Goal: Task Accomplishment & Management: Manage account settings

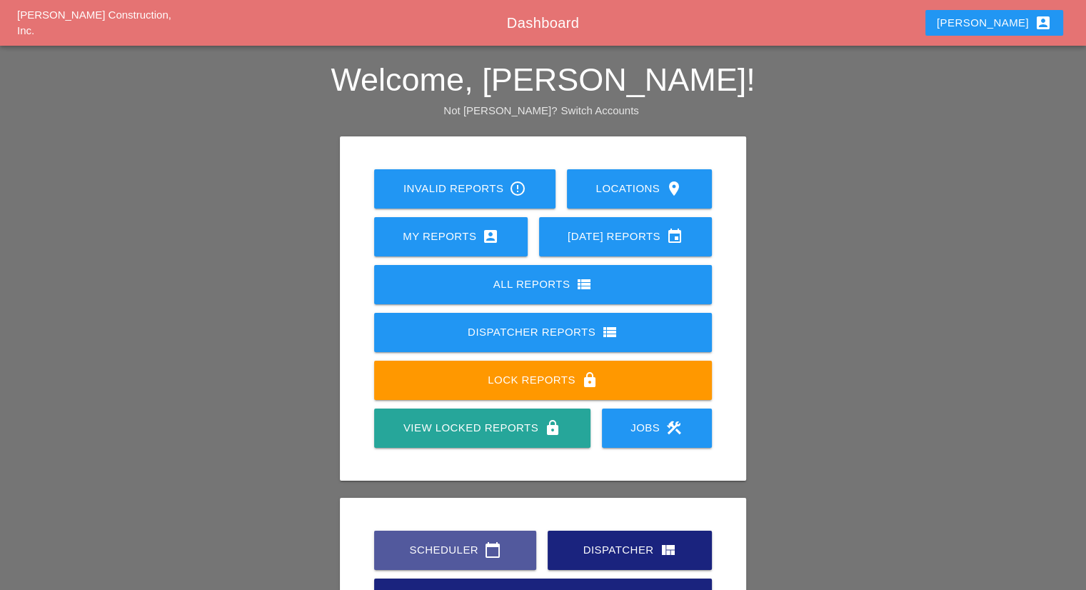
click at [465, 540] on link "Scheduler calendar_today" at bounding box center [455, 549] width 162 height 39
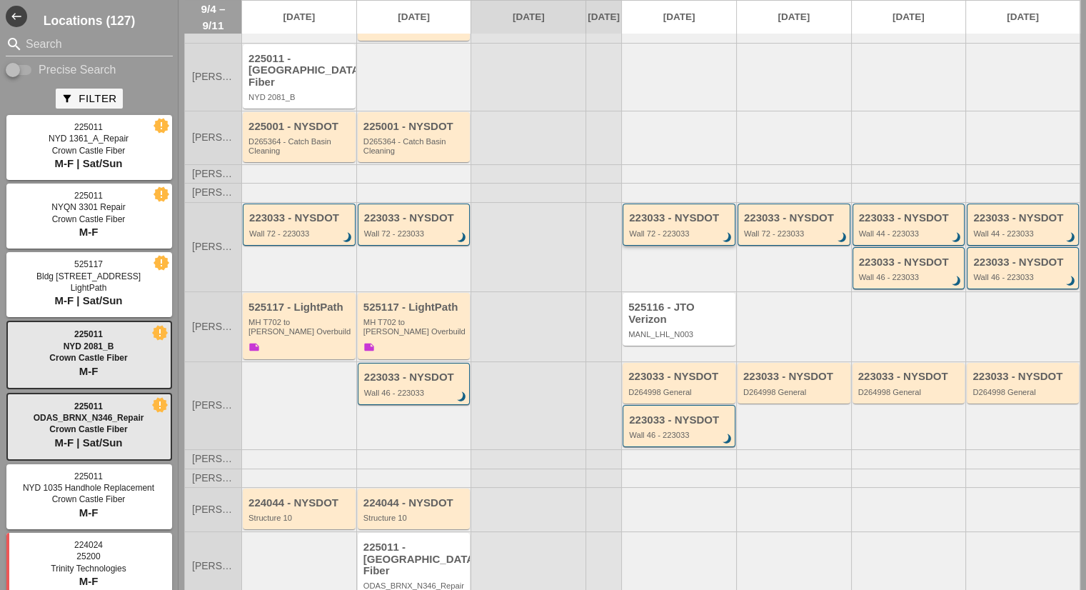
scroll to position [128, 0]
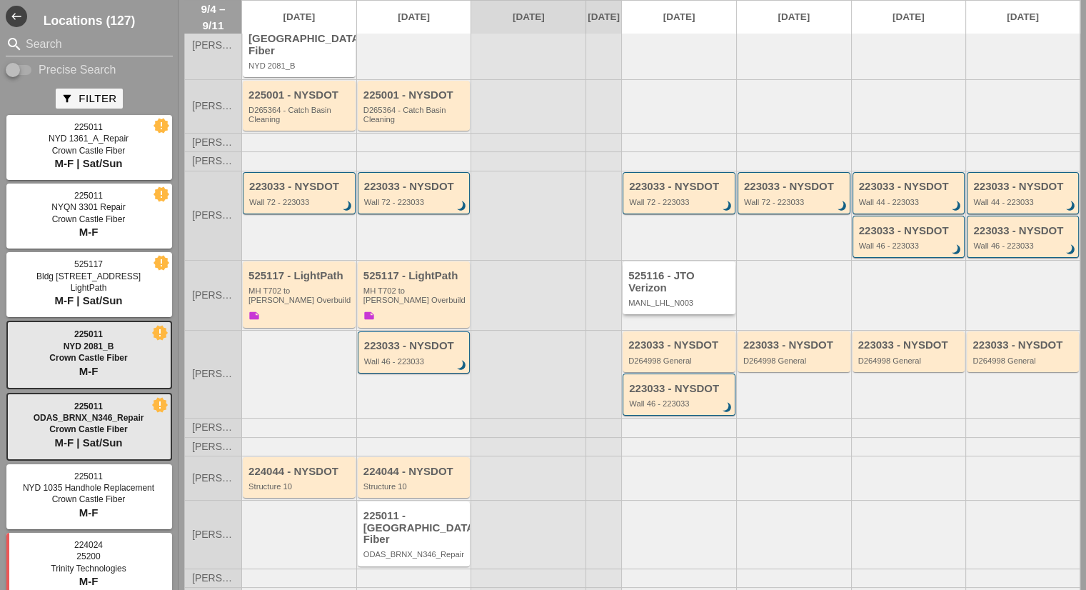
click at [660, 275] on div "525116 - JTO Verizon" at bounding box center [680, 282] width 104 height 24
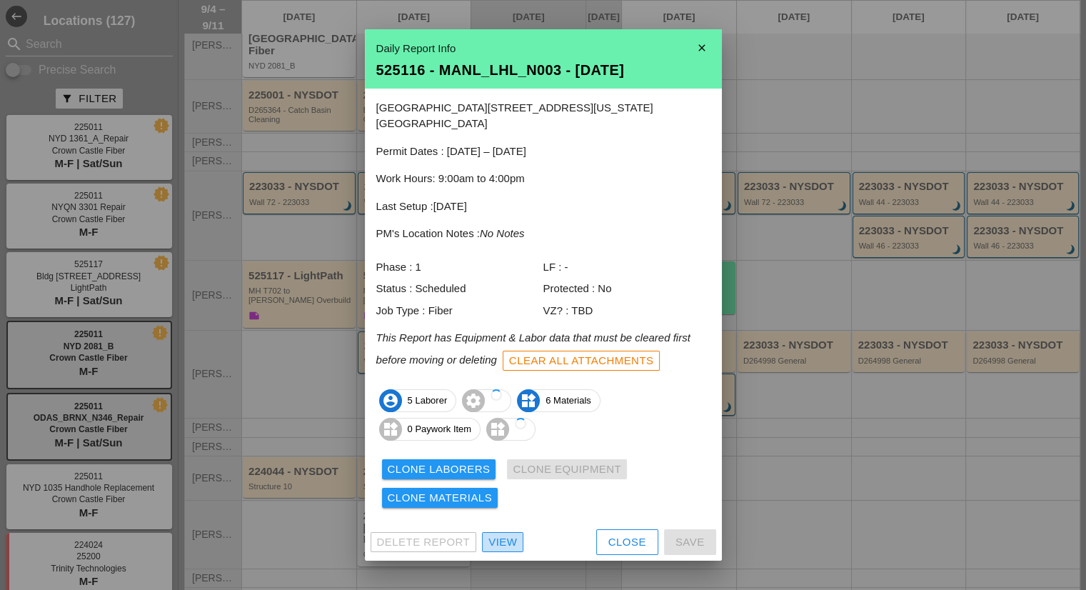
click at [513, 534] on div "View" at bounding box center [502, 542] width 29 height 16
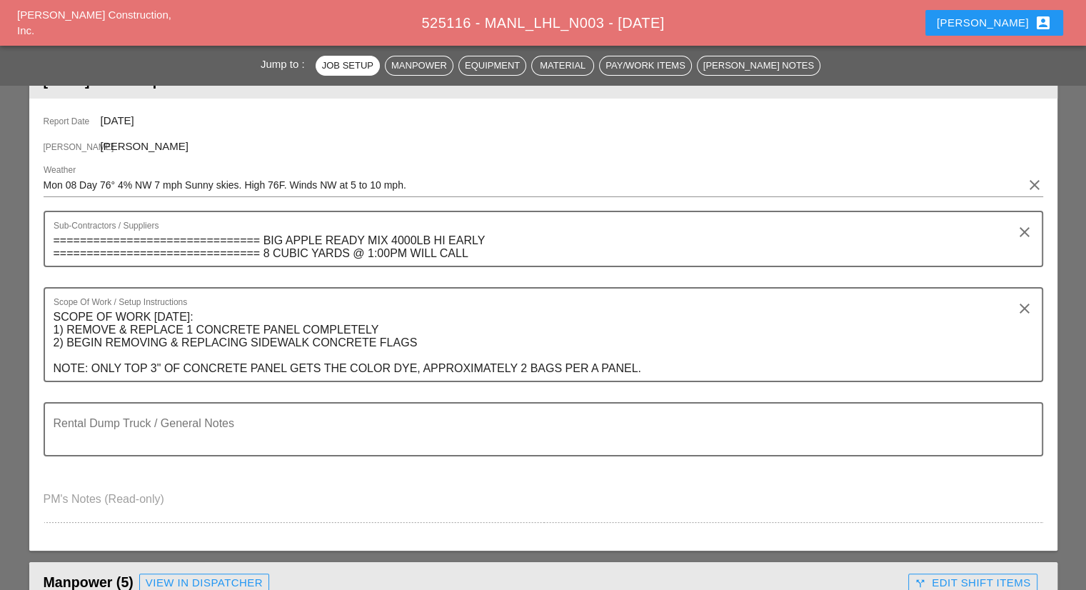
scroll to position [214, 0]
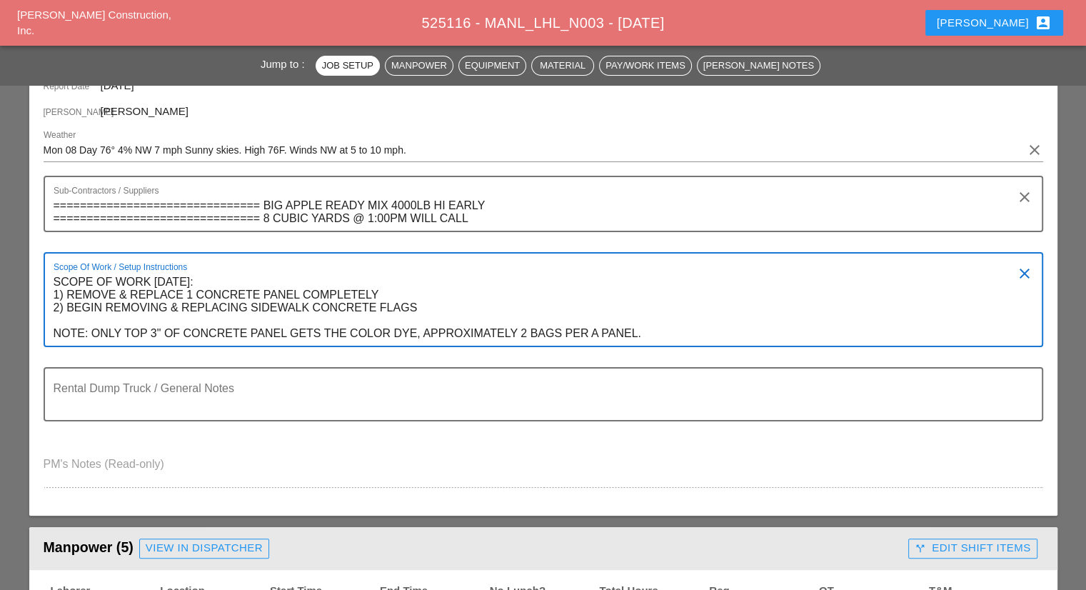
drag, startPoint x: 660, startPoint y: 329, endPoint x: 51, endPoint y: 297, distance: 609.0
click at [51, 297] on div "Scope Of Work / Setup Instructions SCOPE OF WORK MONDAY 9/8: 1) REMOVE & REPLAC…" at bounding box center [543, 299] width 999 height 95
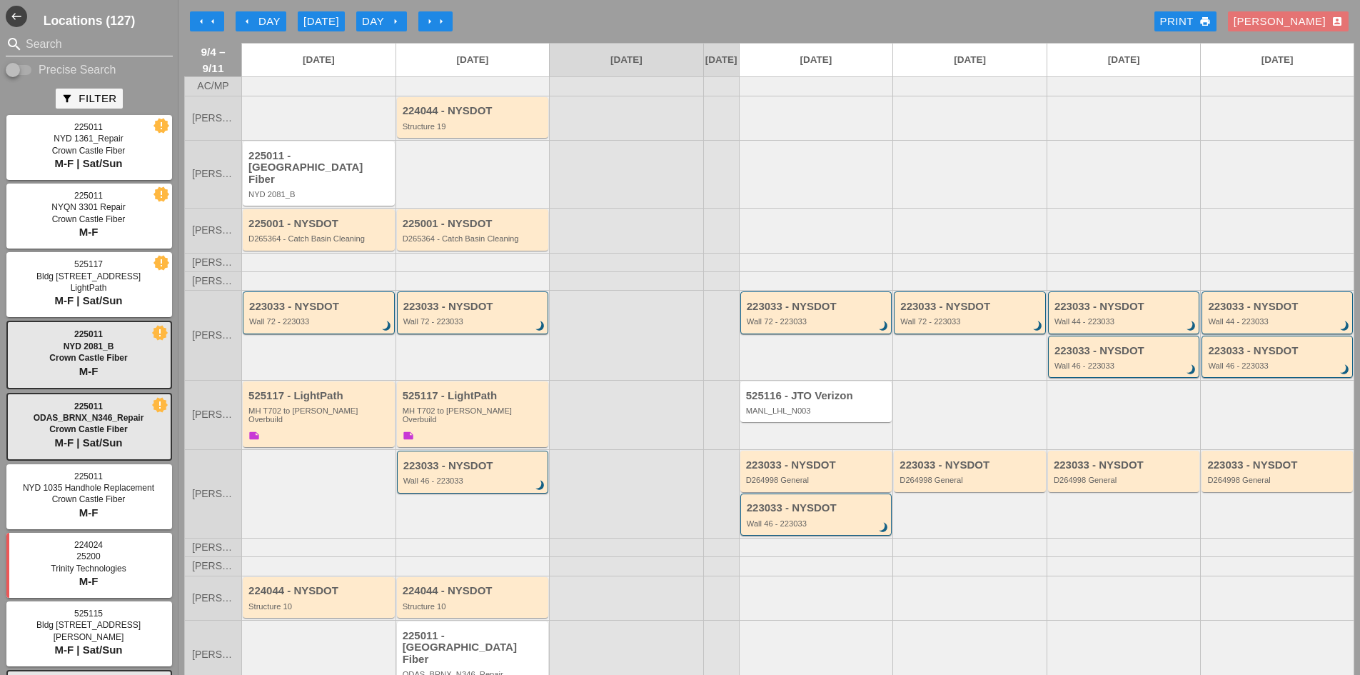
click at [54, 44] on input "Search" at bounding box center [89, 44] width 127 height 23
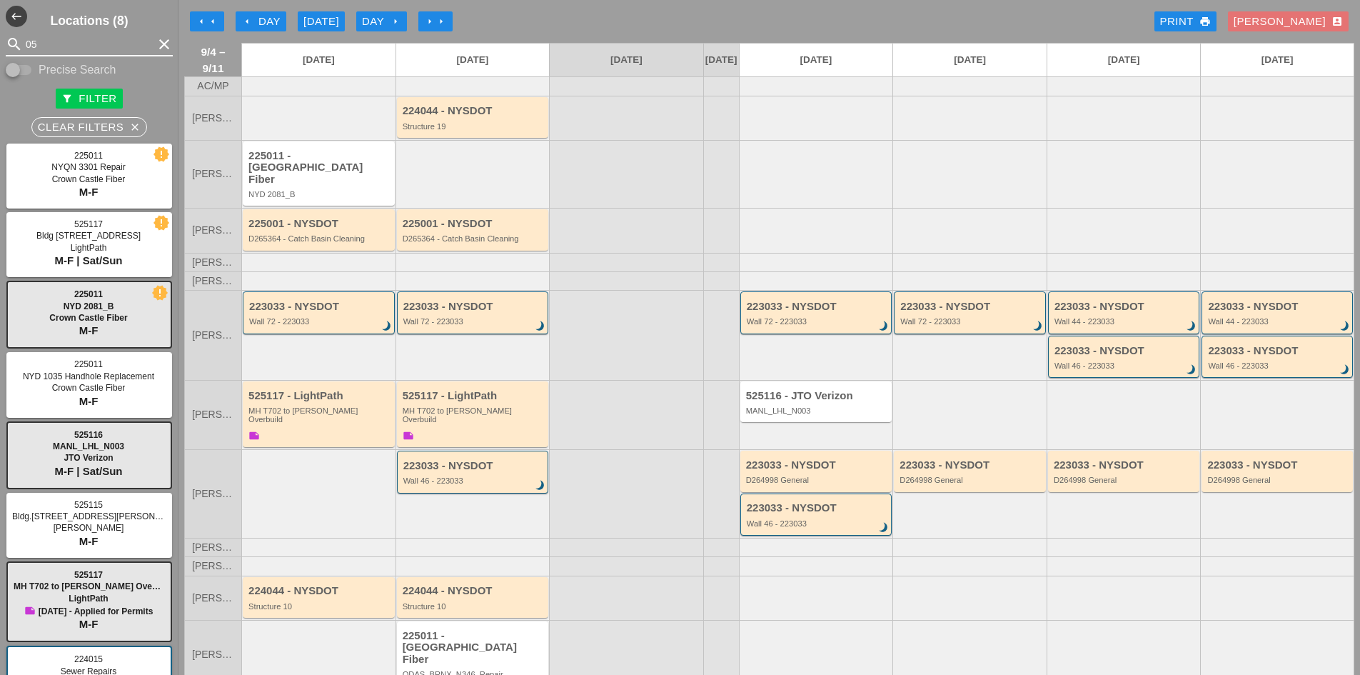
type input "053"
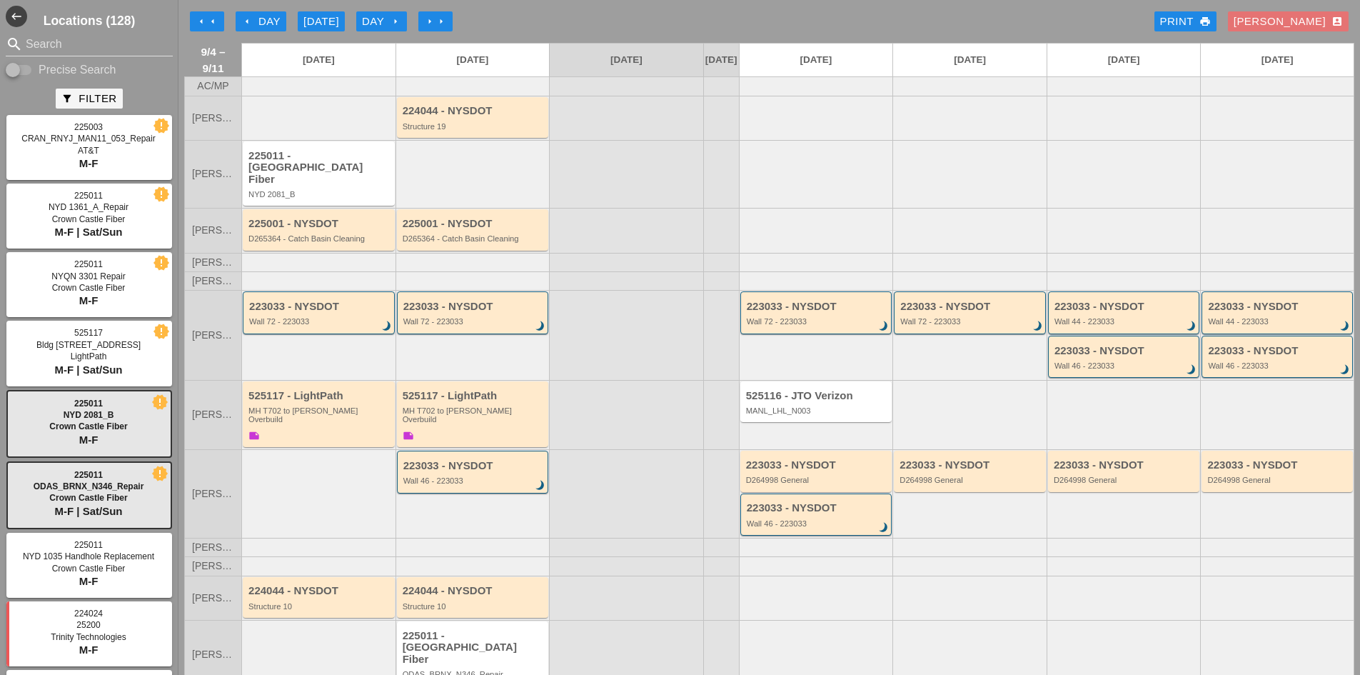
scroll to position [40, 0]
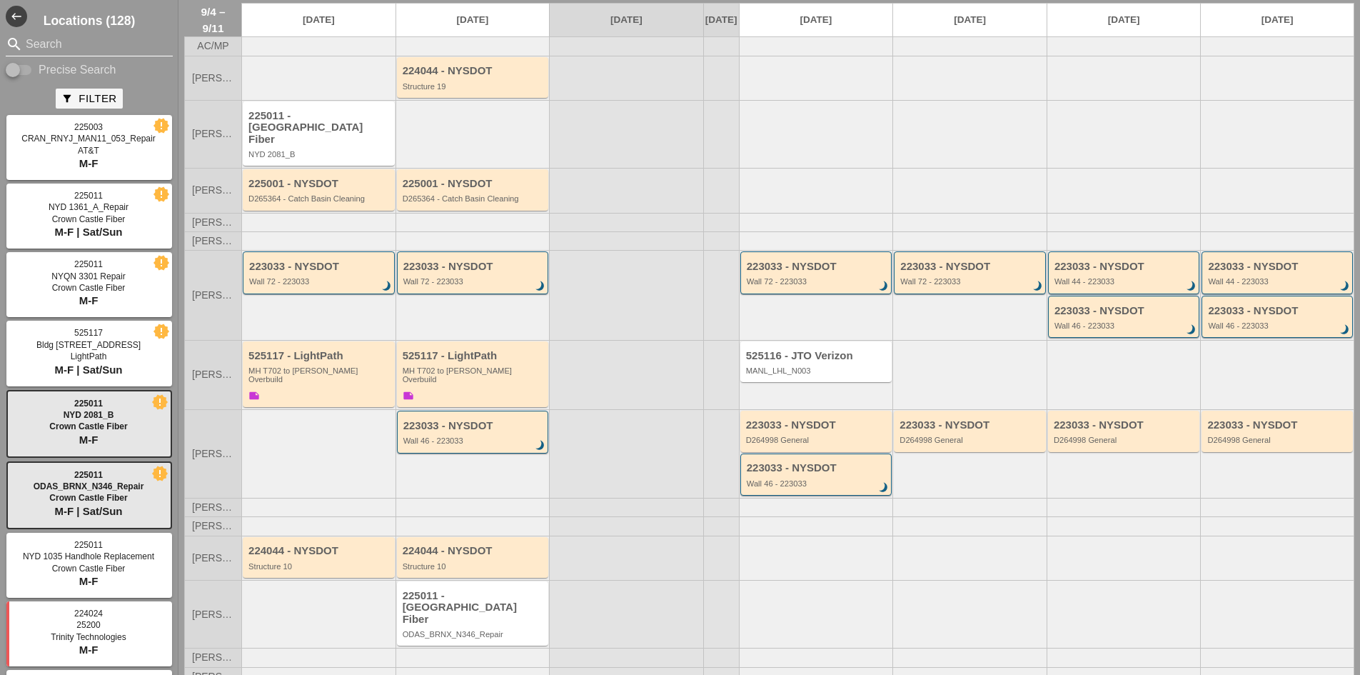
click at [110, 41] on input "Search" at bounding box center [89, 44] width 127 height 23
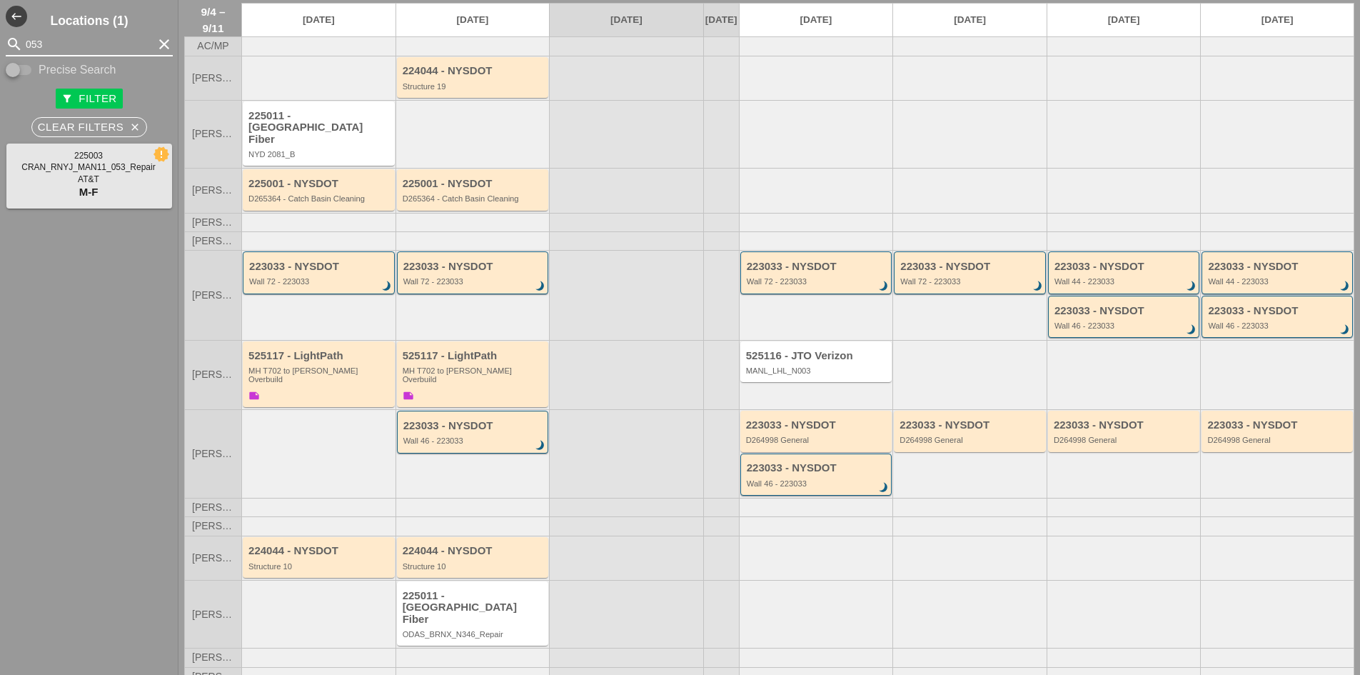
type input "053"
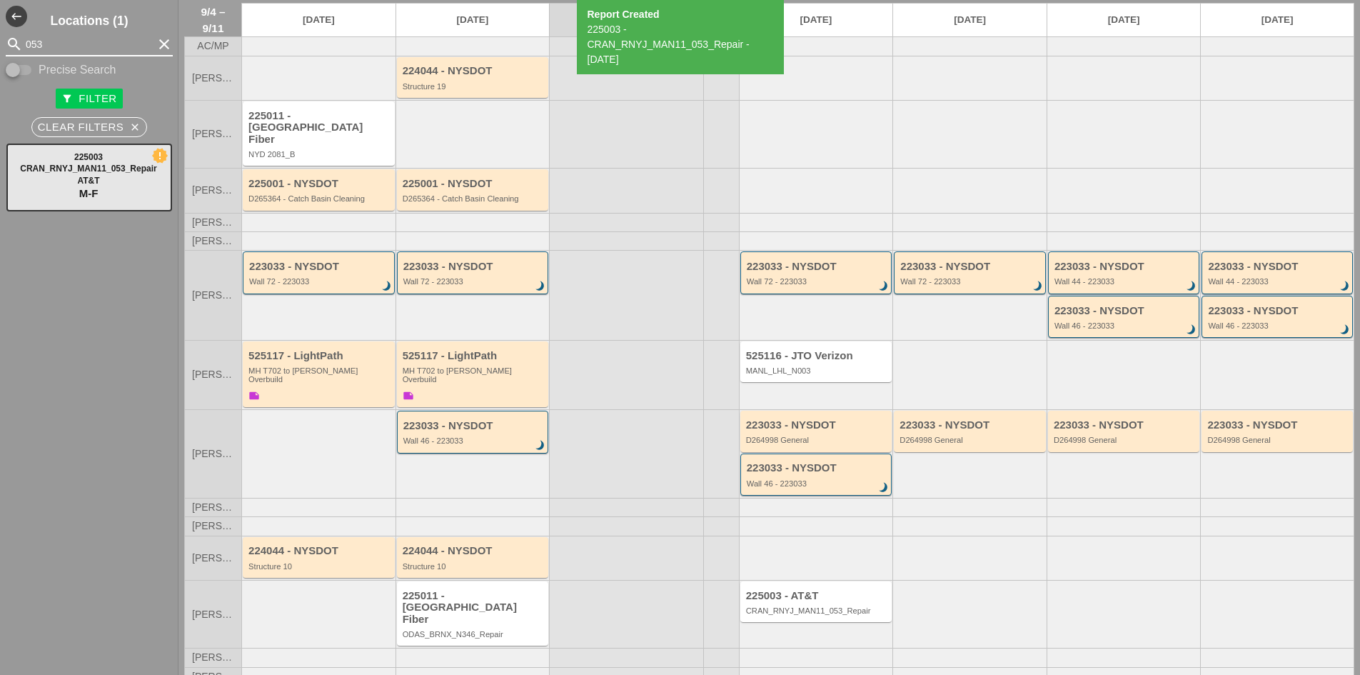
drag, startPoint x: 61, startPoint y: 42, endPoint x: 4, endPoint y: 41, distance: 57.1
click at [4, 41] on div "search 053 clear" at bounding box center [89, 44] width 178 height 23
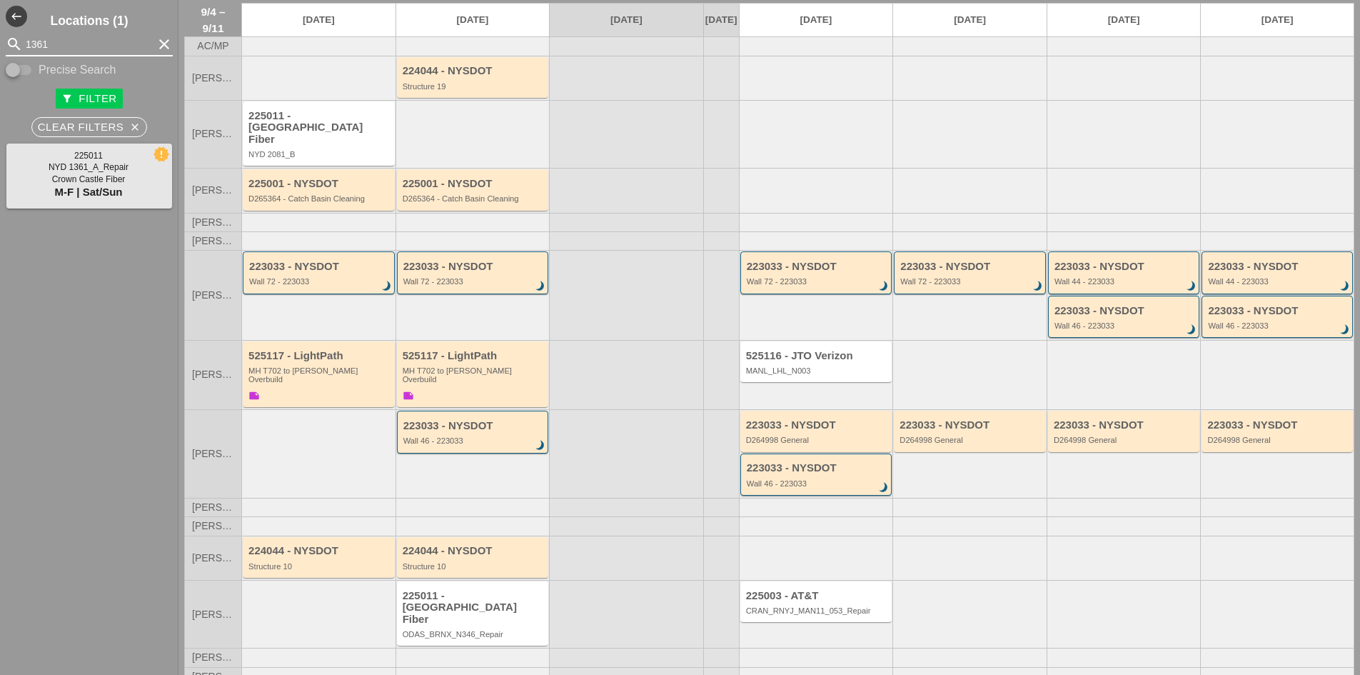
type input "1361"
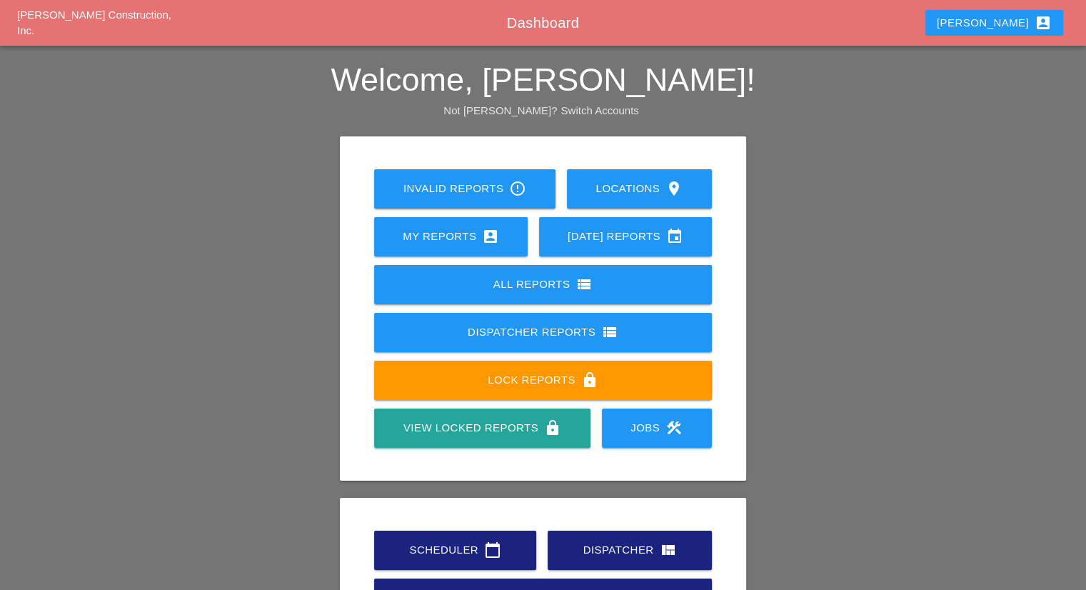
click at [507, 552] on div "Scheduler calendar_today" at bounding box center [455, 549] width 116 height 17
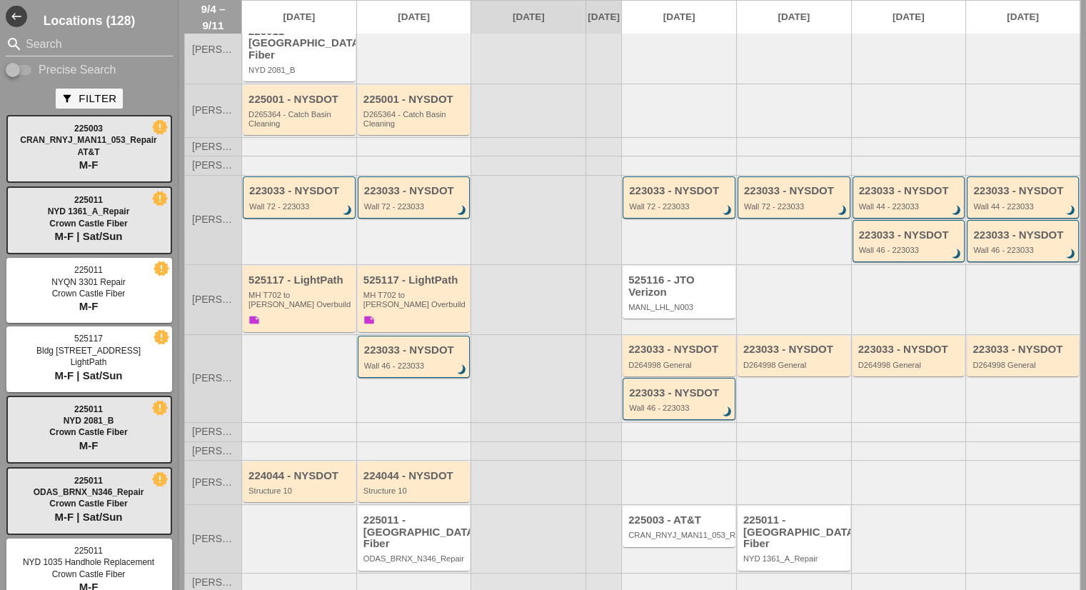
scroll to position [128, 0]
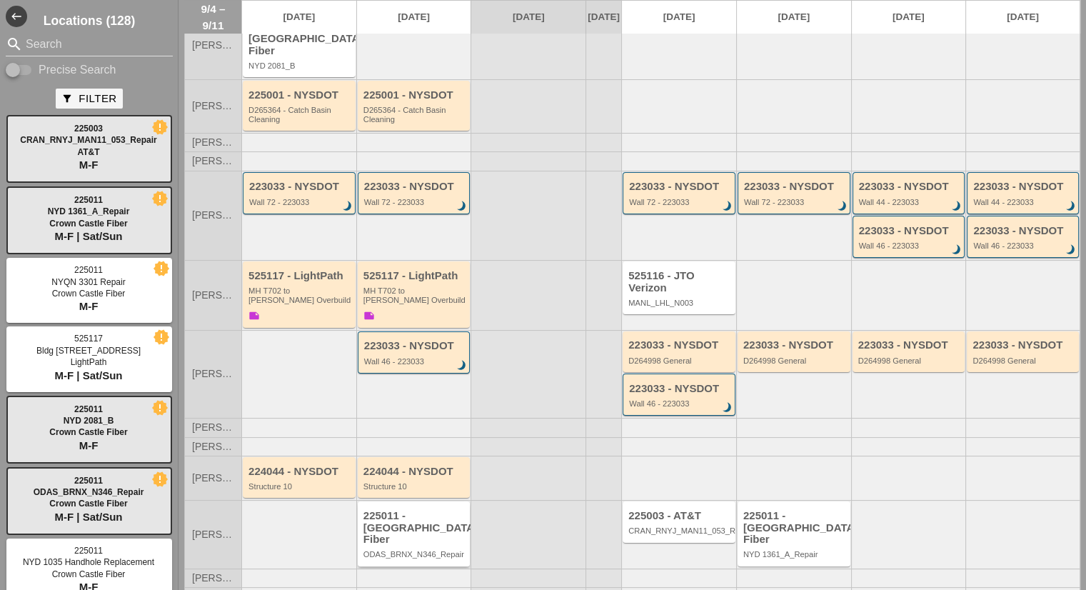
click at [447, 518] on div "225011 - [GEOGRAPHIC_DATA] Fiber" at bounding box center [415, 528] width 104 height 36
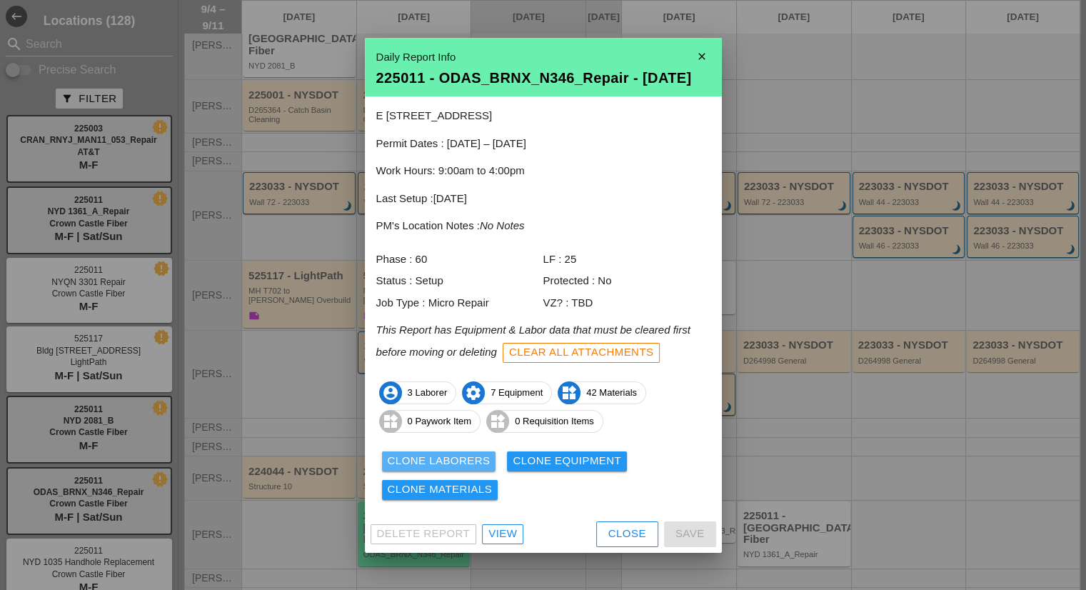
click at [483, 466] on div "Clone Laborers" at bounding box center [439, 461] width 103 height 16
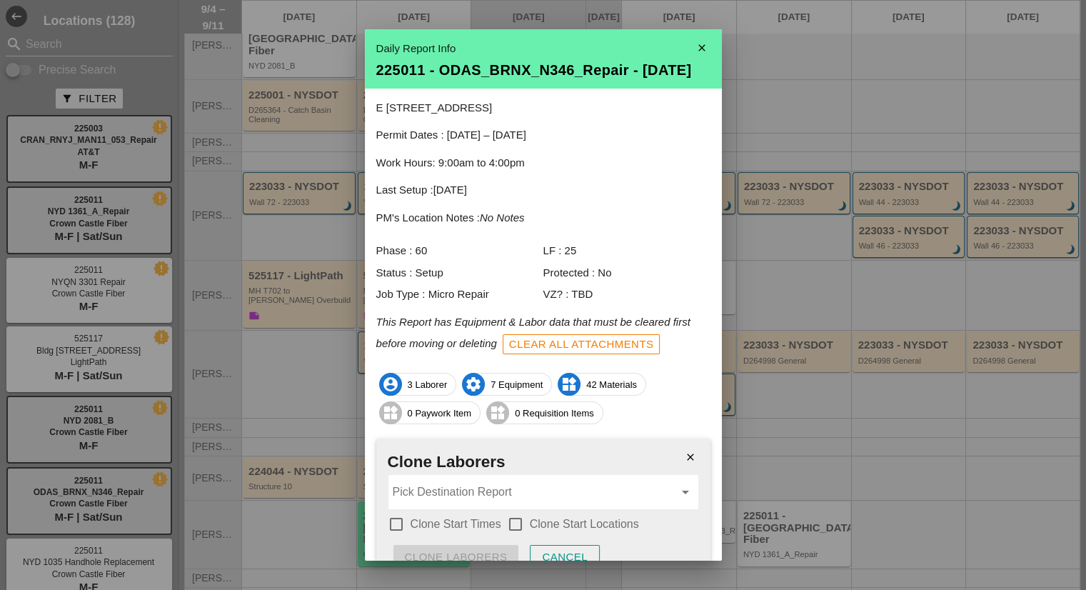
click at [448, 503] on input "Pick Destination Report" at bounding box center [533, 491] width 281 height 23
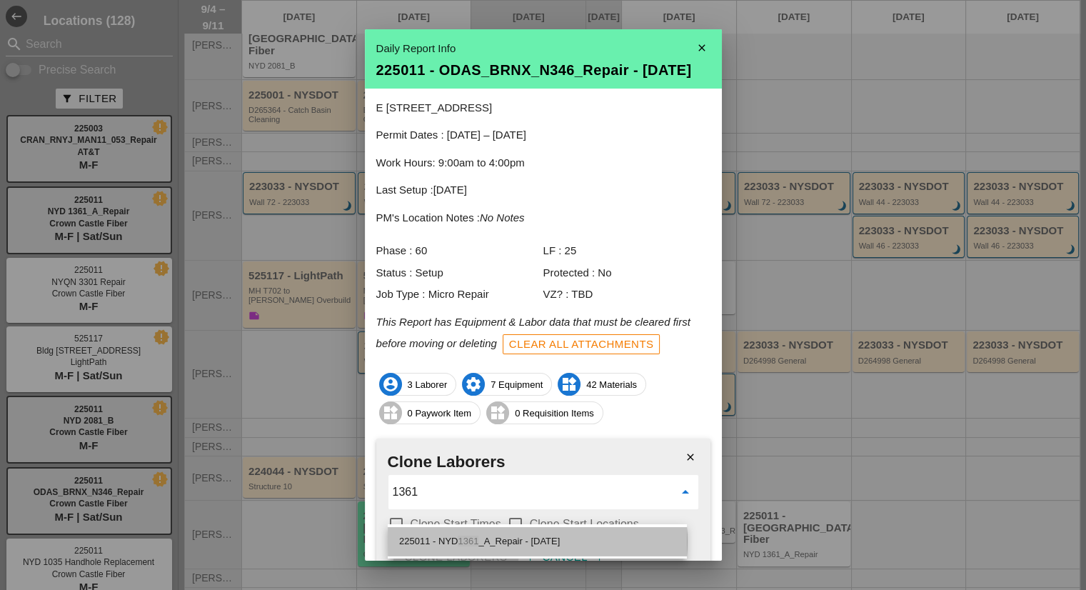
click at [508, 545] on div "225011 - NYD 1361 _A_Repair - 09/09/2025" at bounding box center [537, 541] width 276 height 17
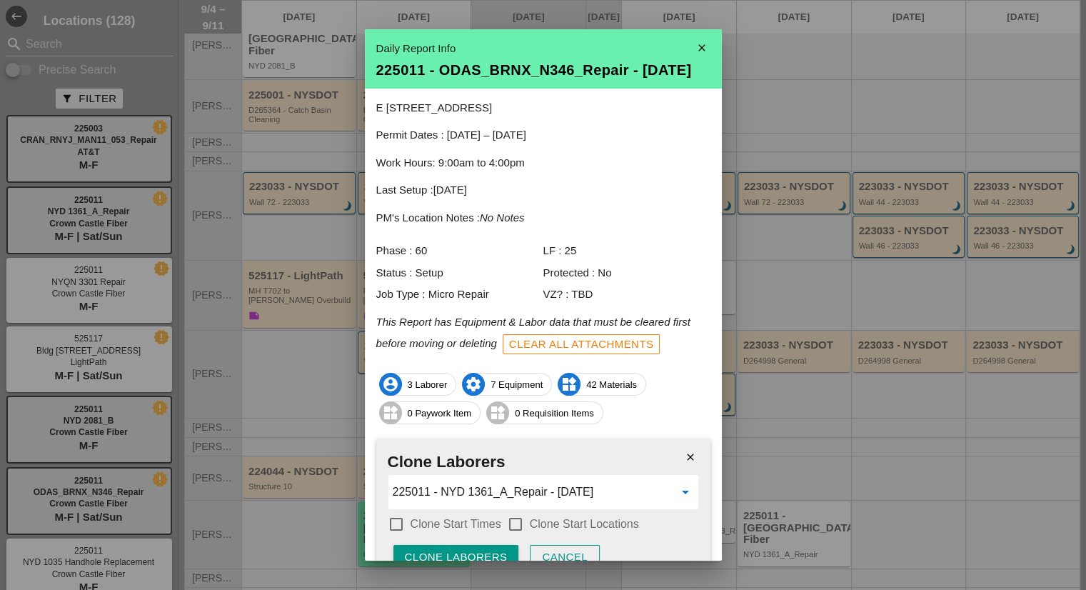
type input "225011 - NYD 1361_A_Repair - [DATE]"
click at [459, 530] on label "Clone Start Times" at bounding box center [455, 524] width 91 height 14
checkbox input "true"
click at [537, 538] on div "check_box Clone Start Times check_box_outline_blank Clone Start Locations" at bounding box center [543, 525] width 311 height 25
click at [537, 531] on label "Clone Start Locations" at bounding box center [584, 524] width 109 height 14
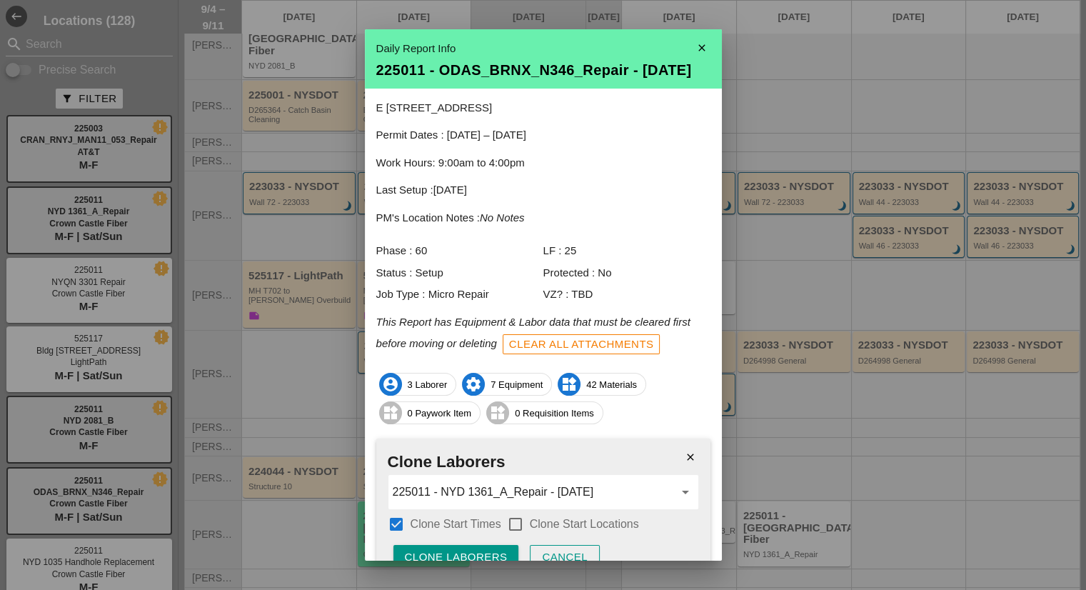
checkbox input "true"
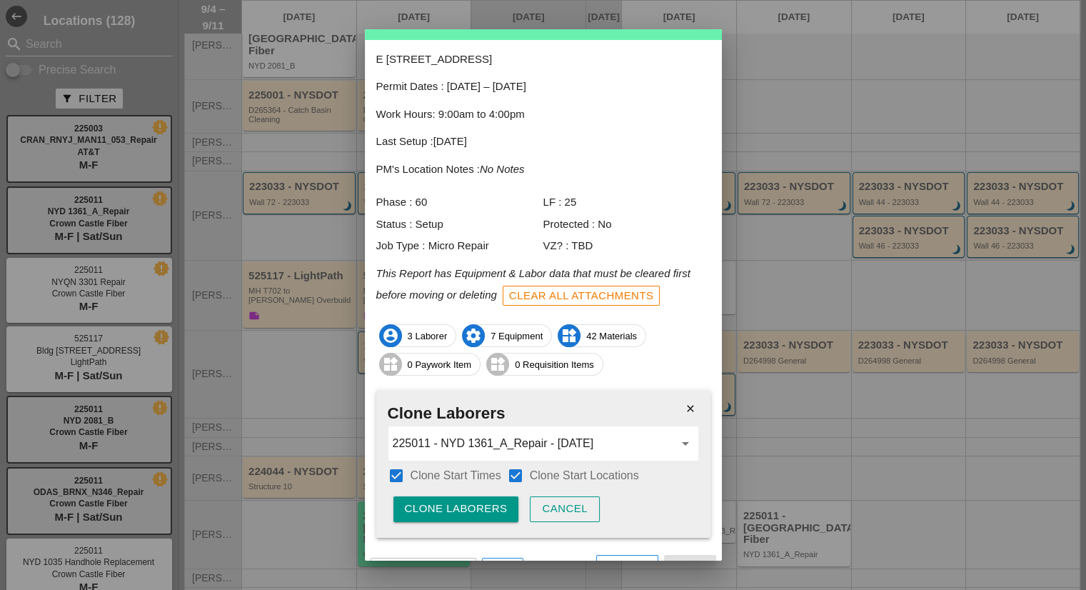
scroll to position [89, 0]
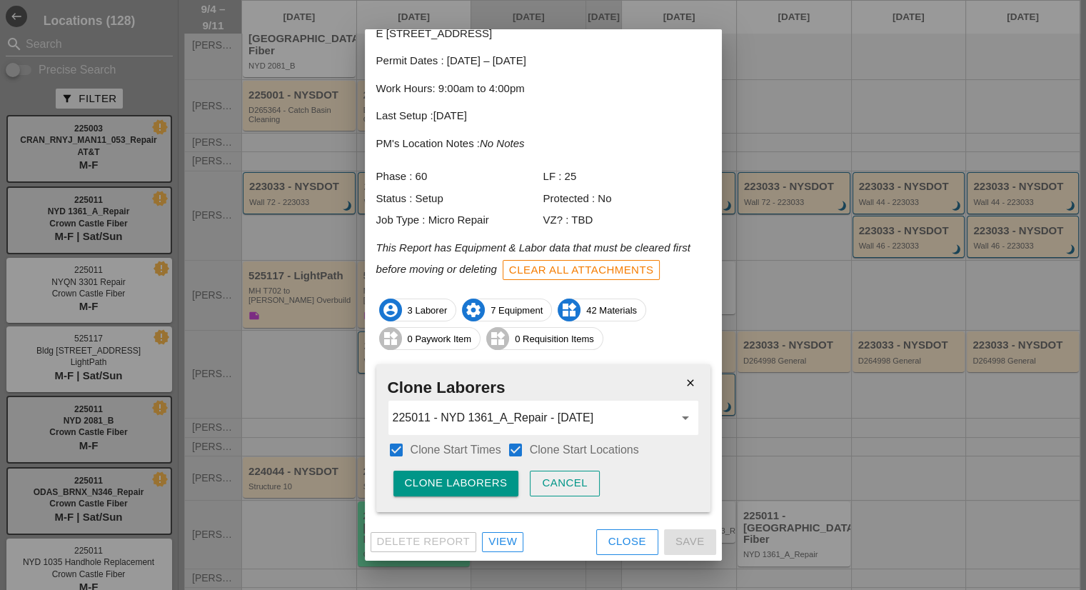
click at [454, 497] on div "close Clone Laborers 225011 - NYD 1361_A_Repair - 09/09/2025 arrow_drop_down ch…" at bounding box center [543, 437] width 334 height 147
click at [454, 489] on div "Clone Laborers" at bounding box center [456, 483] width 103 height 16
click at [454, 489] on div "Are you sure?" at bounding box center [450, 483] width 91 height 16
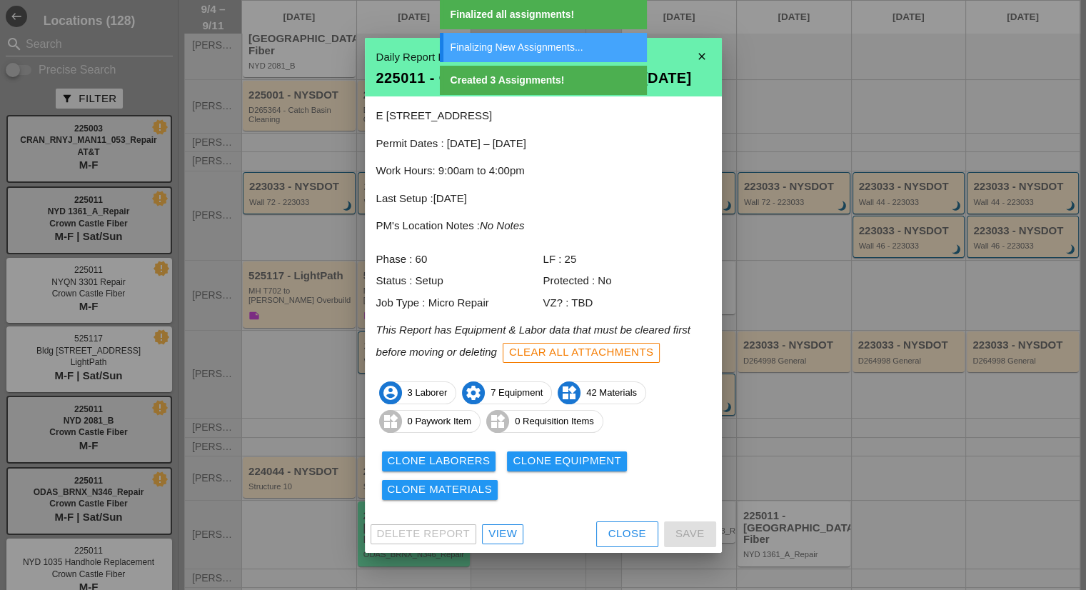
scroll to position [0, 0]
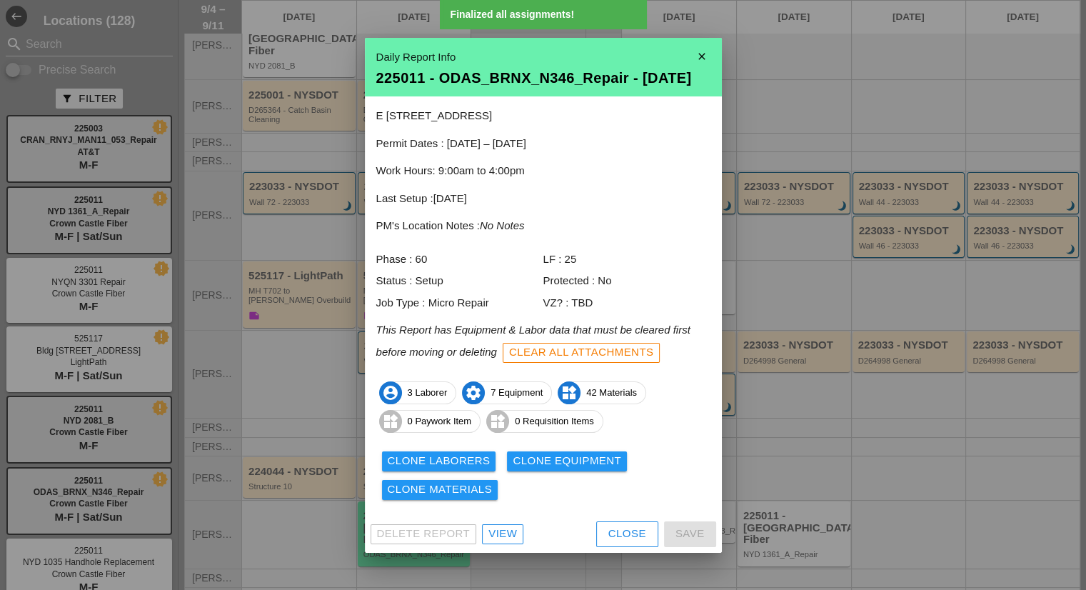
click at [573, 469] on div "Clone Equipment" at bounding box center [567, 461] width 109 height 16
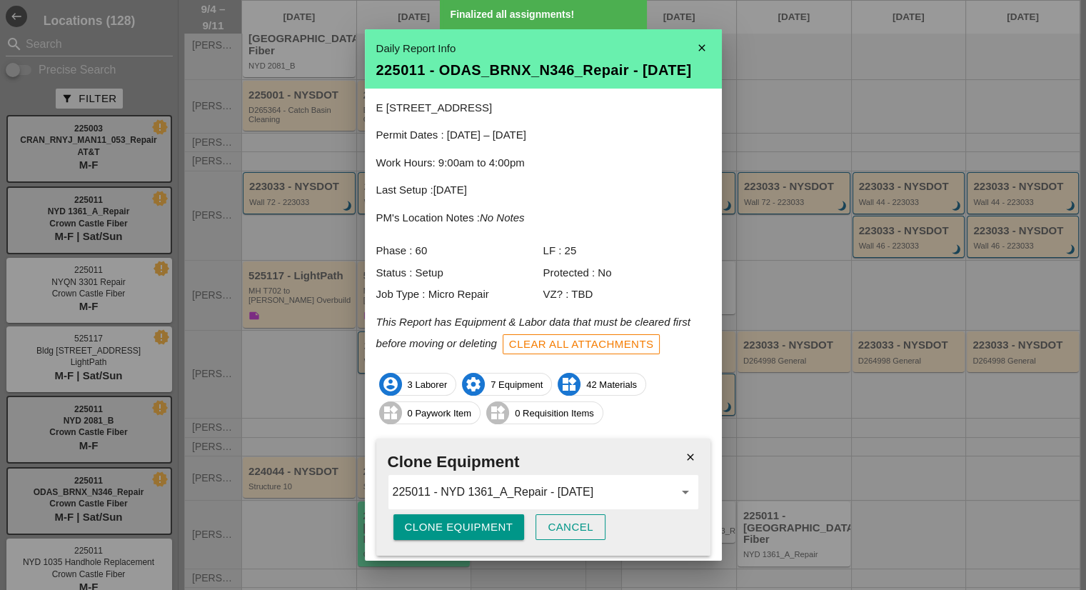
click at [453, 533] on div "Clone Equipment" at bounding box center [459, 527] width 109 height 16
click at [453, 533] on div "Are you sure?" at bounding box center [450, 527] width 91 height 16
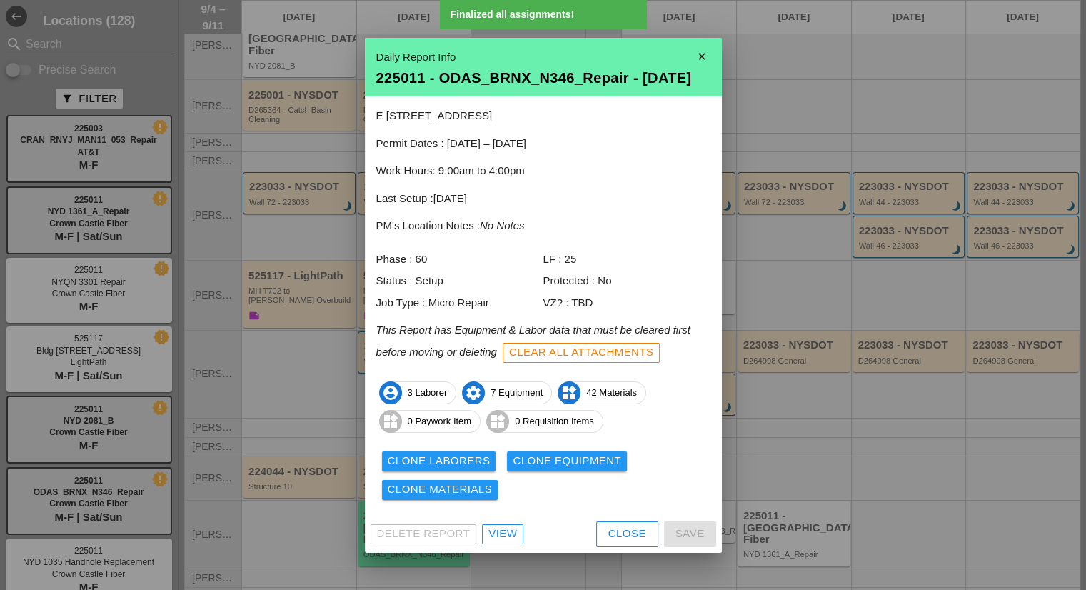
click at [463, 492] on div "Clone Materials" at bounding box center [440, 489] width 105 height 16
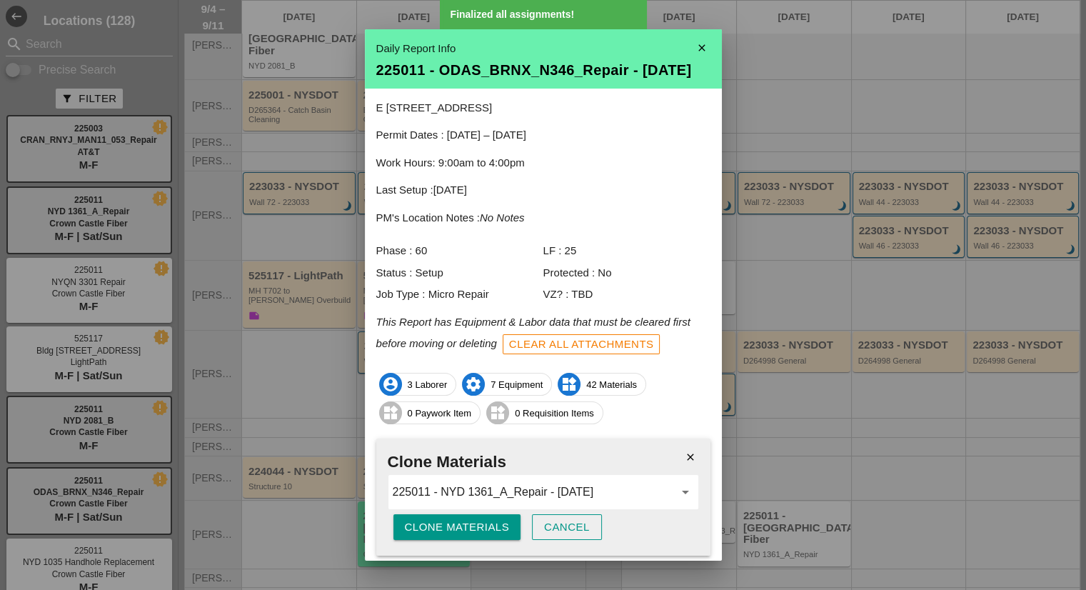
click at [445, 535] on div "Clone Materials" at bounding box center [457, 527] width 105 height 16
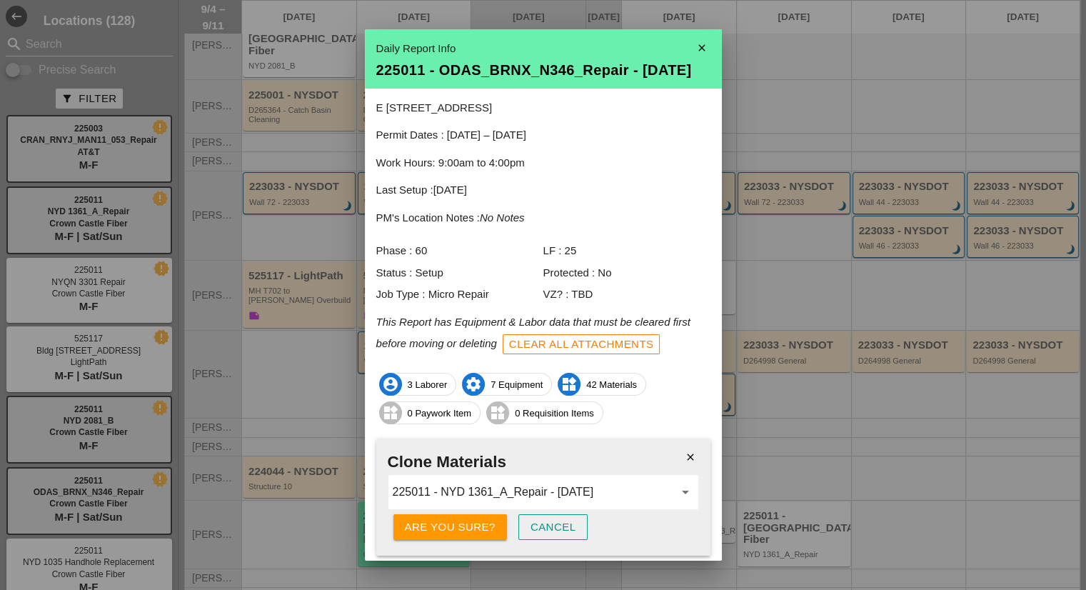
click at [445, 535] on div "Are you sure?" at bounding box center [450, 527] width 91 height 16
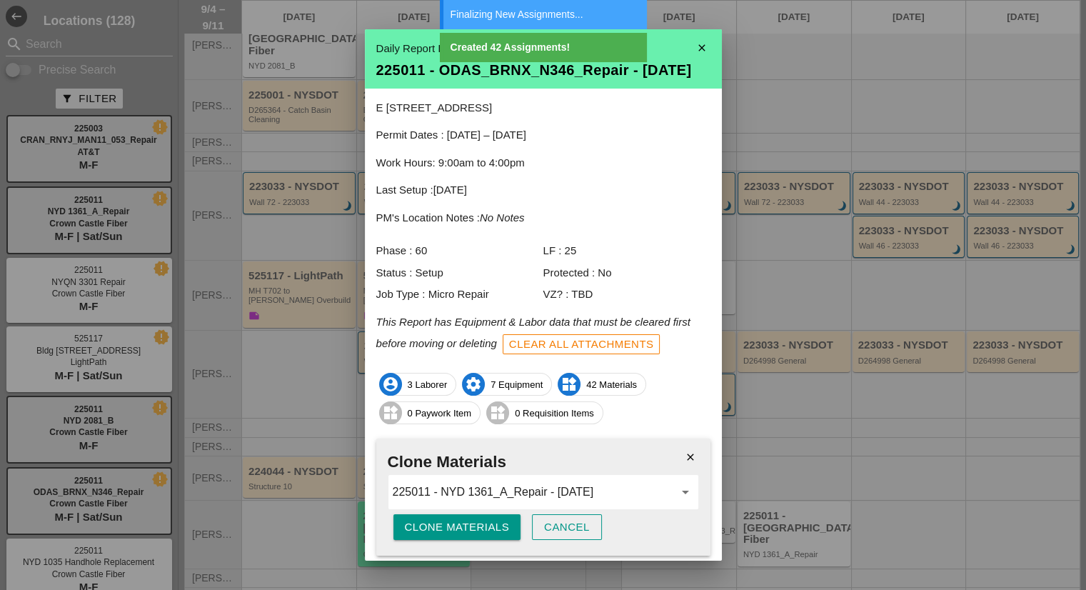
drag, startPoint x: 697, startPoint y: 46, endPoint x: 725, endPoint y: 182, distance: 138.6
click at [697, 46] on icon "close" at bounding box center [701, 48] width 29 height 29
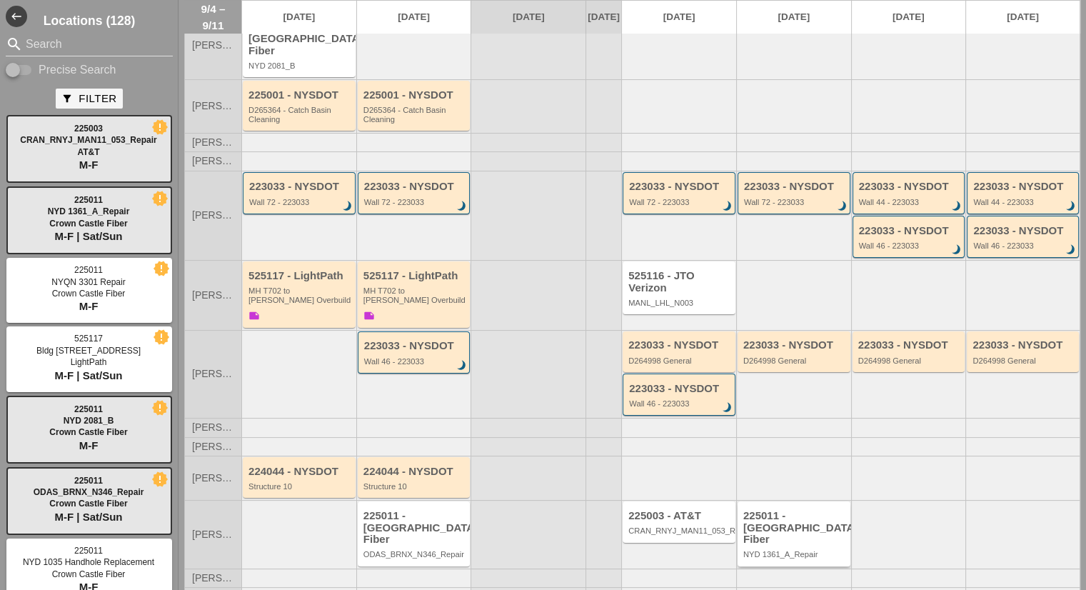
click at [797, 525] on div "225011 - [GEOGRAPHIC_DATA] Fiber" at bounding box center [795, 528] width 104 height 36
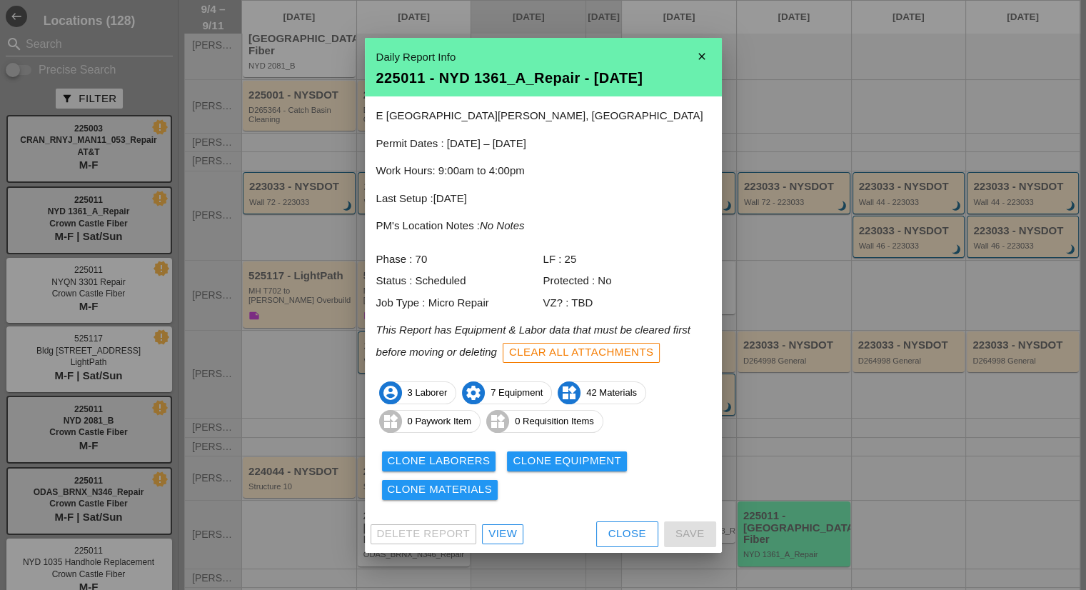
click at [501, 531] on div "View" at bounding box center [502, 533] width 29 height 16
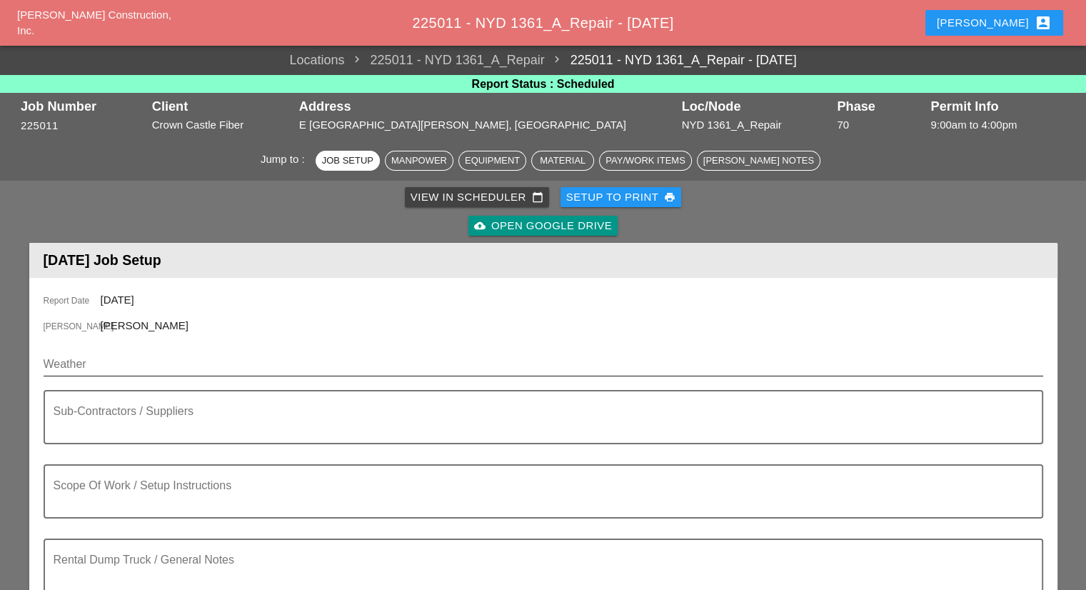
scroll to position [143, 0]
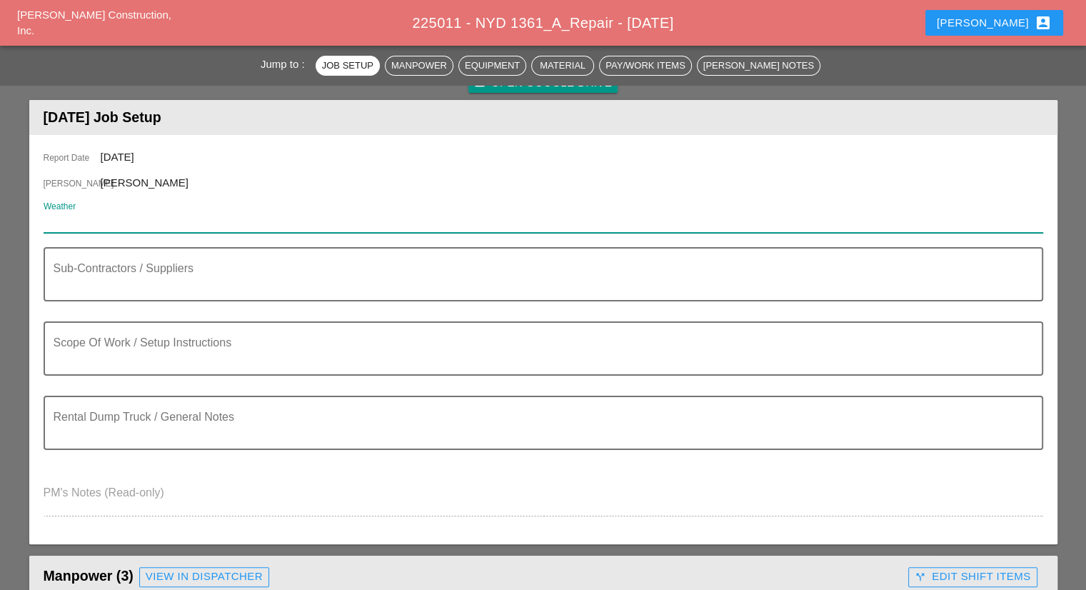
click at [176, 221] on input "Weather" at bounding box center [533, 221] width 979 height 23
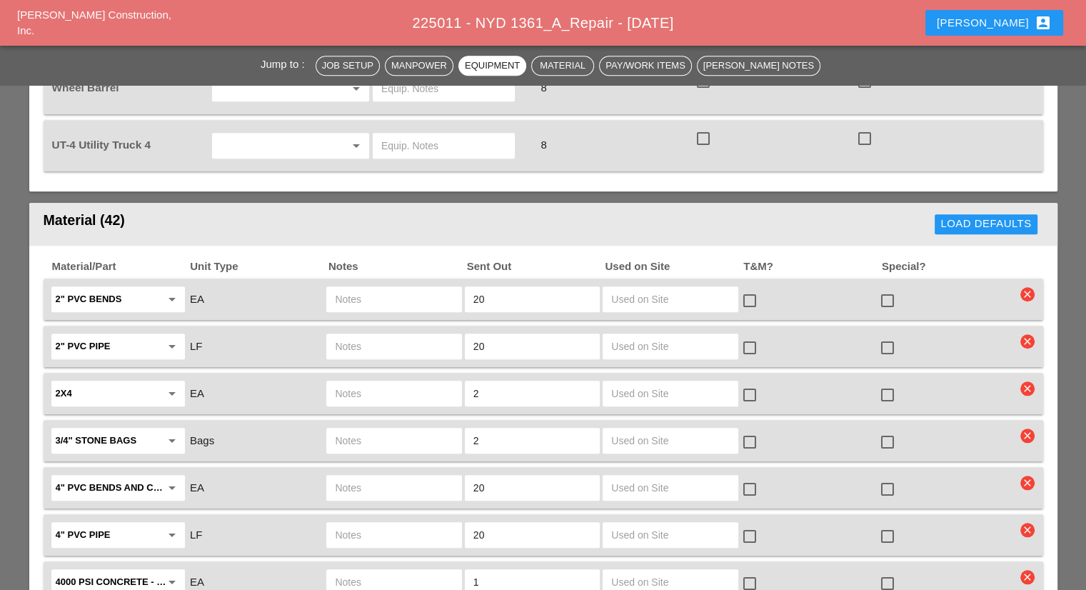
scroll to position [1285, 0]
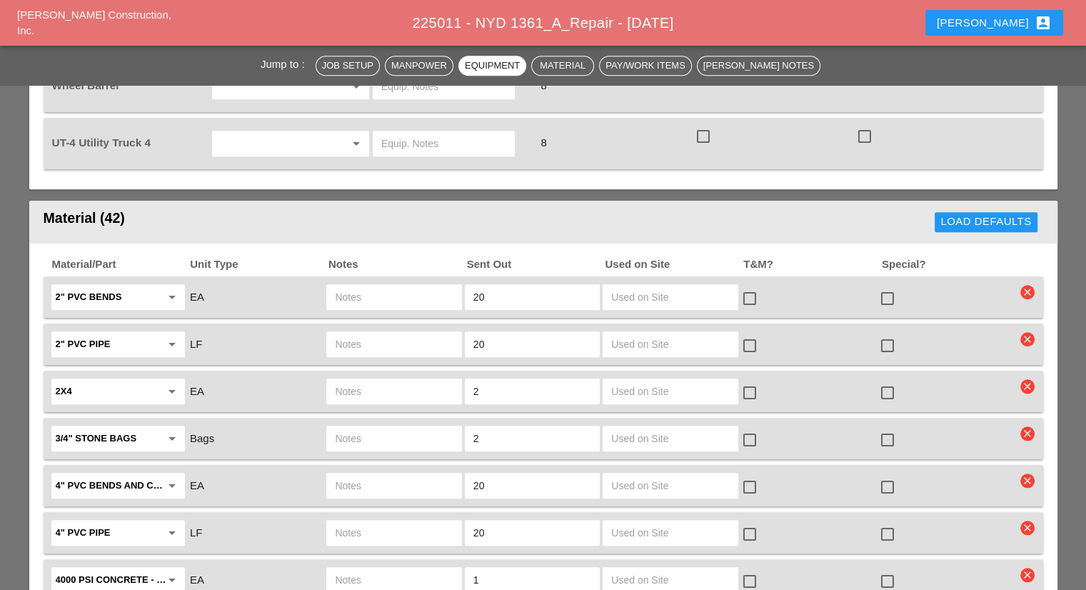
click at [892, 333] on div at bounding box center [887, 345] width 24 height 24
checkbox input "true"
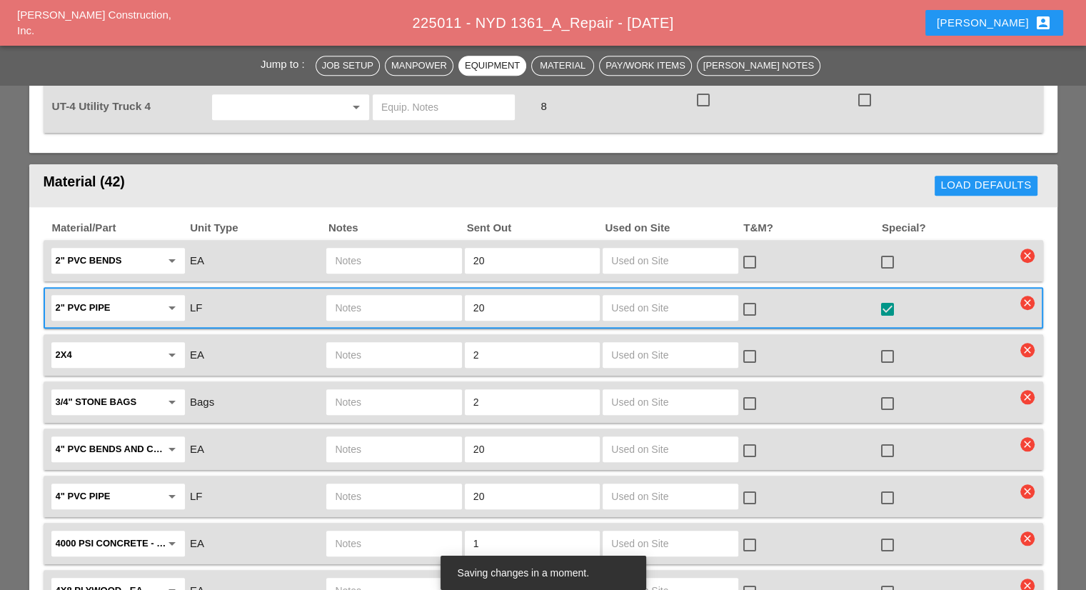
scroll to position [1356, 0]
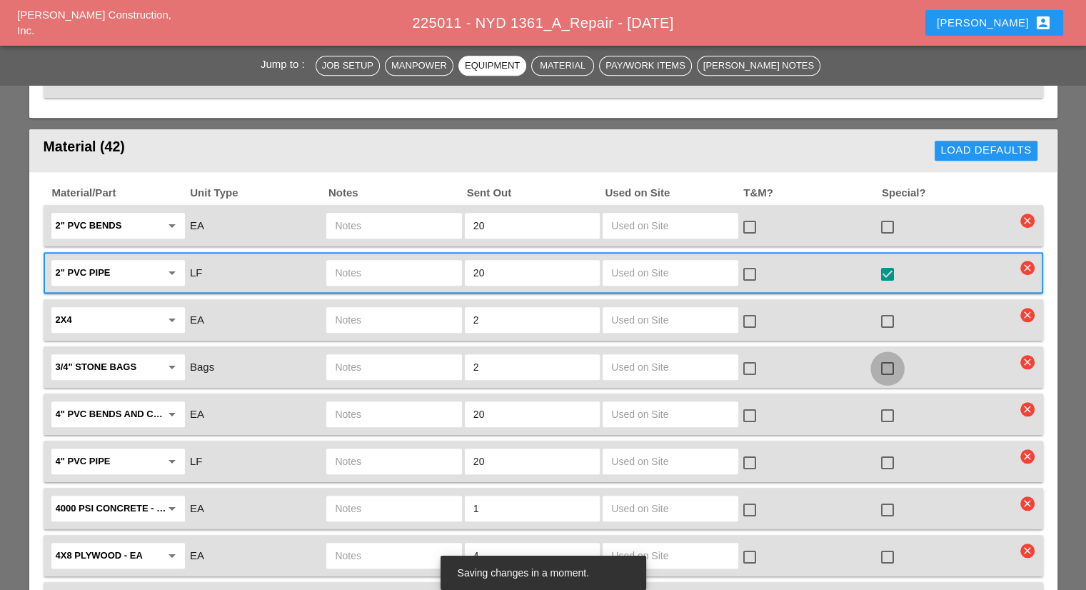
click at [888, 356] on div at bounding box center [887, 368] width 24 height 24
checkbox input "true"
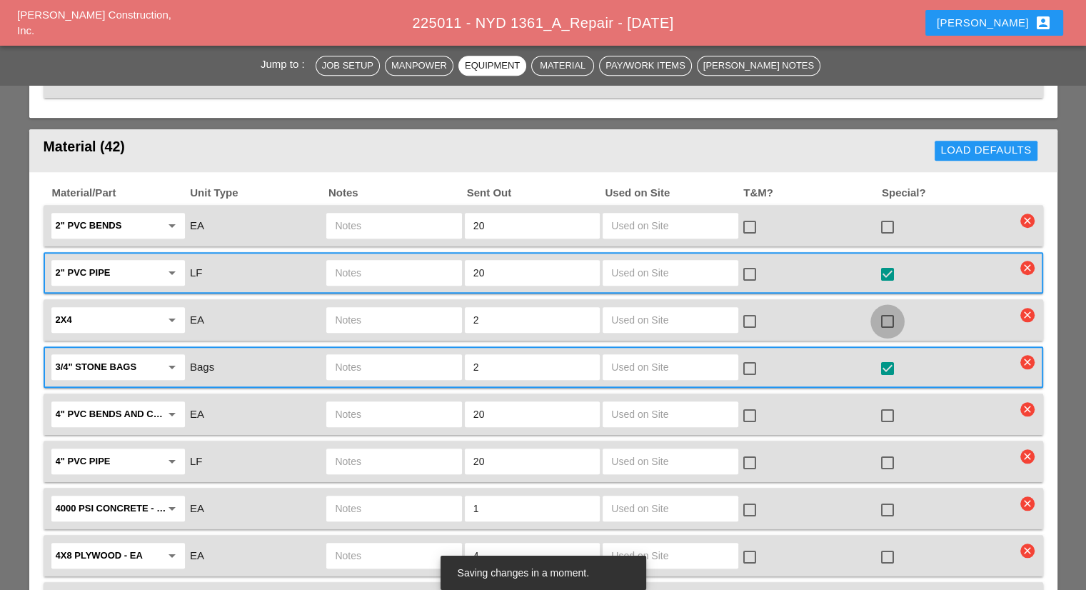
click at [893, 309] on div at bounding box center [887, 321] width 24 height 24
checkbox input "true"
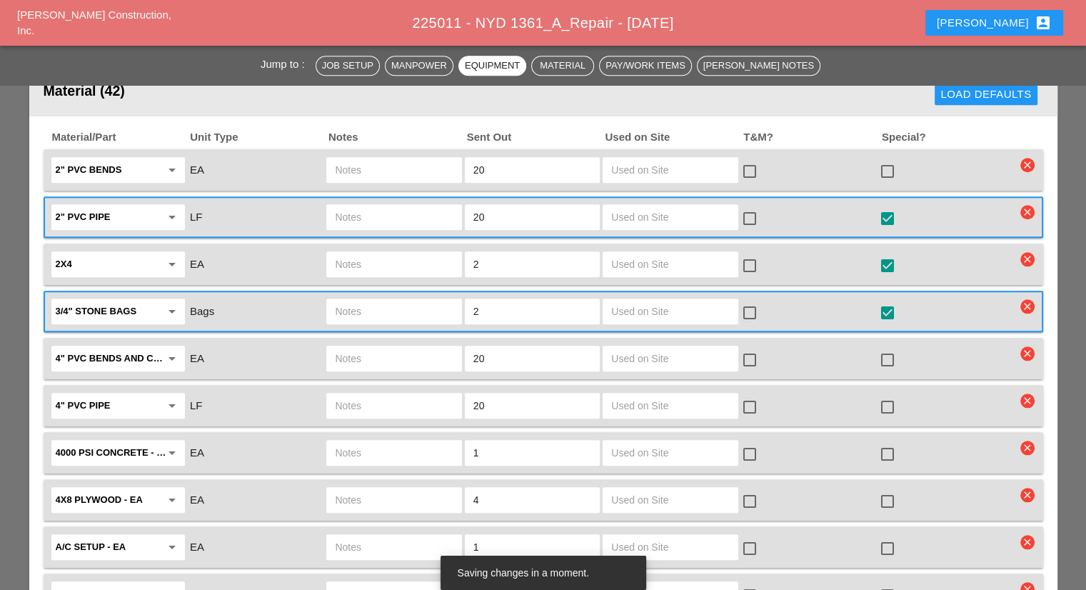
scroll to position [1428, 0]
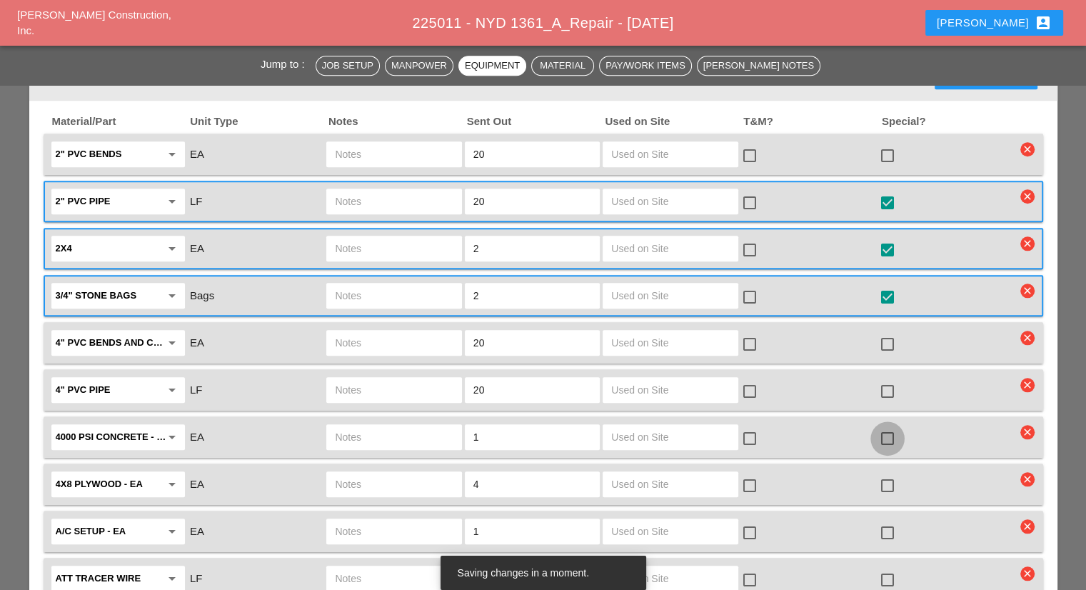
click at [891, 426] on div at bounding box center [887, 438] width 24 height 24
checkbox input "true"
click at [400, 425] on input "text" at bounding box center [394, 436] width 118 height 23
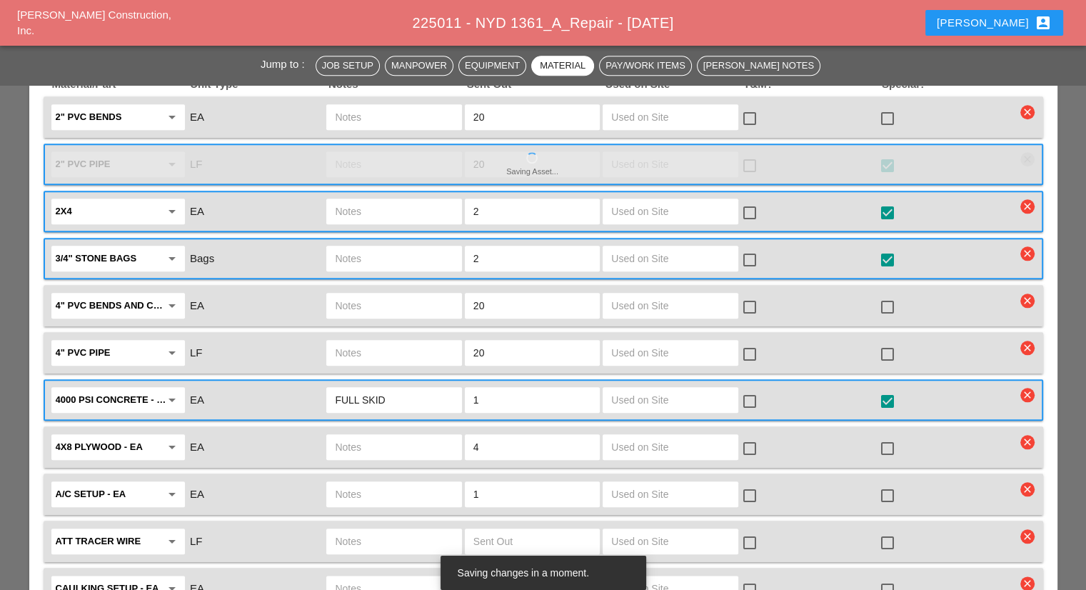
scroll to position [1570, 0]
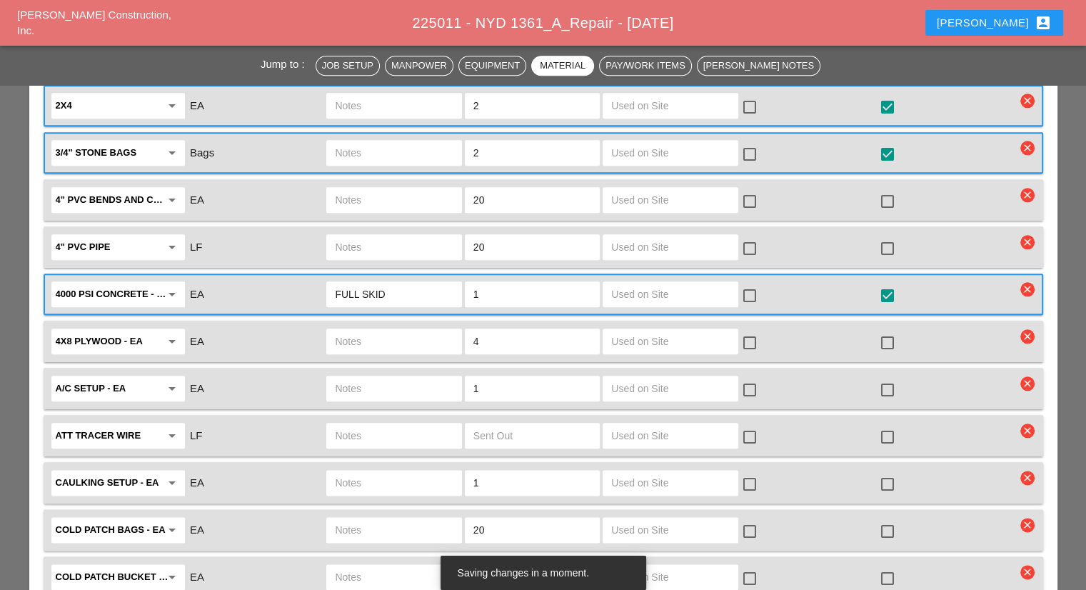
type input "FULL SKID"
click at [892, 331] on div at bounding box center [887, 343] width 24 height 24
checkbox input "true"
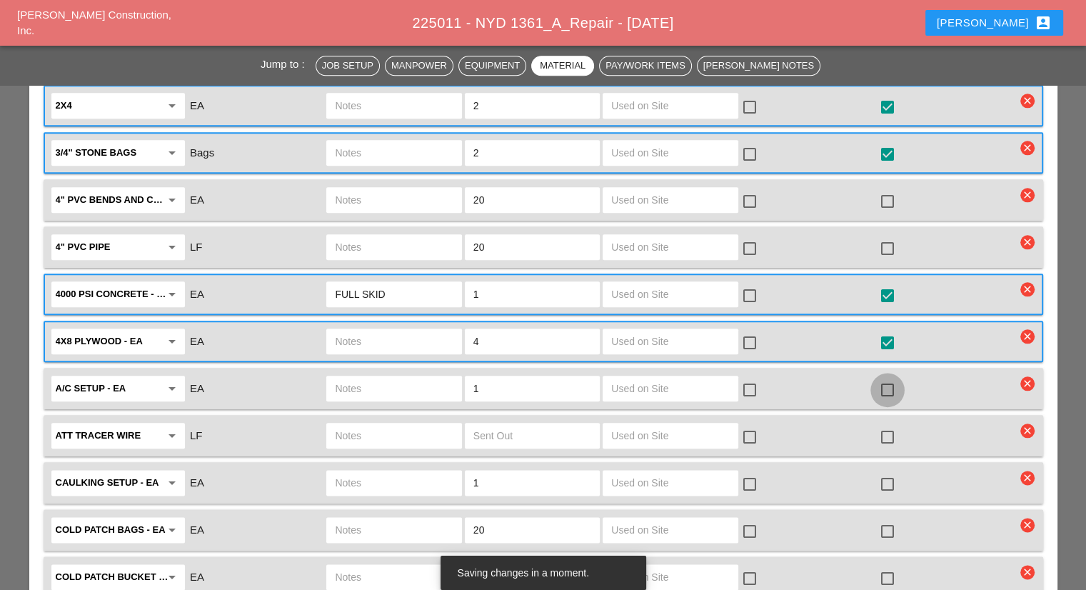
click at [888, 378] on div at bounding box center [887, 390] width 24 height 24
checkbox input "true"
click at [411, 375] on div at bounding box center [393, 388] width 135 height 26
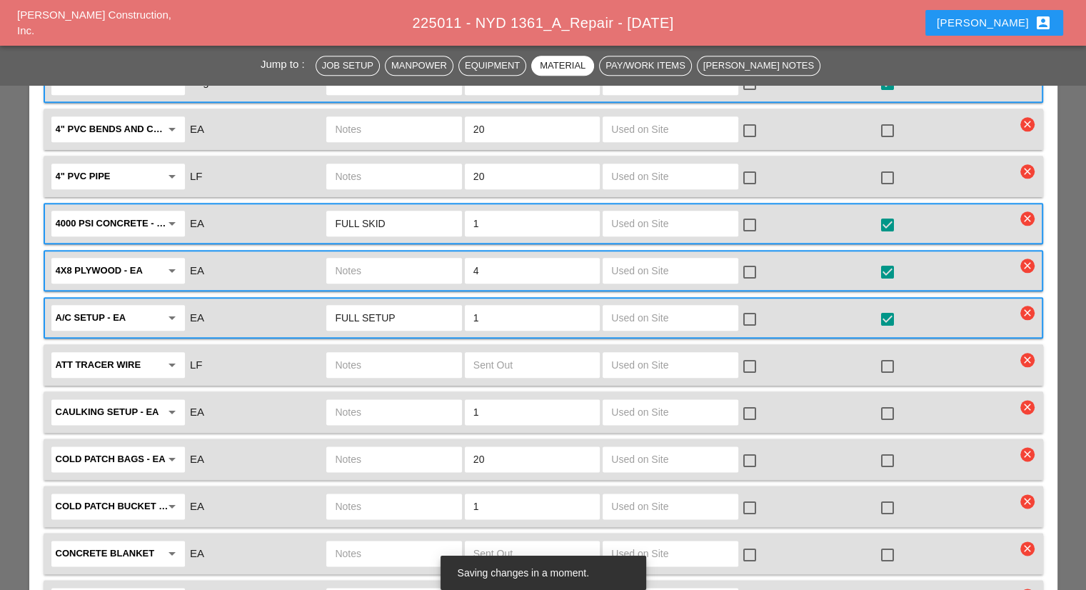
scroll to position [1642, 0]
type input "FULL SETUP"
click at [882, 400] on div at bounding box center [887, 412] width 24 height 24
checkbox input "true"
click at [377, 400] on input "text" at bounding box center [394, 411] width 118 height 23
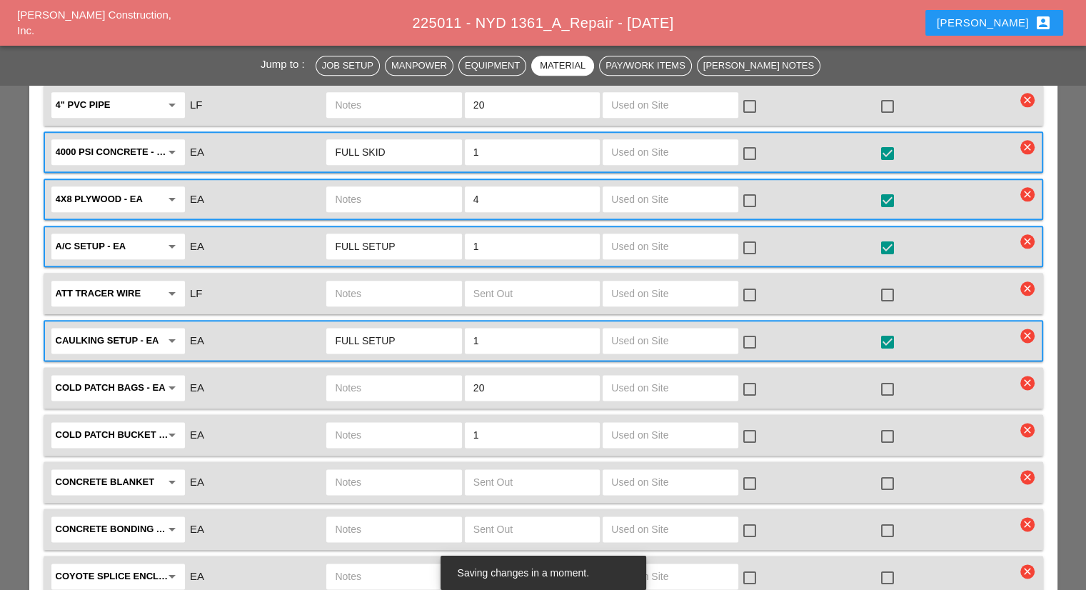
scroll to position [1713, 0]
type input "FULL SETUP"
click at [886, 376] on div at bounding box center [887, 388] width 24 height 24
checkbox input "true"
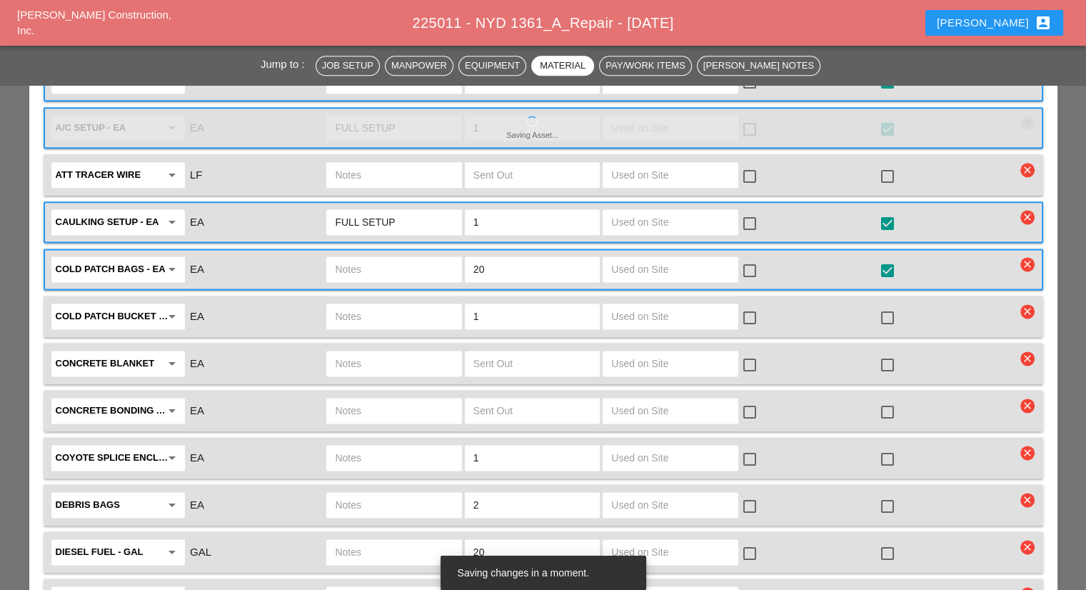
scroll to position [1856, 0]
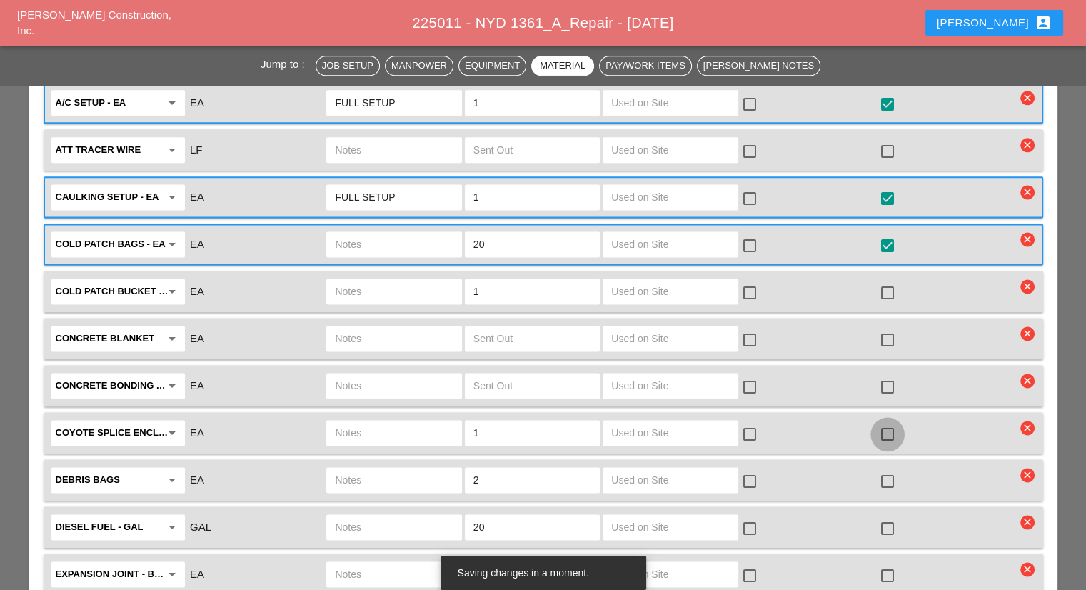
click at [885, 422] on div at bounding box center [887, 434] width 24 height 24
checkbox input "true"
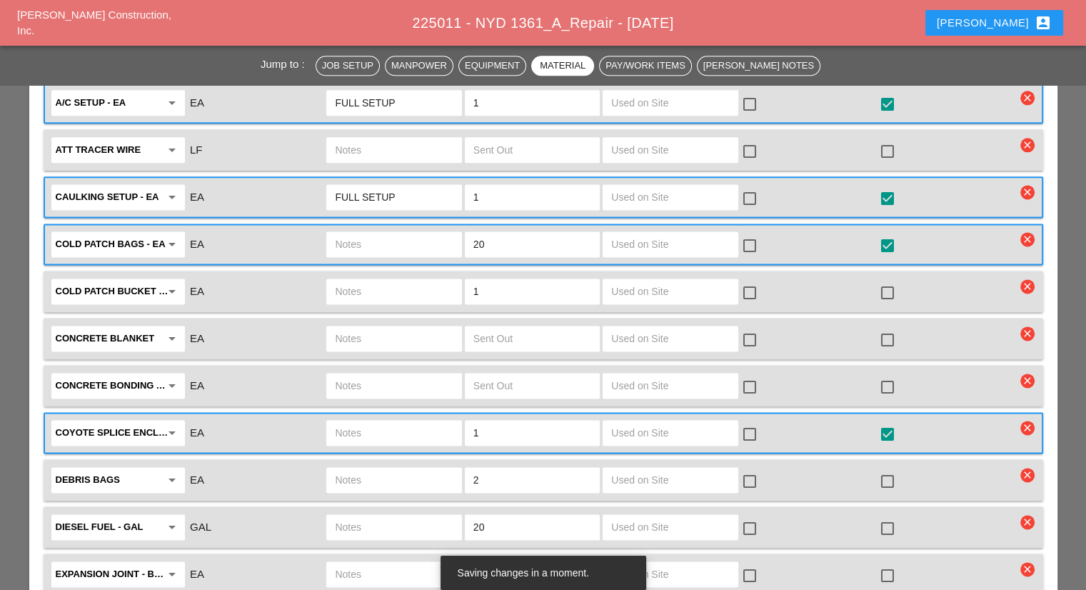
click at [370, 421] on input "text" at bounding box center [394, 432] width 118 height 23
type input "LARGE SPLICE ENCLOSURE"
click at [884, 469] on div at bounding box center [887, 481] width 24 height 24
checkbox input "true"
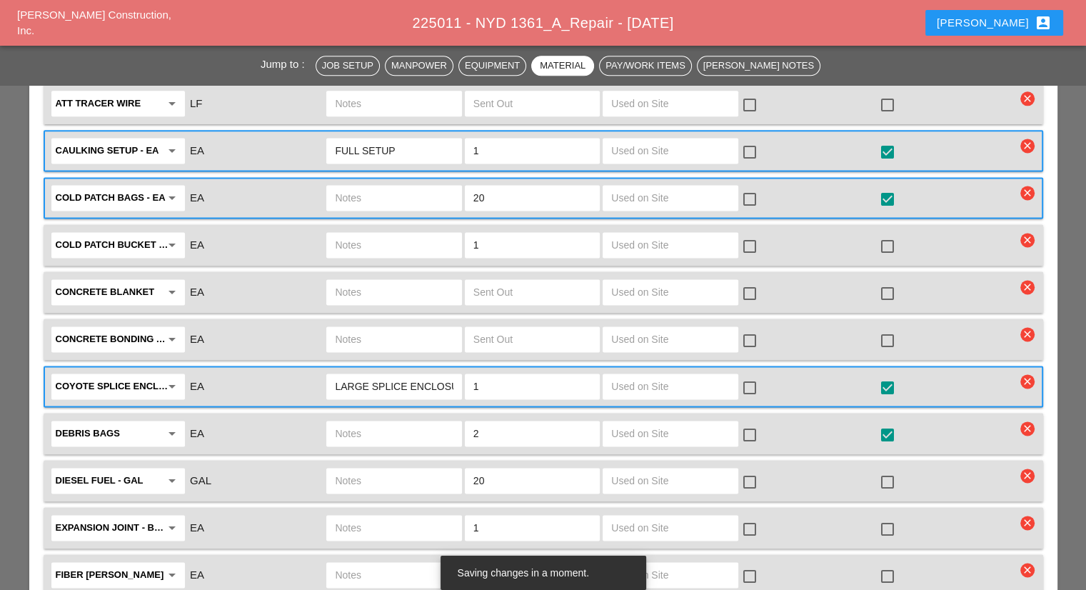
scroll to position [1927, 0]
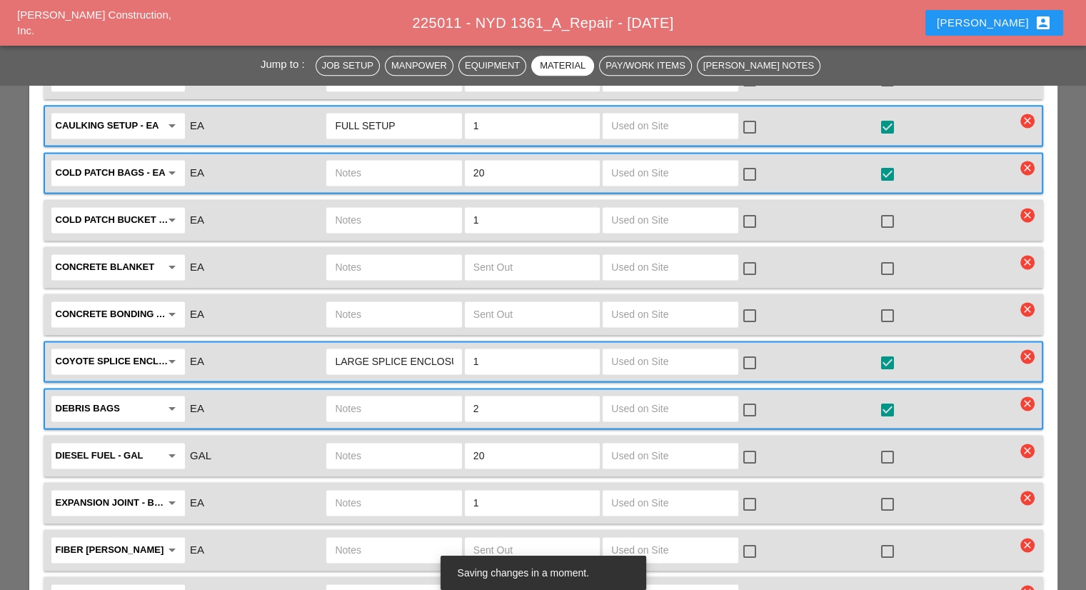
click at [889, 492] on div at bounding box center [887, 504] width 24 height 24
checkbox input "true"
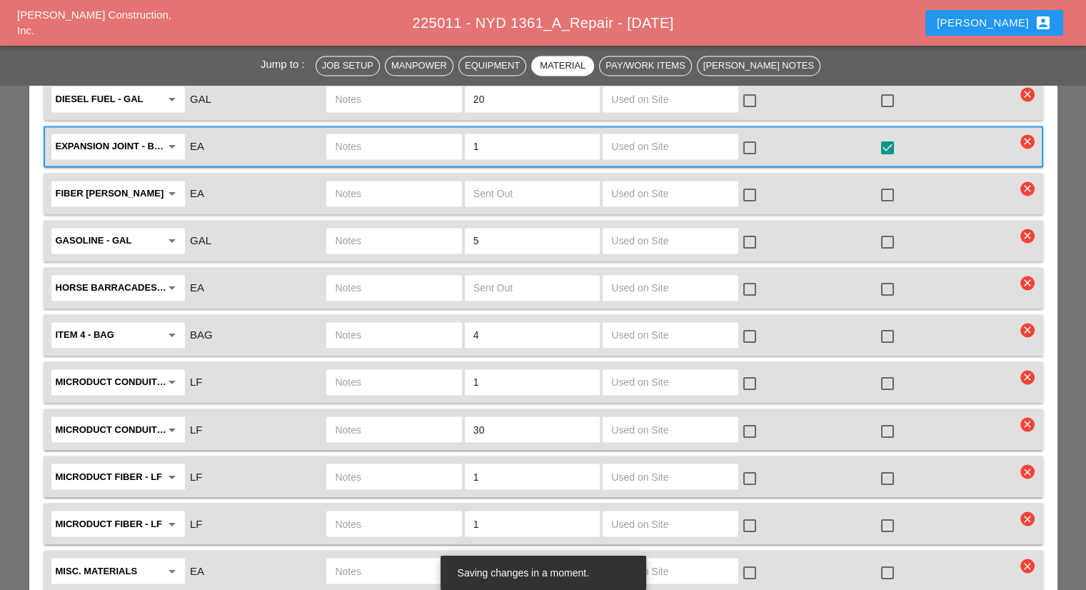
scroll to position [2284, 0]
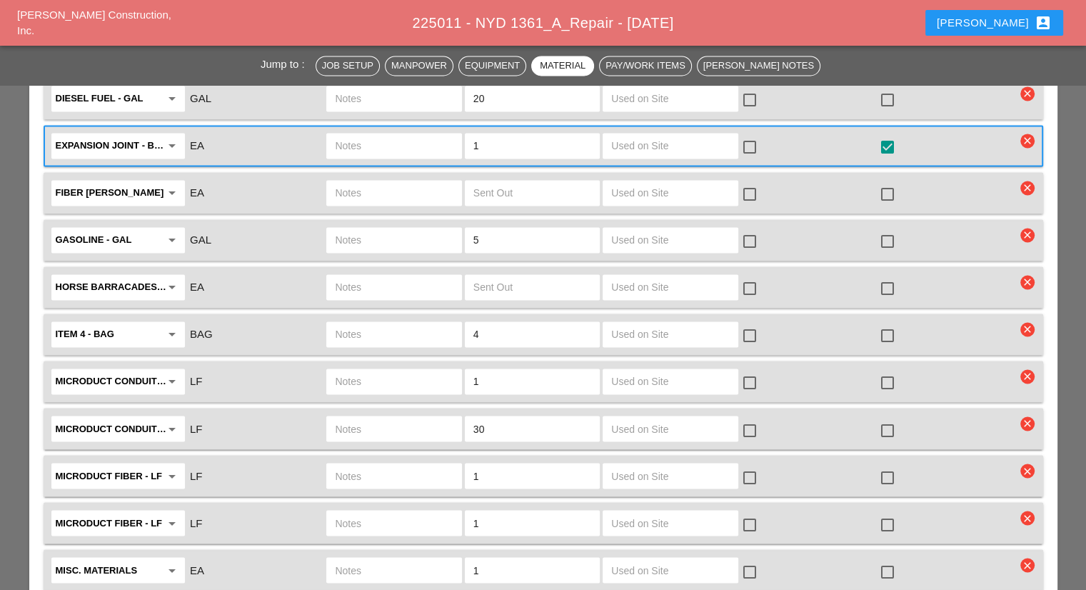
click at [411, 370] on input "text" at bounding box center [394, 381] width 118 height 23
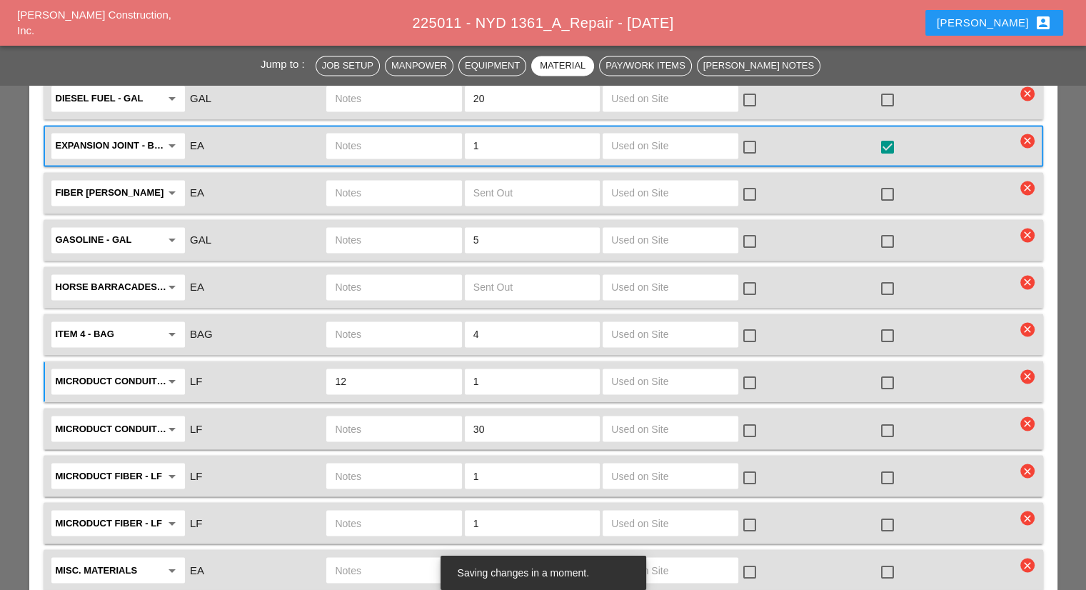
type input "1"
type input "7-TUBE MICRO 125 LF"
click at [497, 370] on input "1" at bounding box center [532, 381] width 118 height 23
drag, startPoint x: 498, startPoint y: 333, endPoint x: 454, endPoint y: 333, distance: 44.3
click at [454, 366] on div "Microduct conduit - LF arrow_drop_down LF 7-TUBE MICRO 125 LF 1 check_box_outli…" at bounding box center [532, 381] width 967 height 30
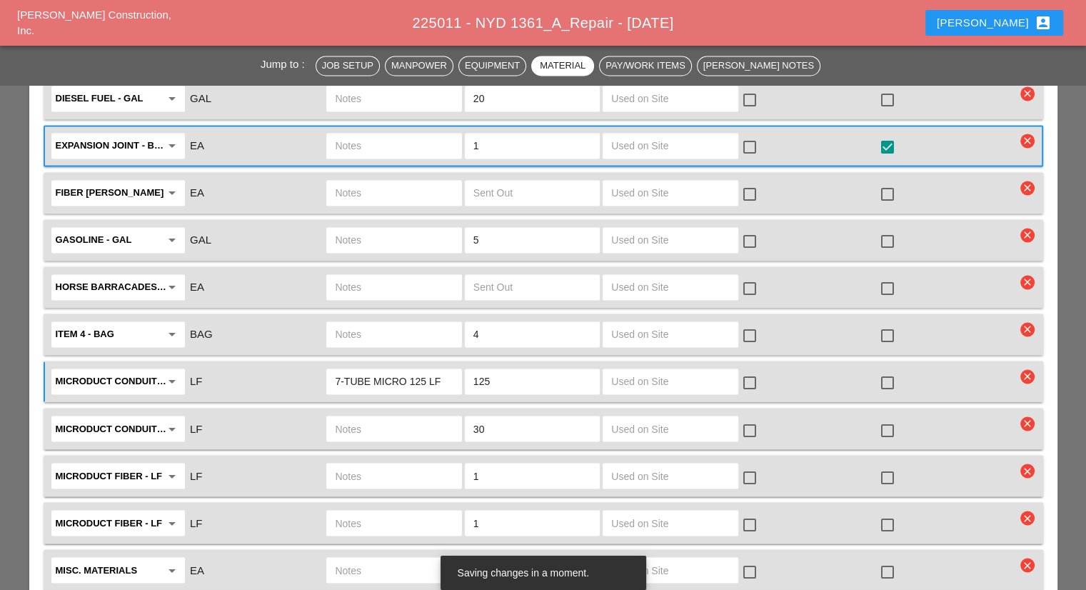
type input "125"
click at [881, 370] on div at bounding box center [887, 382] width 24 height 24
checkbox input "true"
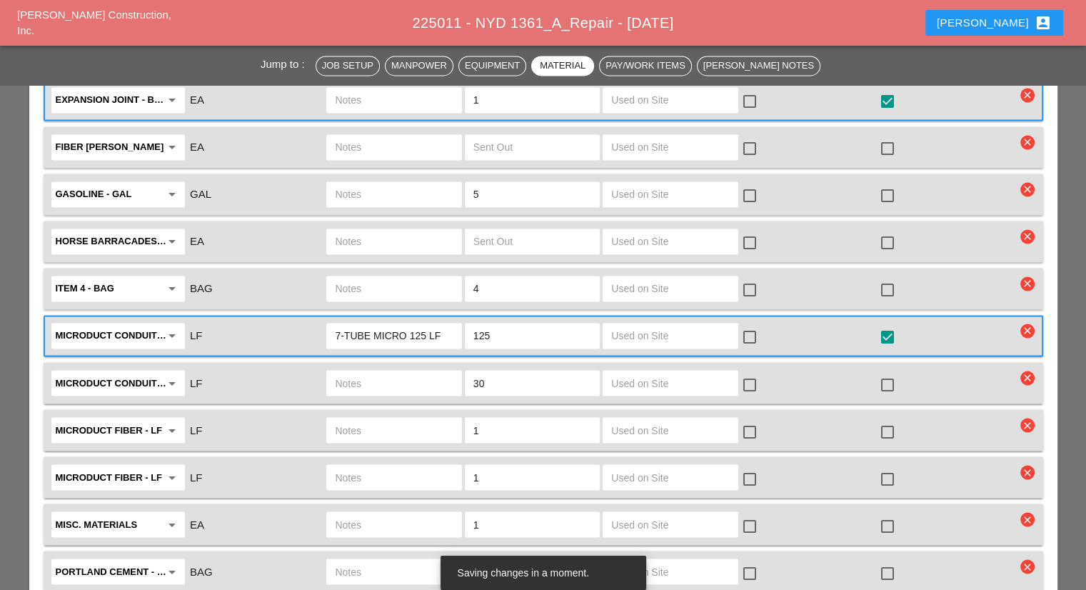
scroll to position [2356, 0]
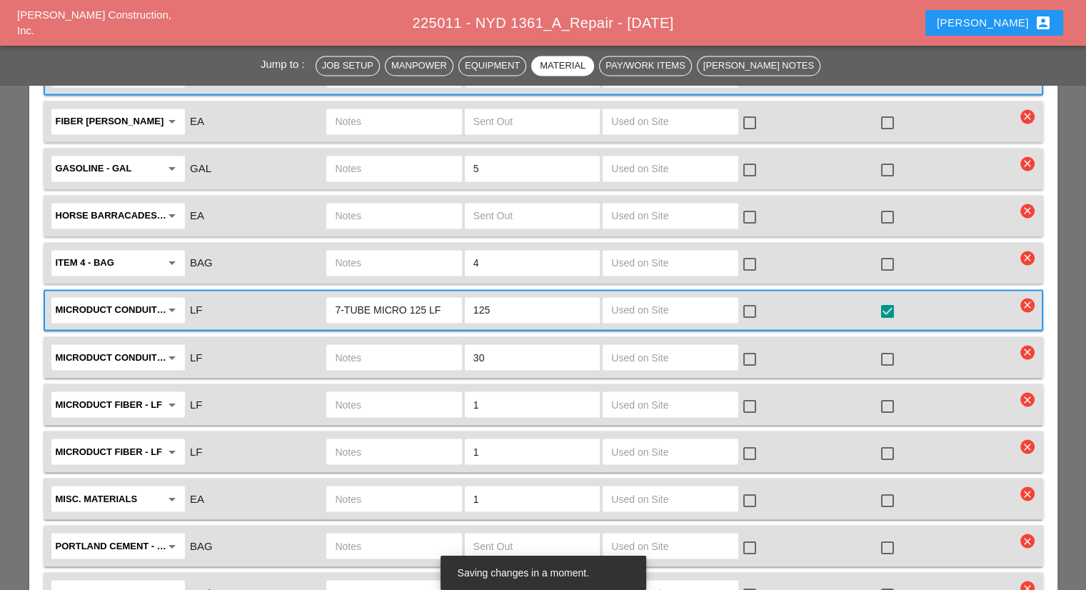
click at [410, 393] on input "text" at bounding box center [394, 404] width 118 height 23
type input "48 CT FIBER REEL"
click at [402, 440] on input "text" at bounding box center [394, 451] width 118 height 23
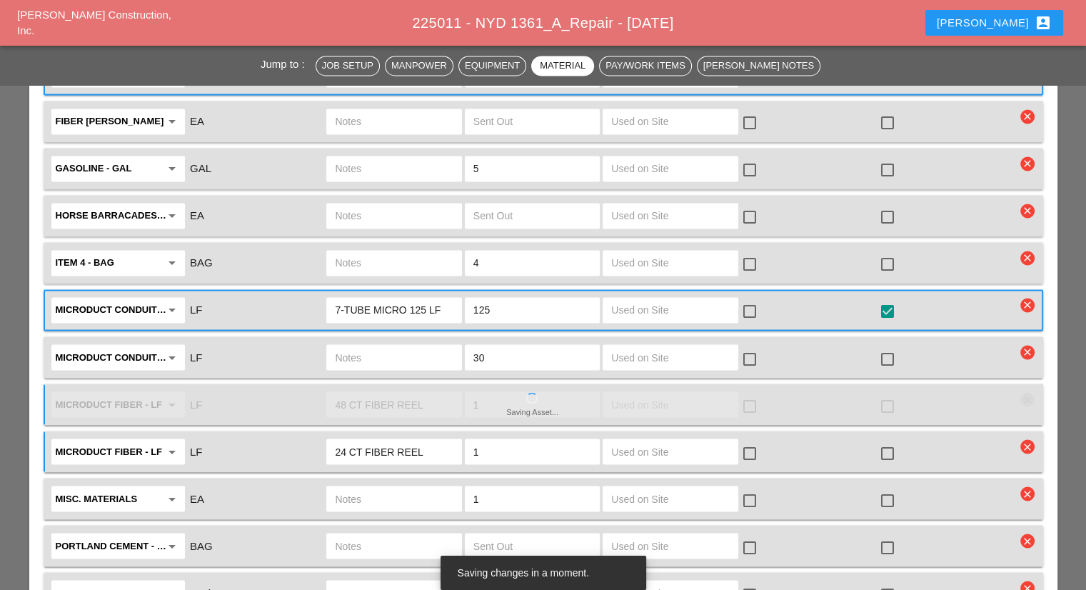
type input "24 CT FIBER REEL"
click at [878, 393] on div at bounding box center [887, 405] width 24 height 24
checkbox input "true"
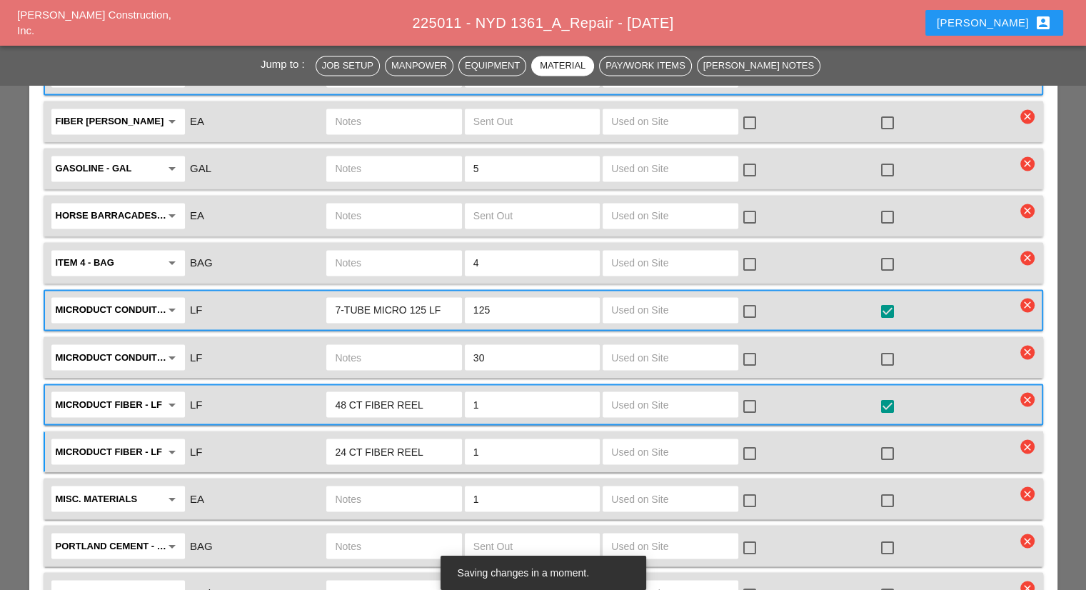
click at [892, 440] on div at bounding box center [887, 452] width 24 height 24
checkbox input "true"
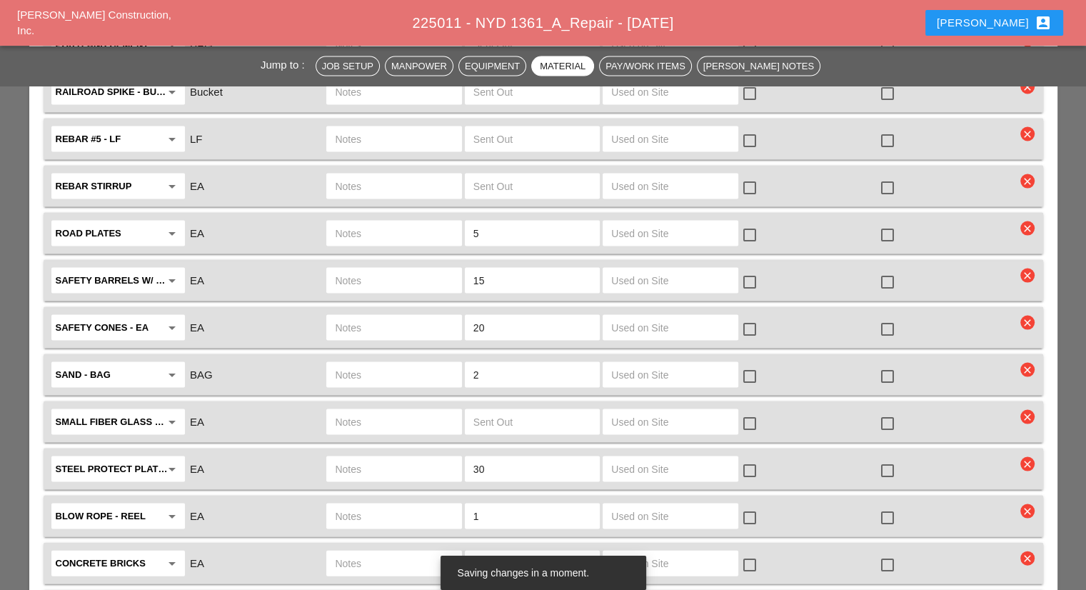
scroll to position [2927, 0]
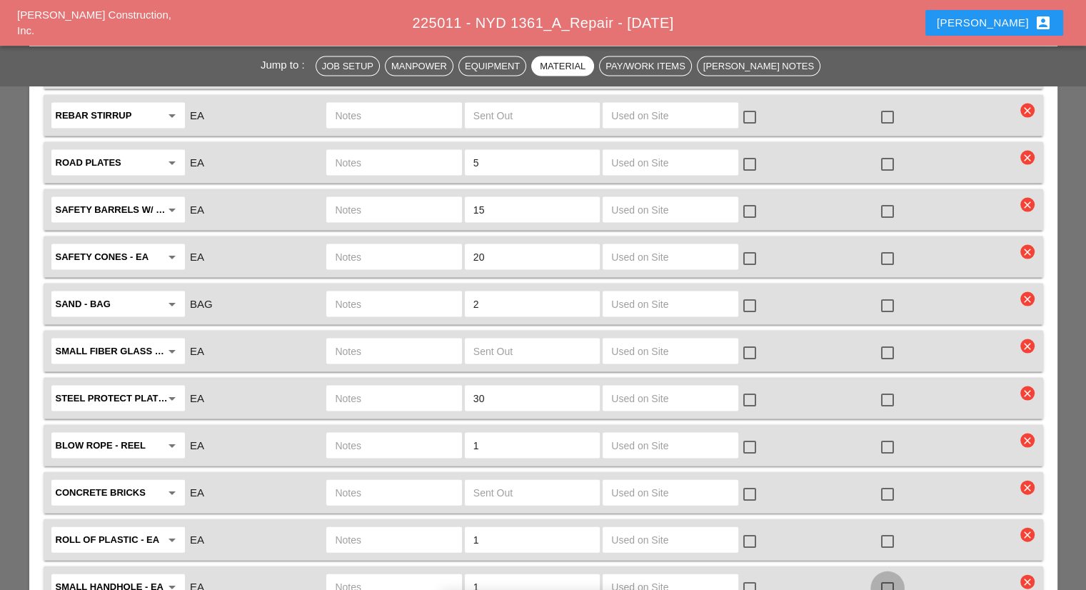
click at [882, 576] on div at bounding box center [887, 588] width 24 height 24
checkbox input "true"
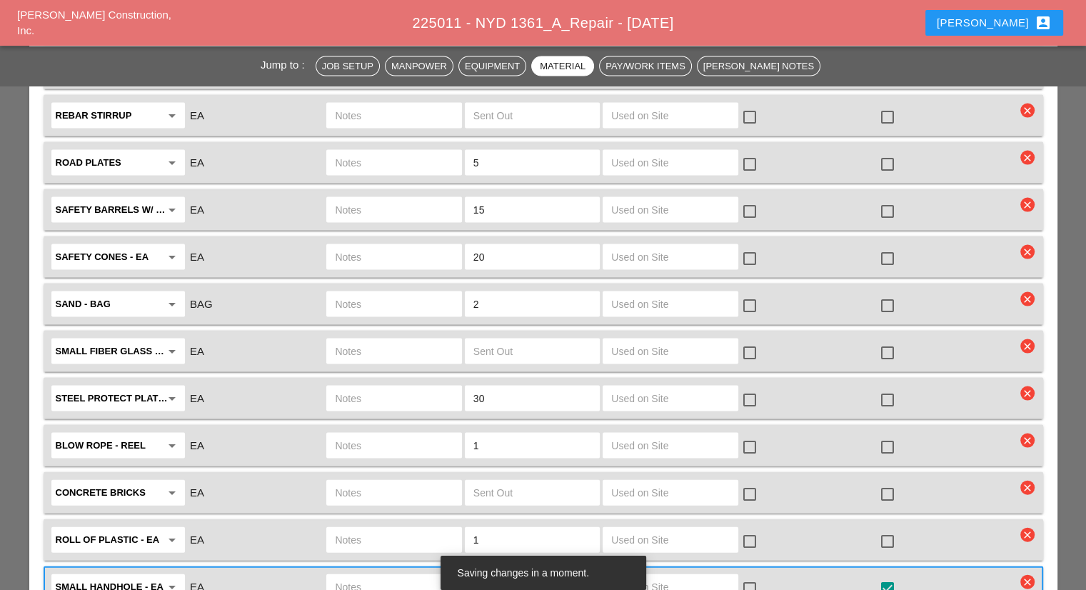
click at [429, 575] on input "text" at bounding box center [394, 586] width 118 height 23
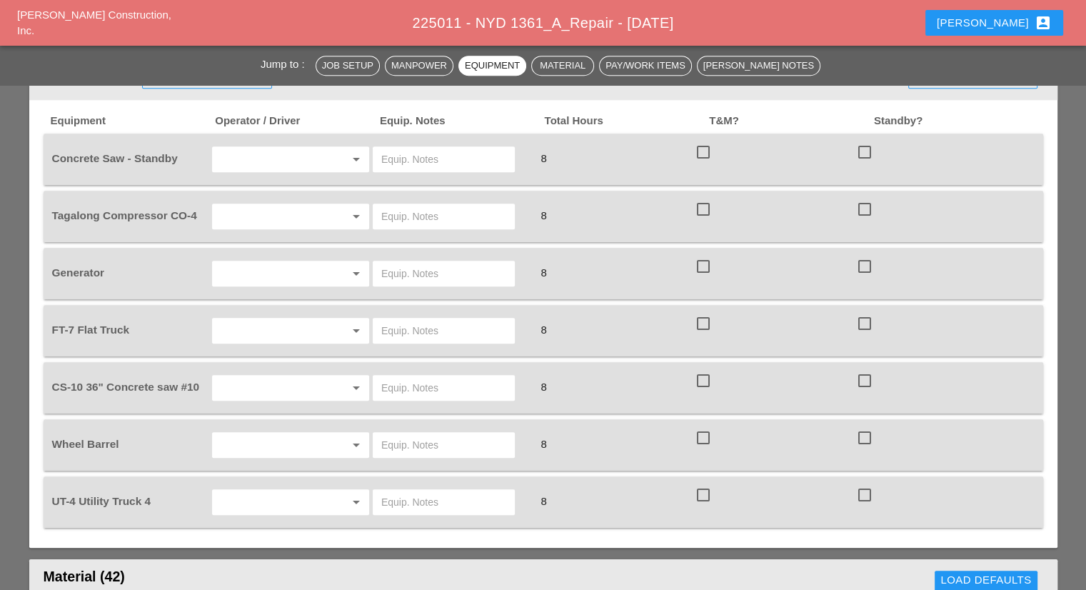
scroll to position [928, 0]
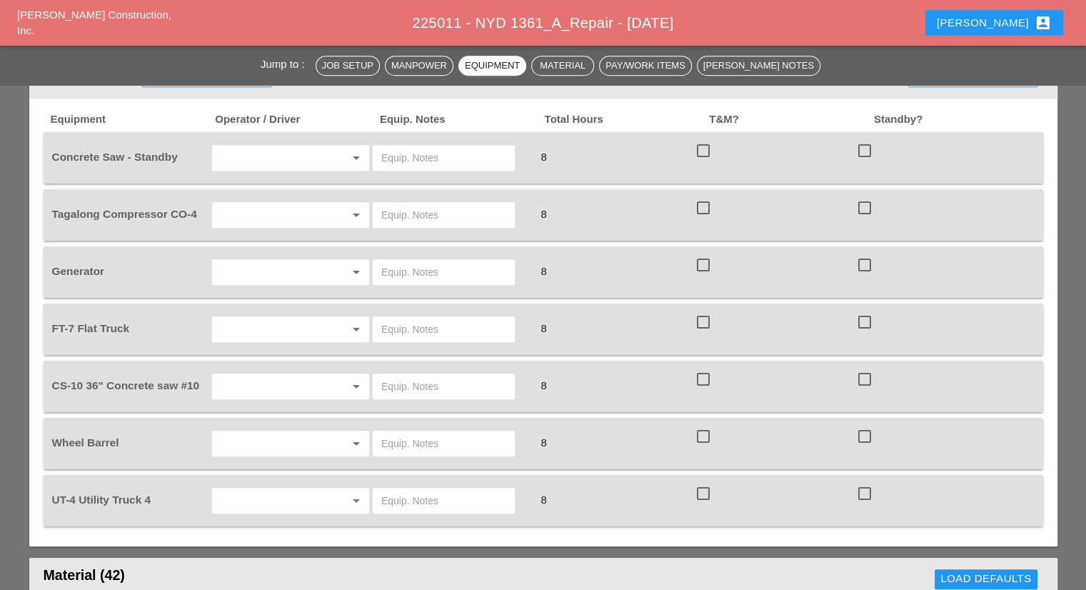
type input "SMALL CROWN CASTLE HH"
click at [268, 318] on input "text" at bounding box center [270, 329] width 109 height 23
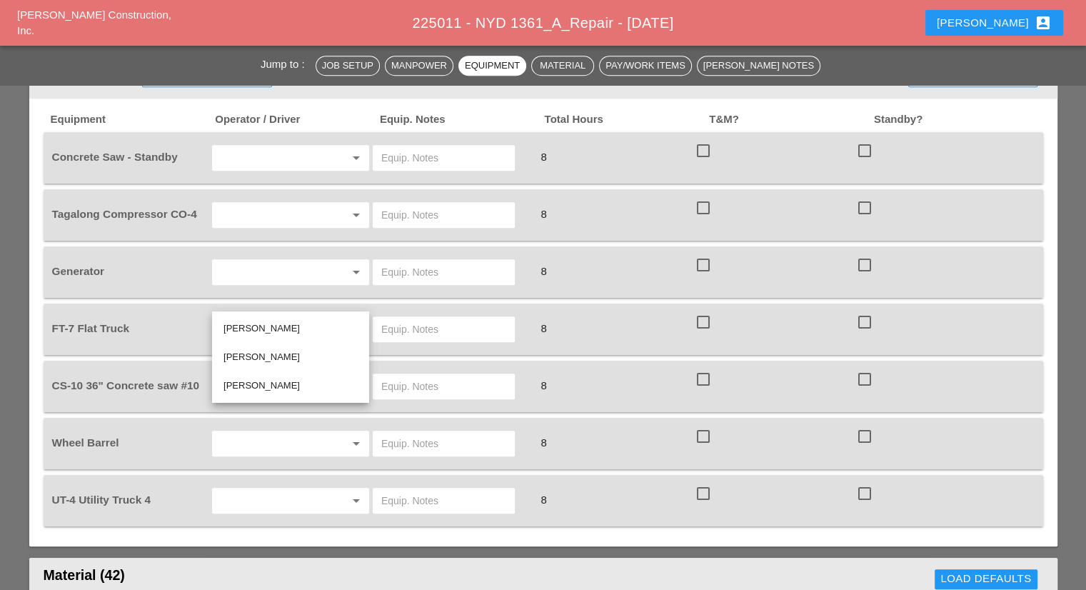
scroll to position [0, 0]
click at [278, 366] on div "Yancy Matos" at bounding box center [290, 357] width 134 height 29
type input "Yancy Matos"
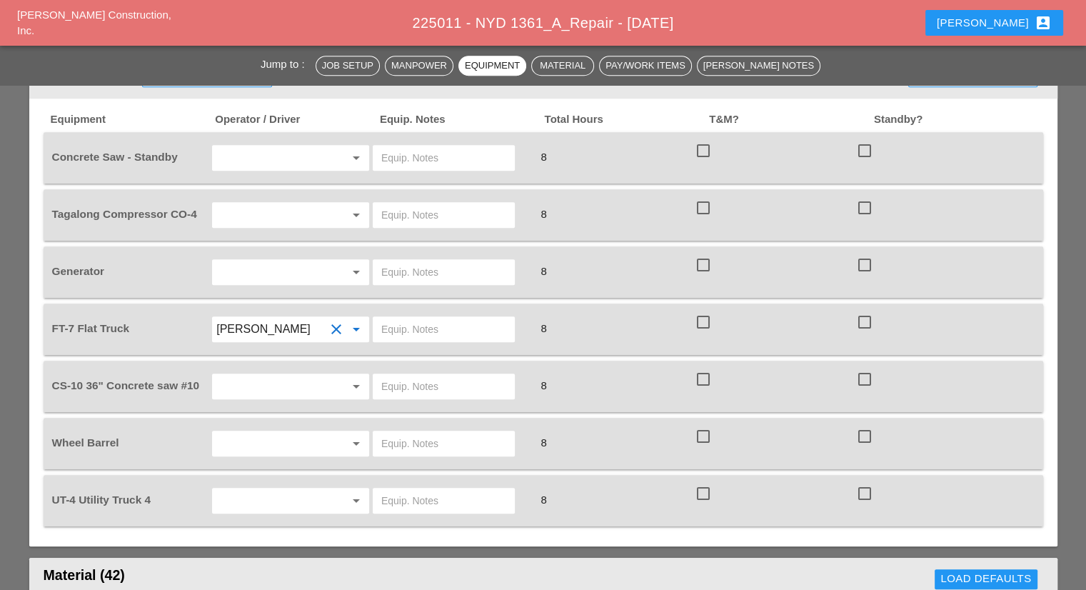
click at [413, 318] on input "text" at bounding box center [443, 329] width 125 height 23
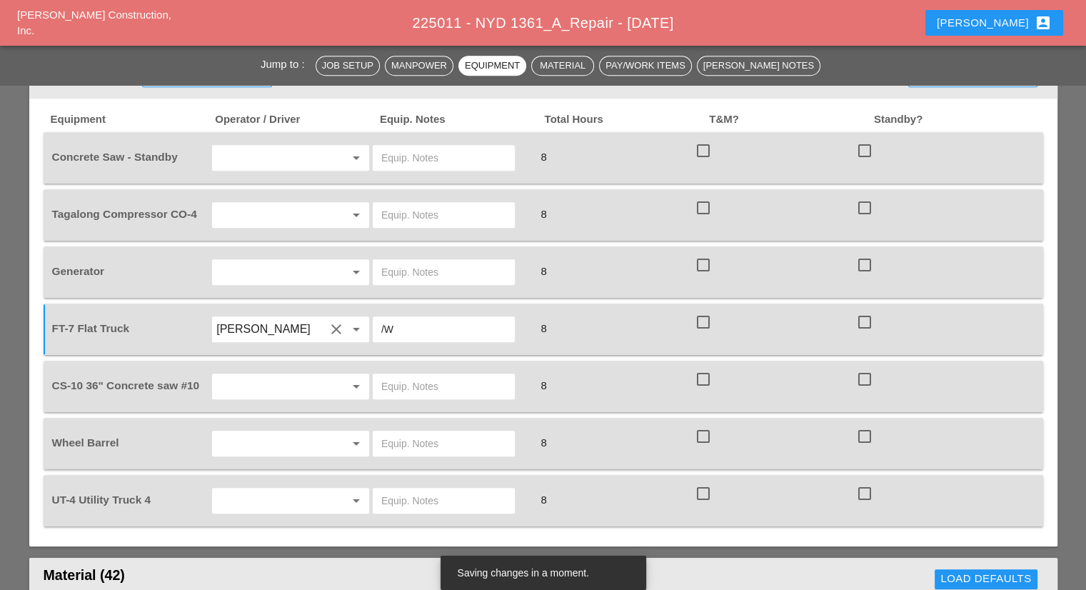
type input "/"
type input "W/ MATERIALS"
click at [291, 203] on input "text" at bounding box center [270, 214] width 109 height 23
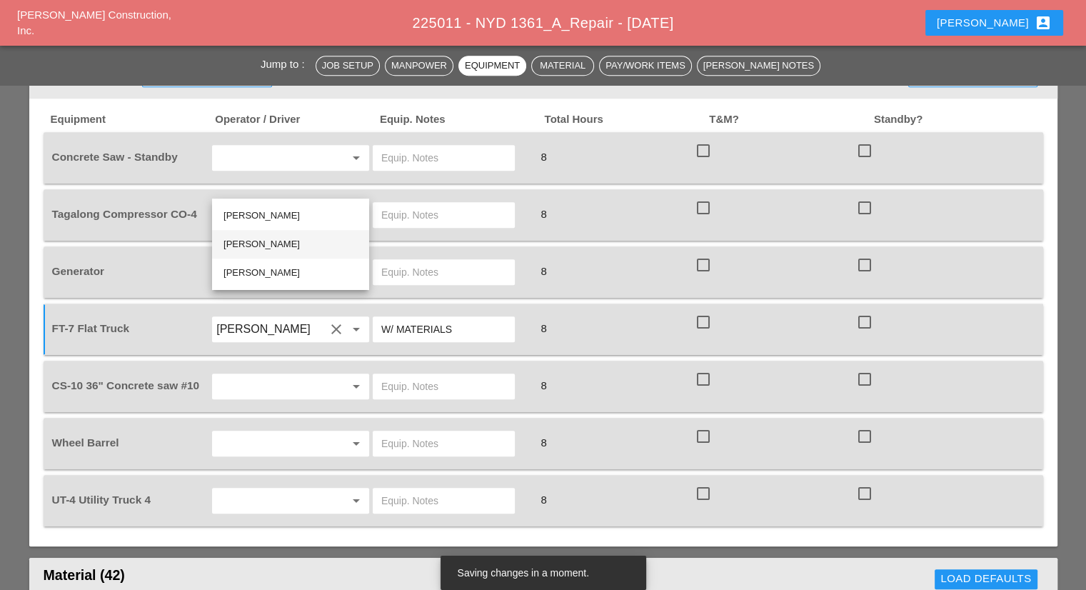
drag, startPoint x: 267, startPoint y: 245, endPoint x: 336, endPoint y: 215, distance: 75.5
click at [268, 245] on div "Yancy Matos" at bounding box center [290, 244] width 134 height 17
type input "Yancy Matos"
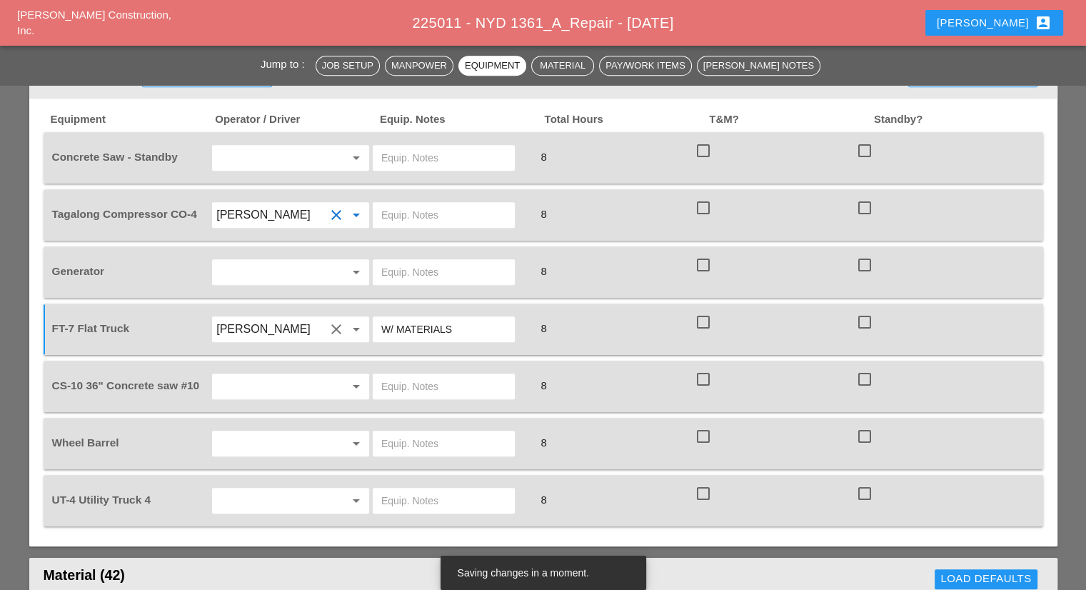
click at [422, 203] on input "text" at bounding box center [443, 214] width 125 height 23
type input "START"
click at [293, 146] on input "text" at bounding box center [270, 157] width 109 height 23
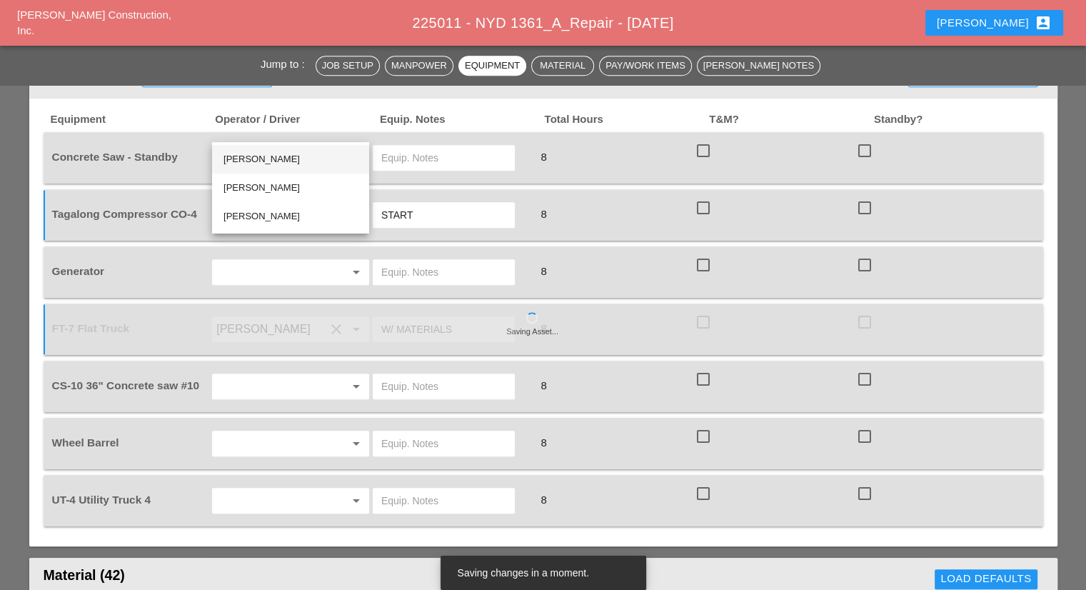
click at [286, 162] on div "Rudolph Bell" at bounding box center [290, 159] width 134 height 17
type input "Rudolph Bell"
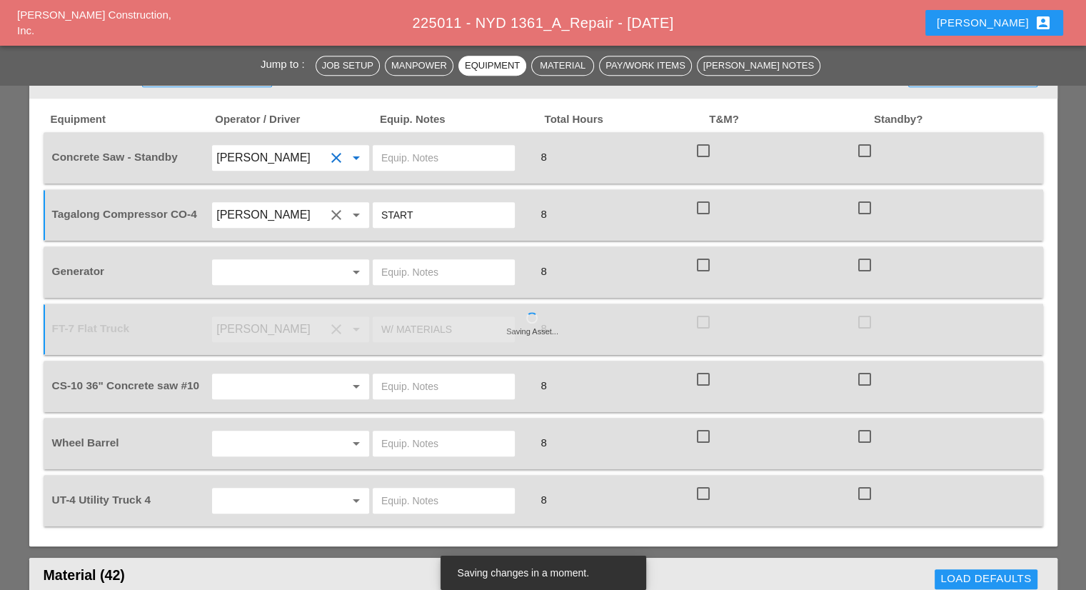
click at [441, 146] on input "text" at bounding box center [443, 157] width 125 height 23
type input "FULL SETUP"
click at [297, 261] on input "text" at bounding box center [270, 272] width 109 height 23
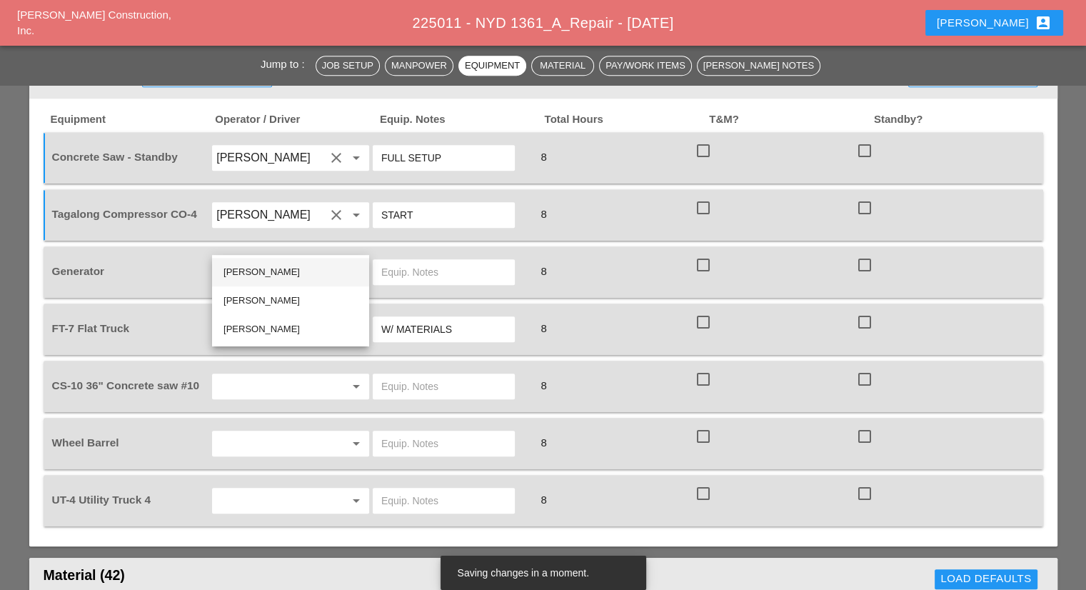
click at [274, 268] on div "Rudolph Bell" at bounding box center [290, 271] width 134 height 17
type input "Rudolph Bell"
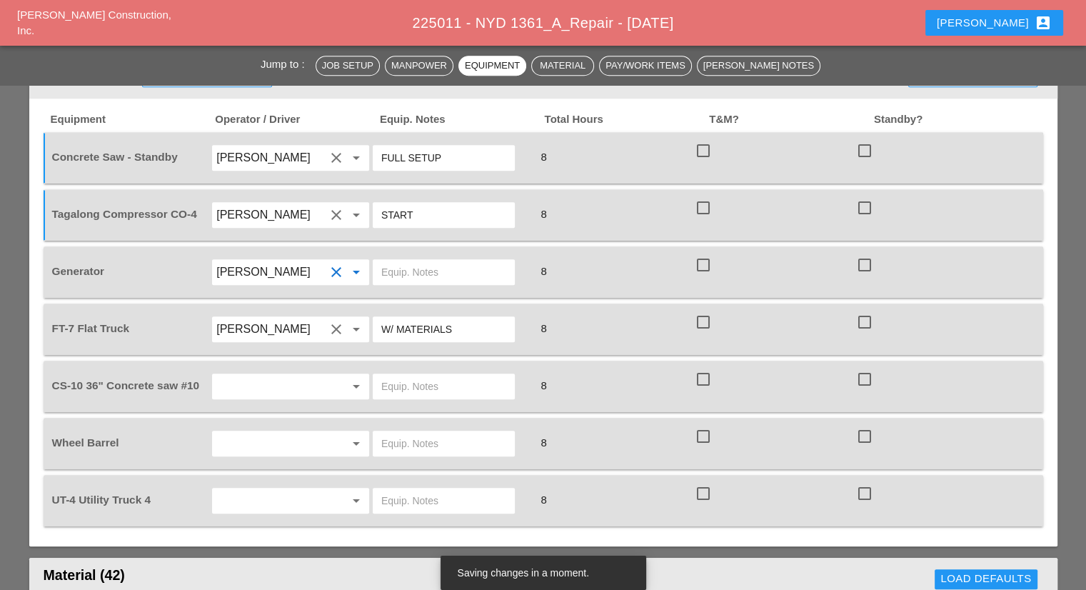
click at [405, 259] on div at bounding box center [444, 272] width 142 height 26
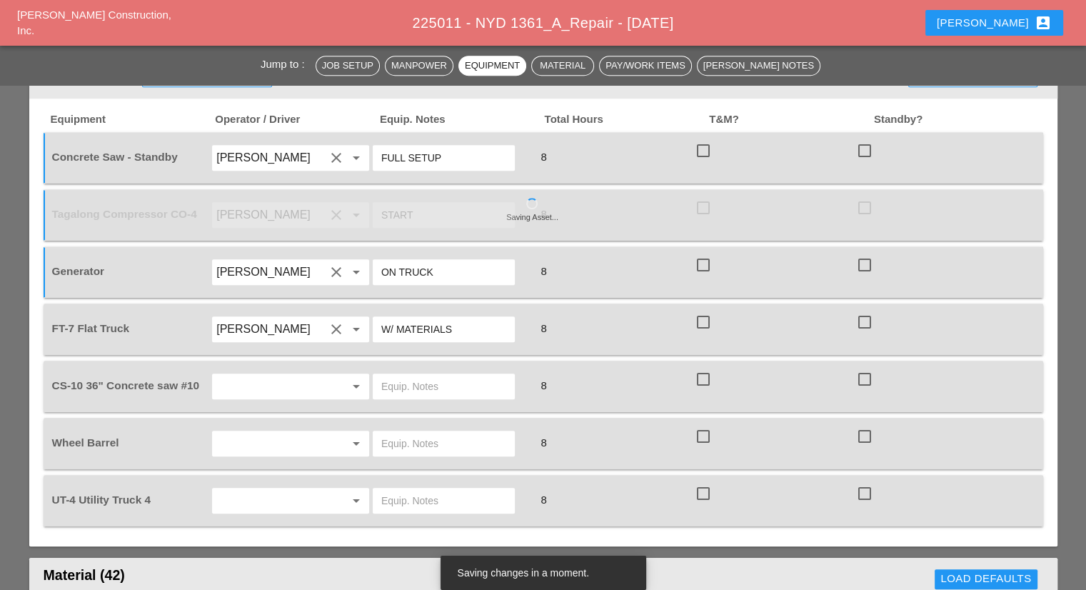
type input "ON TRUCK"
click at [313, 375] on input "text" at bounding box center [270, 386] width 109 height 23
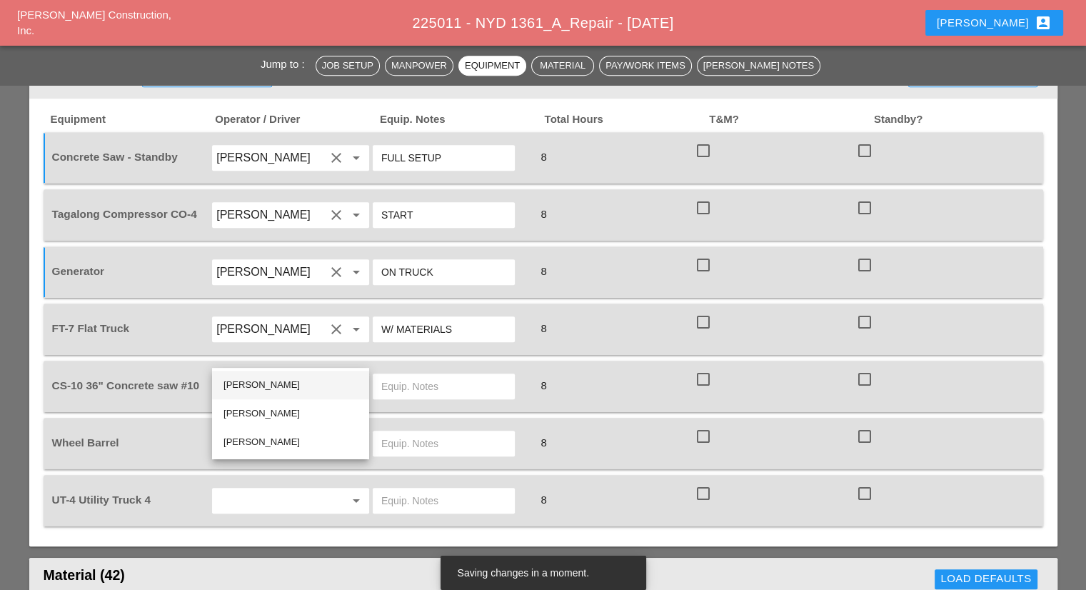
click at [274, 393] on div "Rudolph Bell" at bounding box center [290, 384] width 134 height 29
type input "Rudolph Bell"
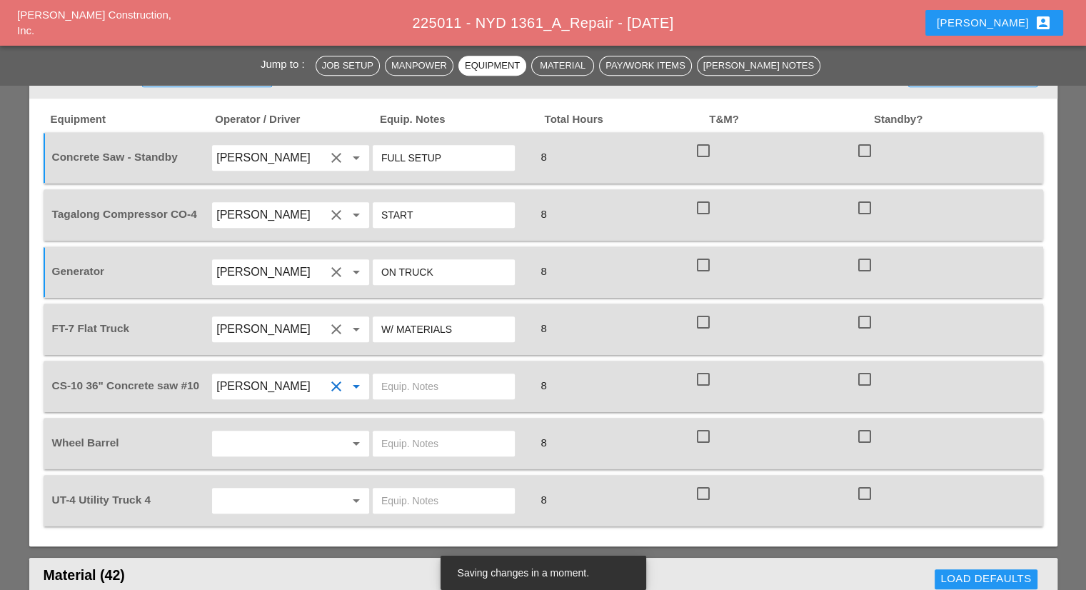
click at [411, 375] on input "text" at bounding box center [443, 386] width 125 height 23
drag, startPoint x: 443, startPoint y: 355, endPoint x: 351, endPoint y: 363, distance: 92.5
click at [351, 366] on div "CS-10 36" Concrete saw #10 Rudolph Bell clear arrow_drop_down ON TRUCK 8 check_…" at bounding box center [532, 386] width 967 height 40
type input "FULL SETUP"
click at [318, 432] on input "text" at bounding box center [270, 443] width 109 height 23
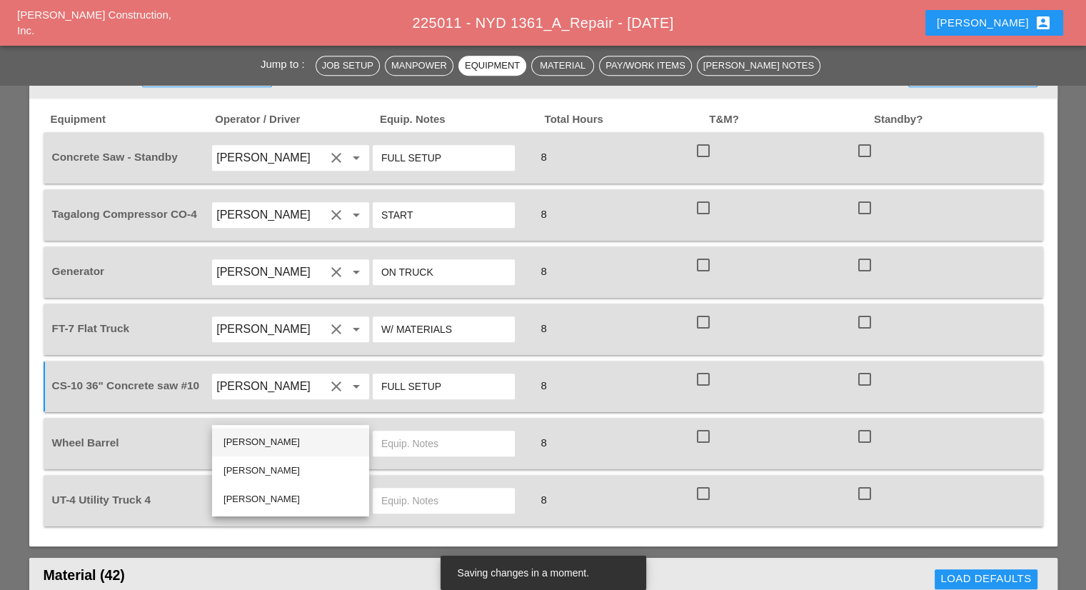
click at [276, 440] on div "Rudolph Bell" at bounding box center [290, 441] width 134 height 17
type input "Rudolph Bell"
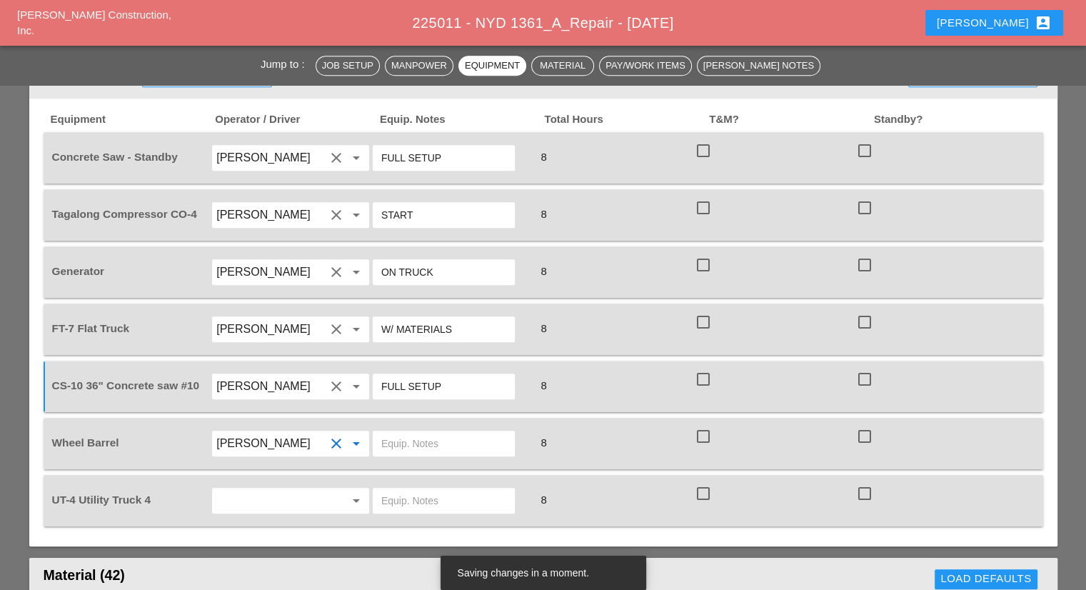
click at [473, 432] on input "text" at bounding box center [443, 443] width 125 height 23
type input "ON TRUCK"
click at [324, 489] on input "text" at bounding box center [270, 500] width 109 height 23
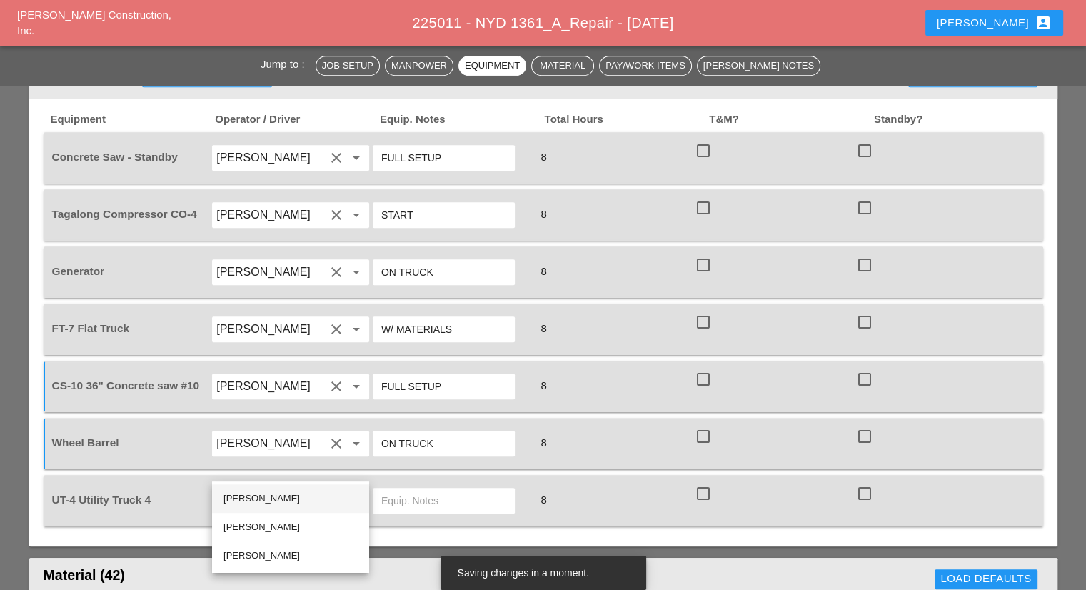
click at [268, 495] on div "Rudolph Bell" at bounding box center [290, 498] width 134 height 17
type input "Rudolph Bell"
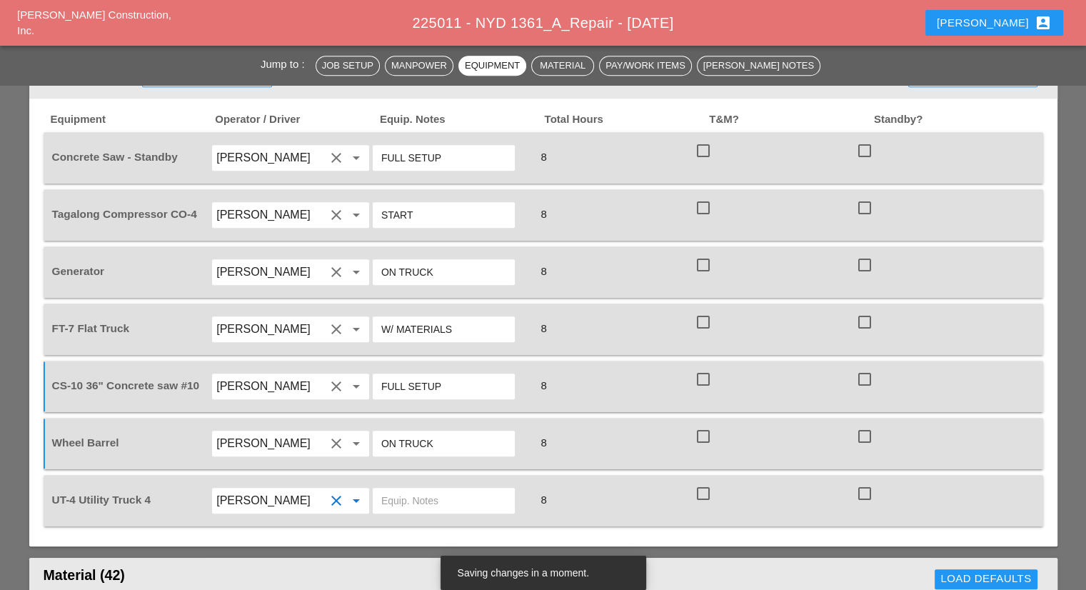
click at [405, 489] on input "text" at bounding box center [443, 500] width 125 height 23
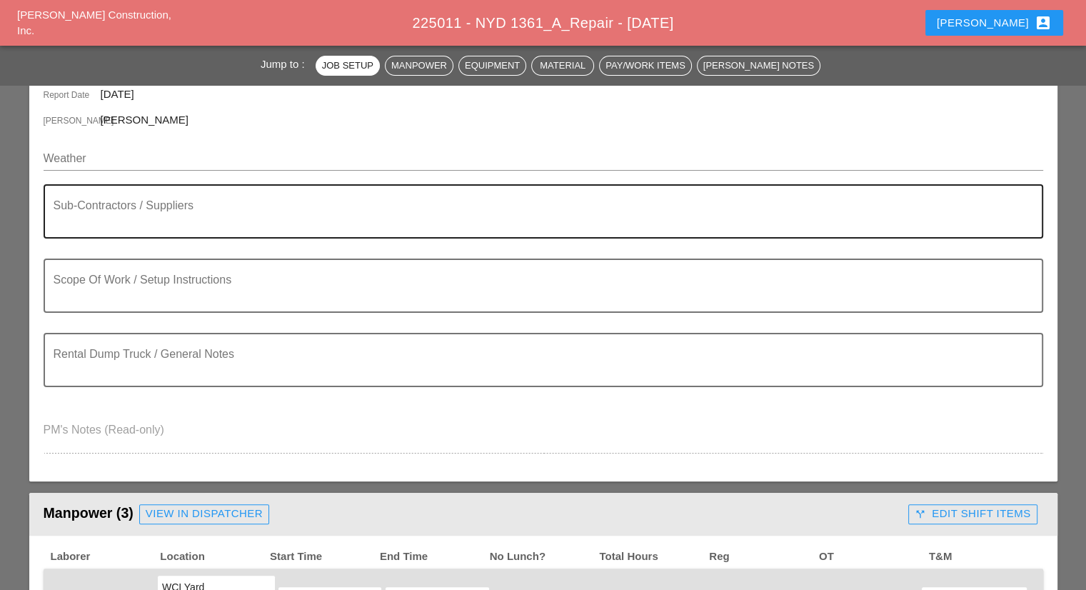
scroll to position [214, 0]
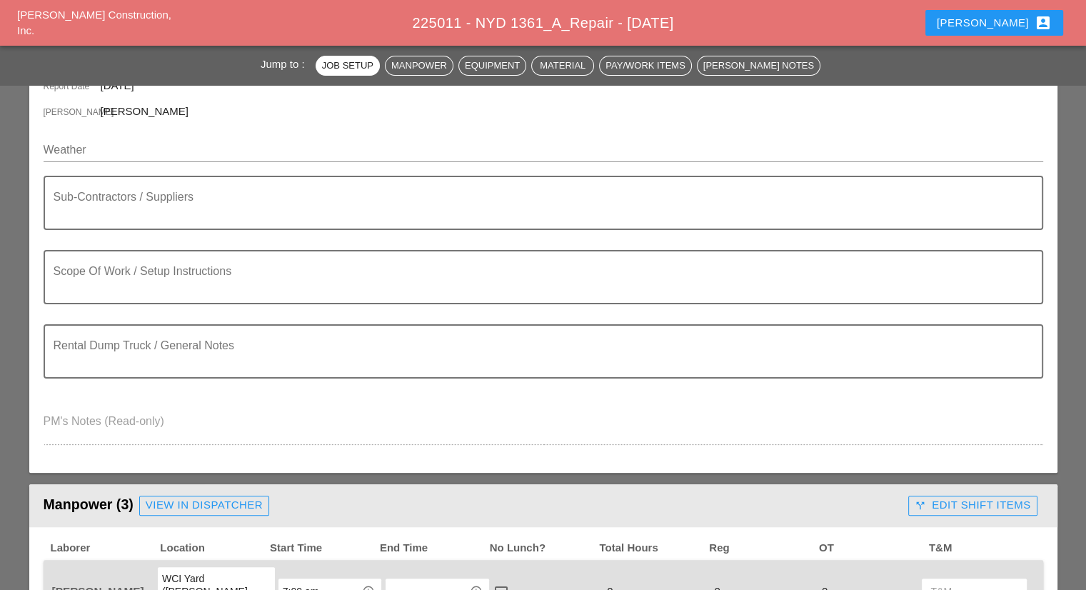
type input "W/ CONCRETE SAW"
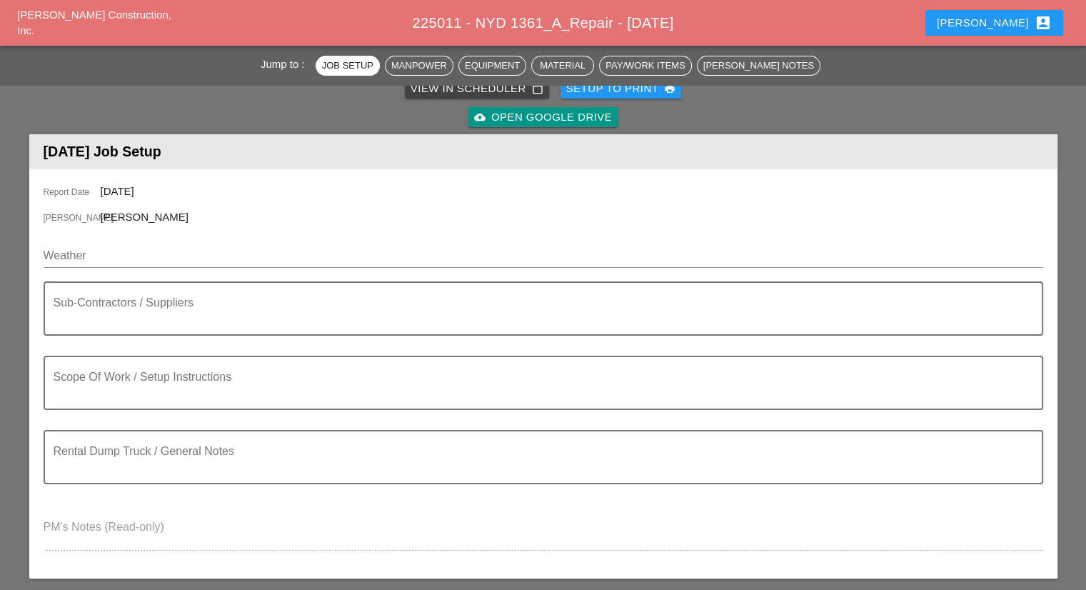
scroll to position [71, 0]
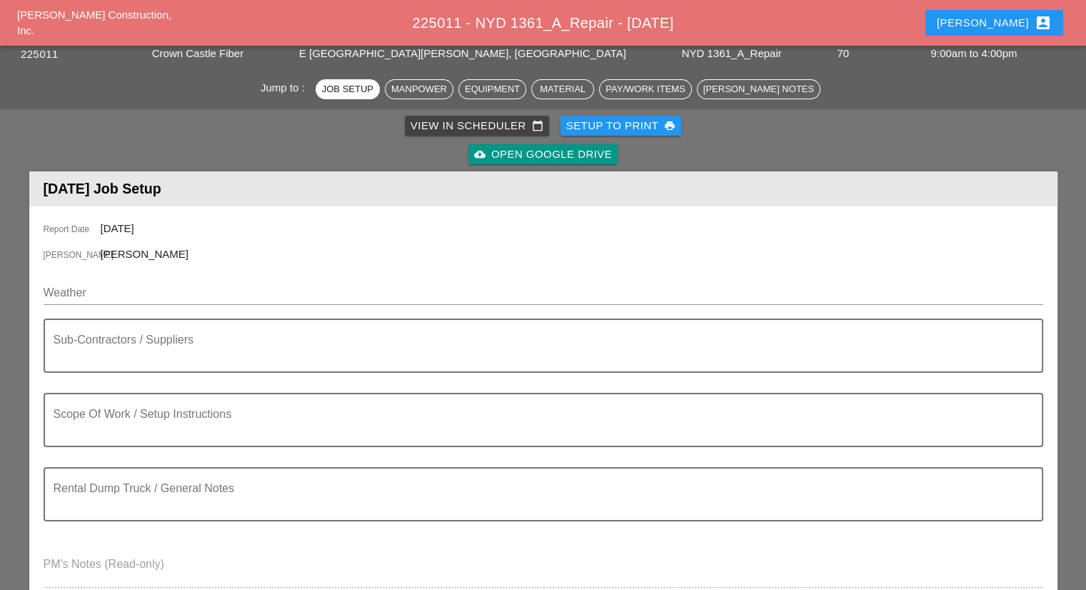
click at [120, 275] on div "Weather" at bounding box center [543, 296] width 999 height 46
click at [119, 288] on input "Weather" at bounding box center [533, 292] width 979 height 23
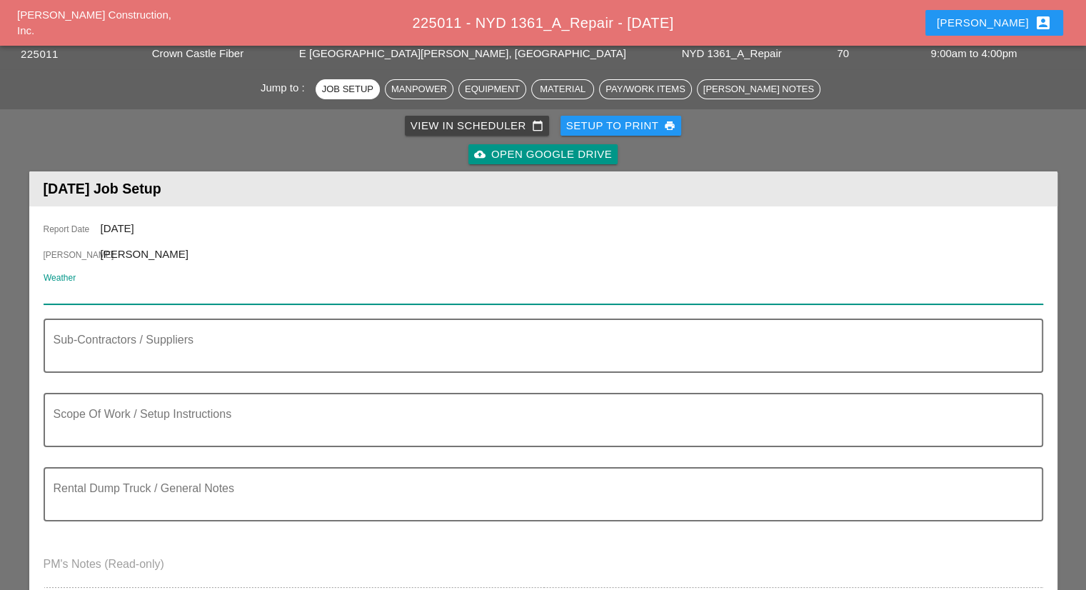
paste input "Tue 09 Day 75° 2% ENE 8 mph Sunshine. High around 75F. Winds ENE at 5 to 10 mph."
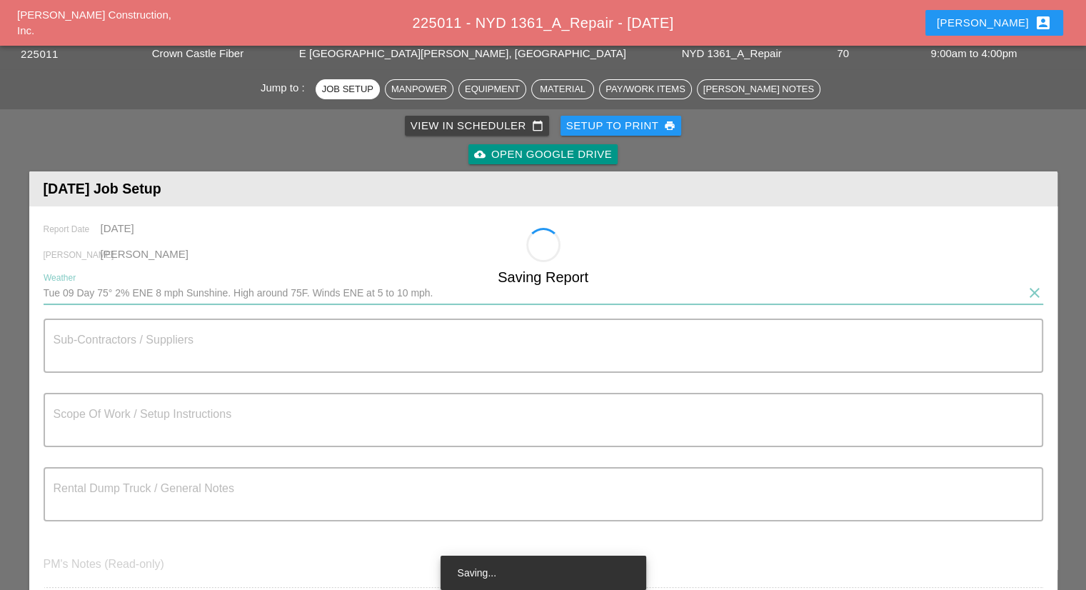
type input "Tue 09 Day 75° 2% ENE 8 mph Sunshine. High around 75F. Winds ENE at 5 to 10 mph."
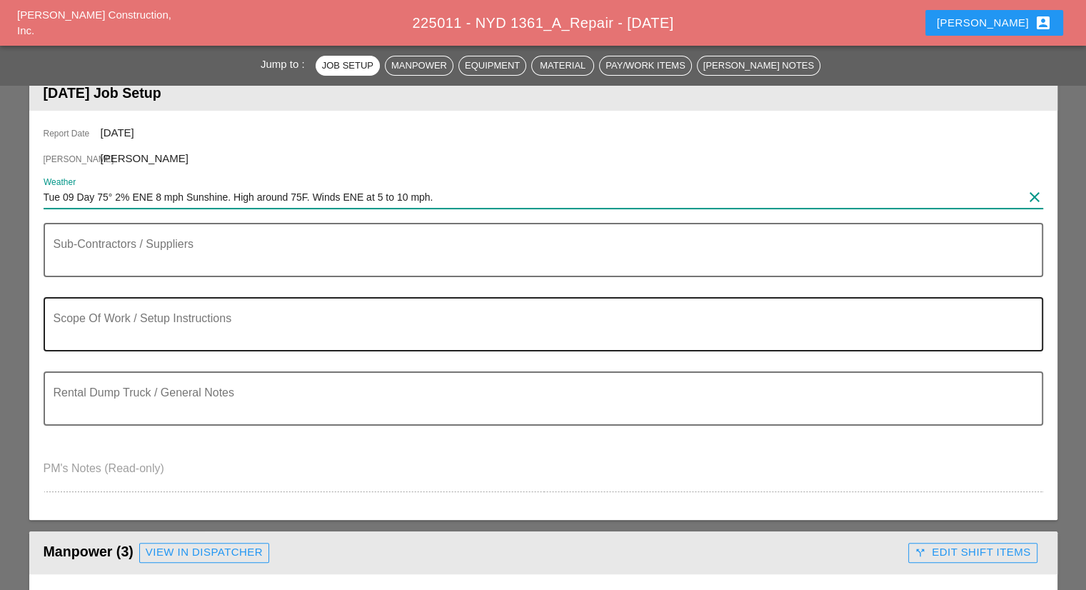
scroll to position [143, 0]
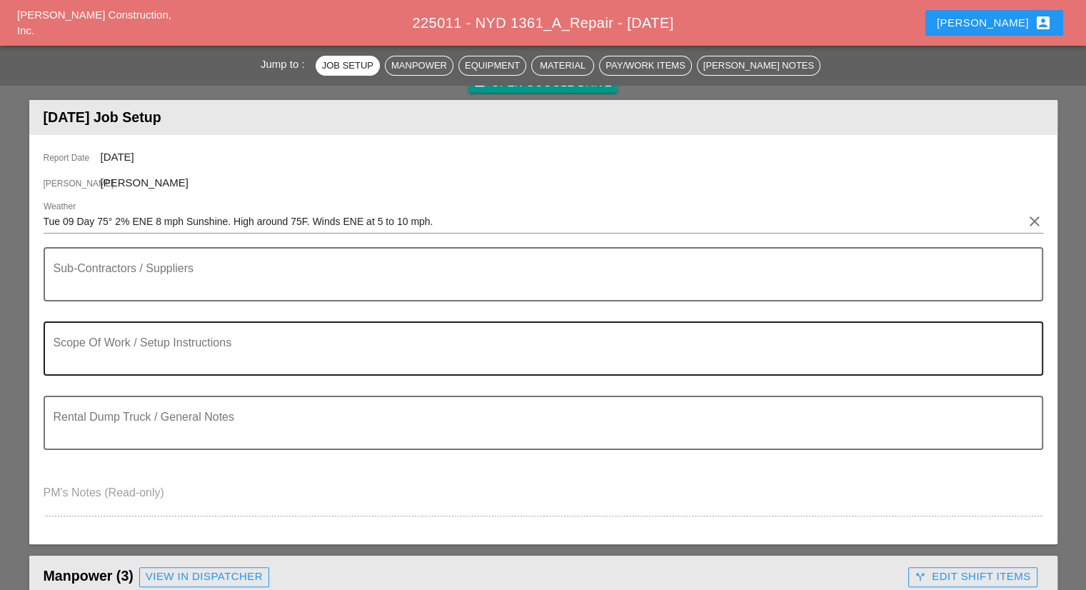
click at [337, 348] on textarea "Scope Of Work / Setup Instructions" at bounding box center [538, 357] width 968 height 34
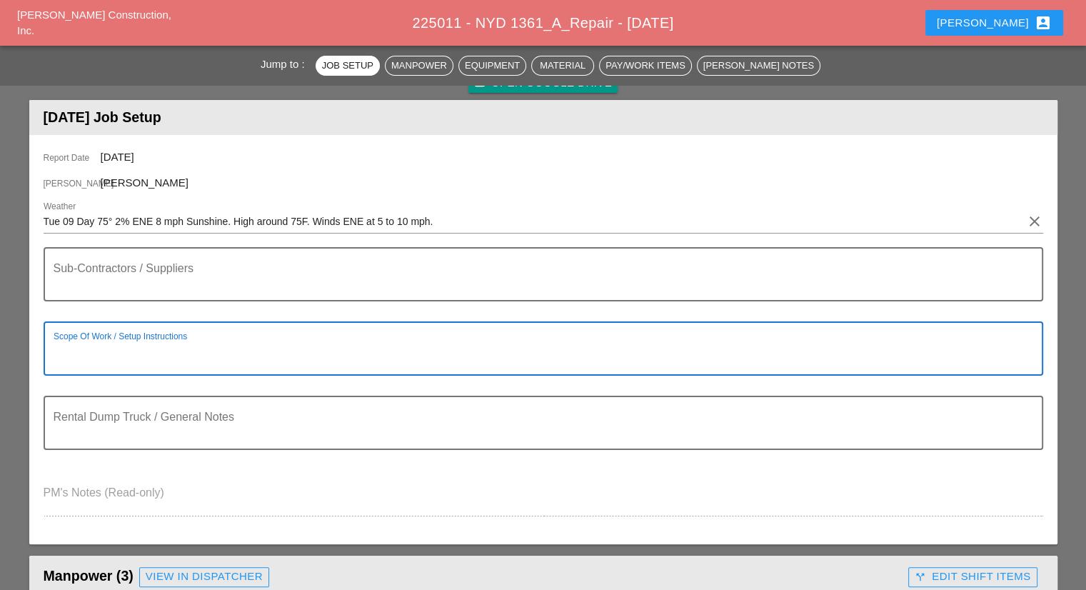
paste textarea "Scope of Work Tuesday 8/9: 1) Investigate microtrench & locate damage microduct…"
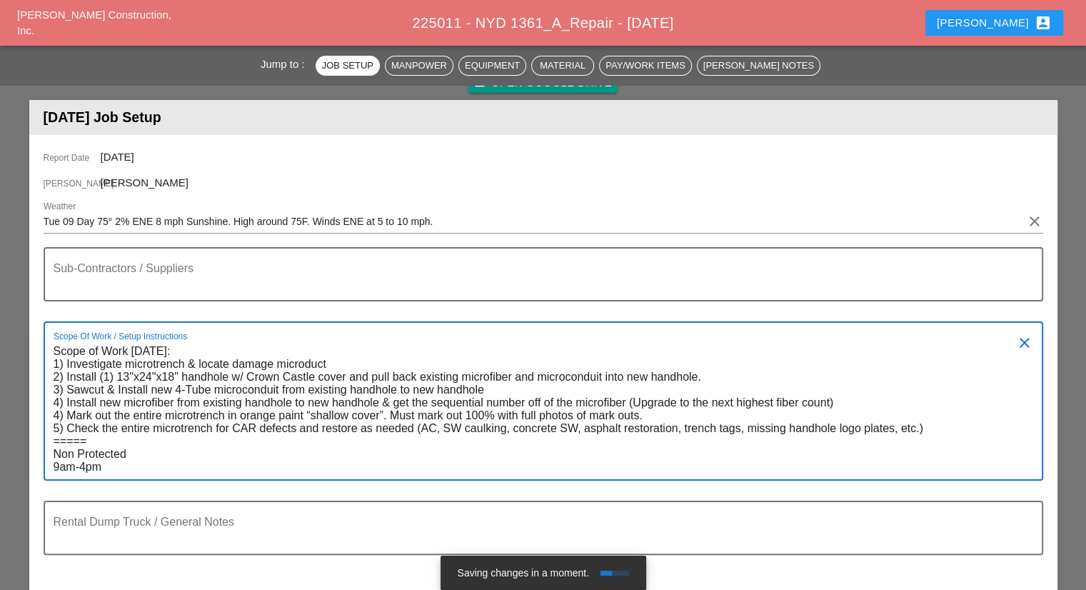
click at [179, 352] on textarea "Scope of Work Tuesday 8/9: 1) Investigate microtrench & locate damage microduct…" at bounding box center [538, 409] width 968 height 139
click at [178, 350] on textarea "Scope of Work Tuesday 8/9: 1) Investigate microtrench & locate damage microduct…" at bounding box center [538, 409] width 968 height 139
click at [191, 348] on textarea "Scope of Work Tuesday 9/9: 1) Investigate microtrench & locate damage microduct…" at bounding box center [538, 409] width 968 height 139
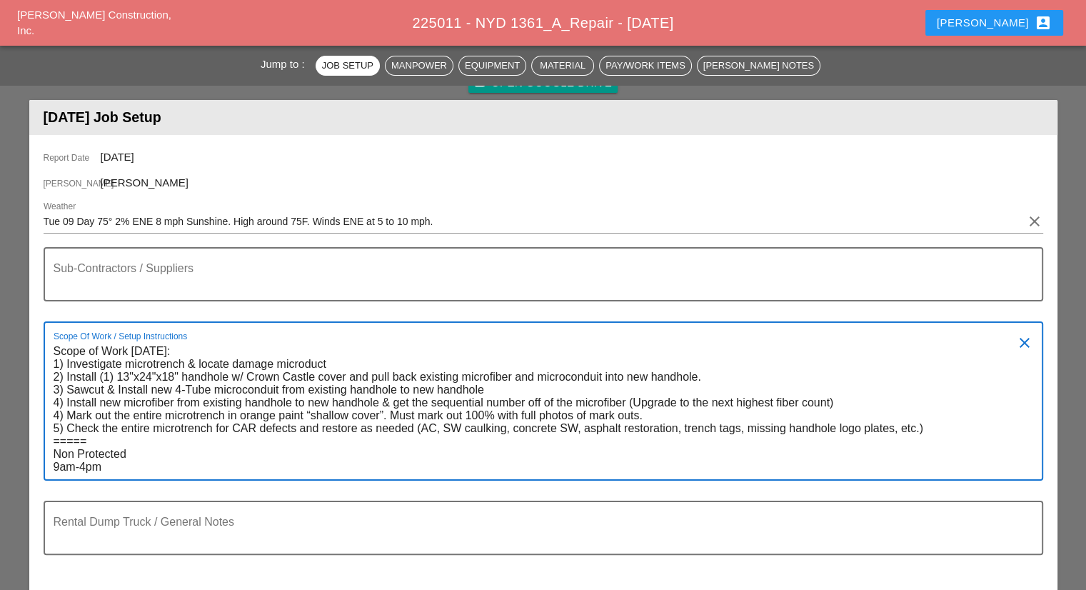
click at [274, 363] on textarea "Scope of Work Tuesday 9/8: 1) Investigate microtrench & locate damage microduct…" at bounding box center [538, 409] width 968 height 139
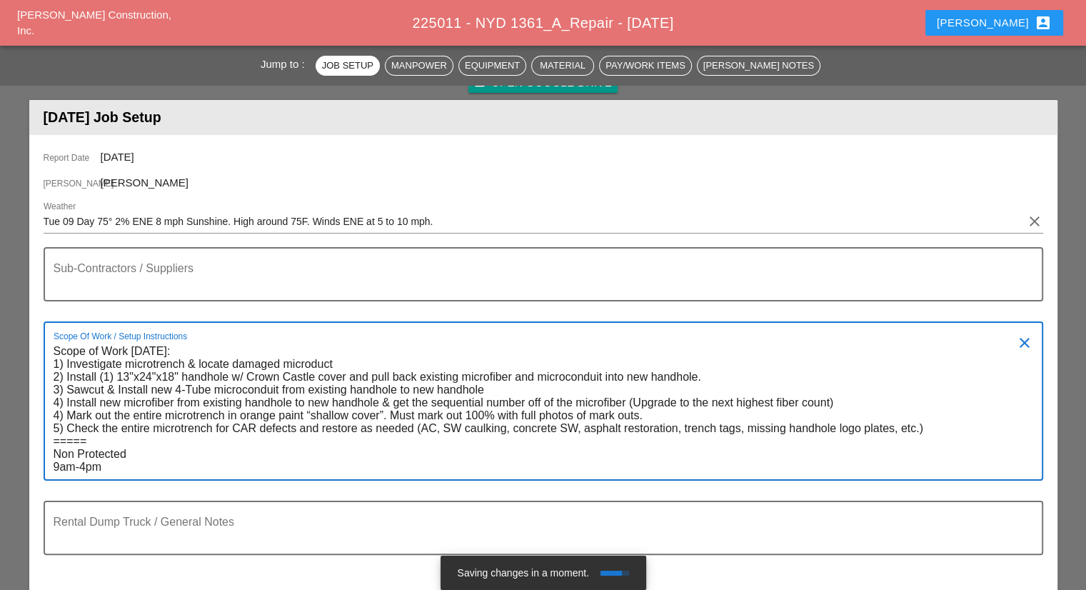
click at [313, 364] on textarea "Scope of Work Tuesday 9/8: 1) Investigate microtrench & locate damaged microduc…" at bounding box center [538, 409] width 968 height 139
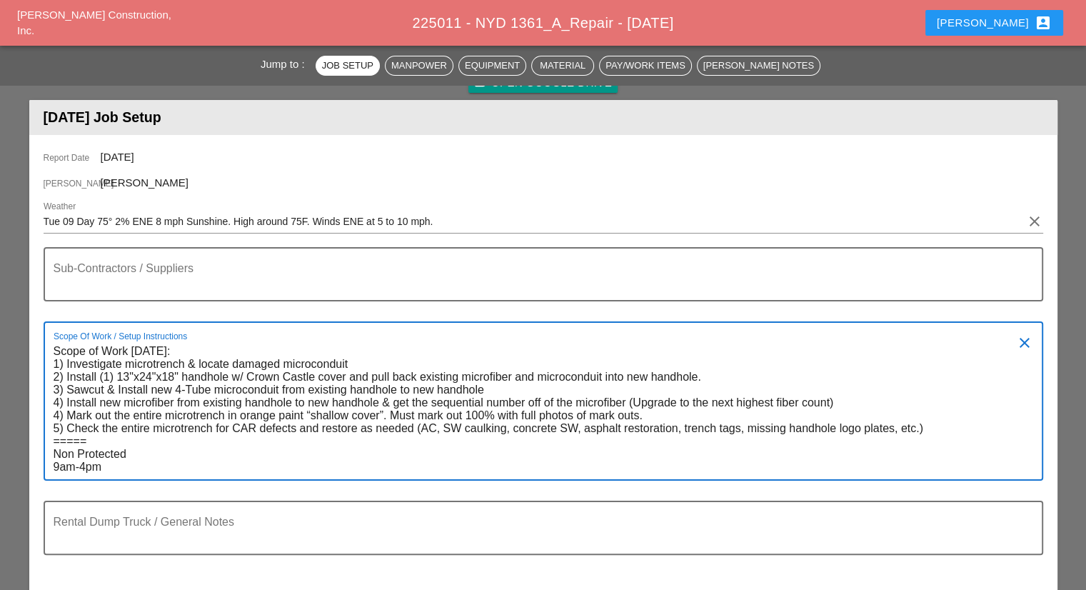
click at [54, 413] on textarea "Scope of Work Tuesday 9/8: 1) Investigate microtrench & locate damaged microcon…" at bounding box center [538, 409] width 968 height 139
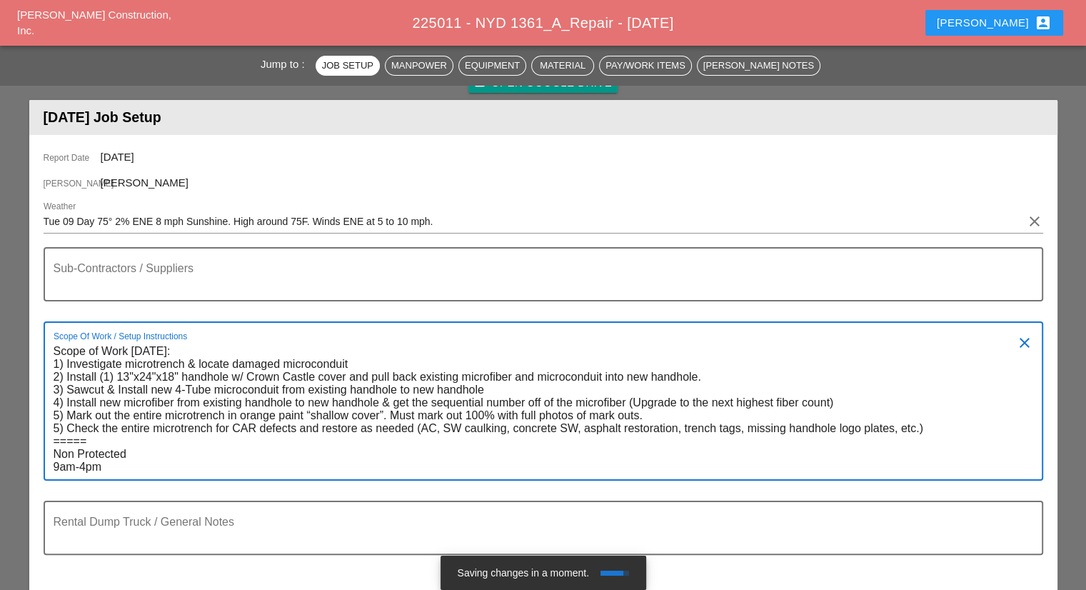
click at [51, 424] on div "Scope Of Work / Setup Instructions Scope of Work Tuesday 9/8: 1) Investigate mi…" at bounding box center [543, 400] width 999 height 159
type textarea "Scope of Work Tuesday 9/8: 1) Investigate microtrench & locate damaged microcon…"
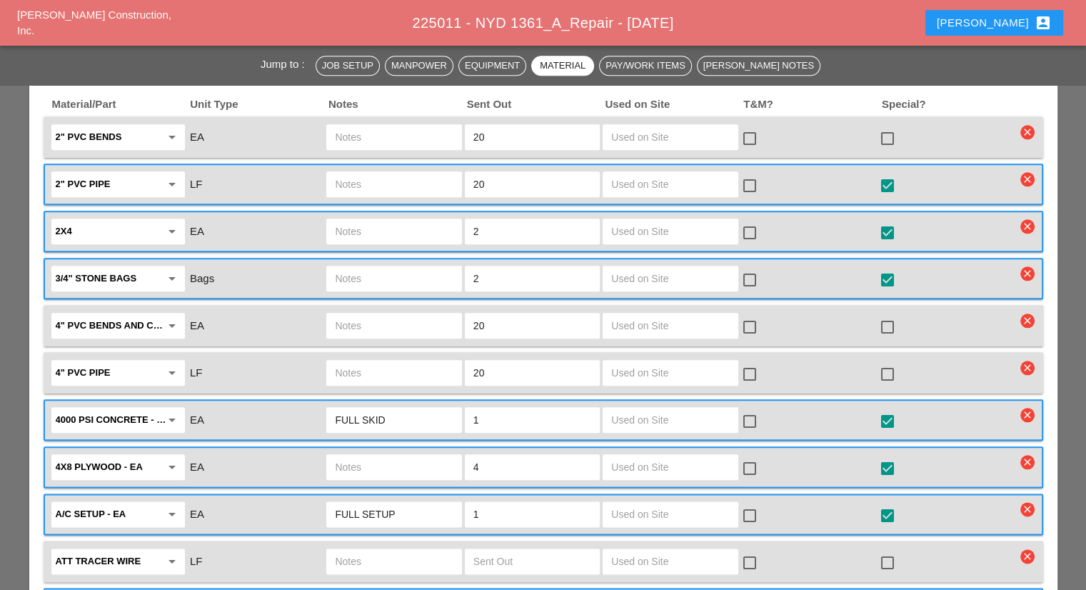
scroll to position [1570, 0]
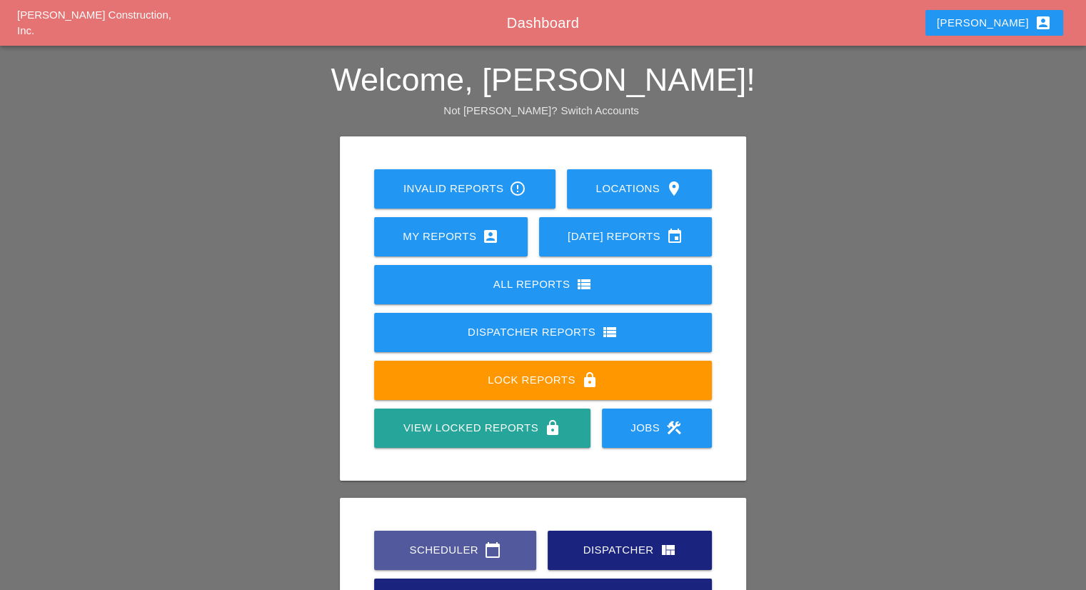
click at [445, 540] on link "Scheduler calendar_today" at bounding box center [455, 549] width 162 height 39
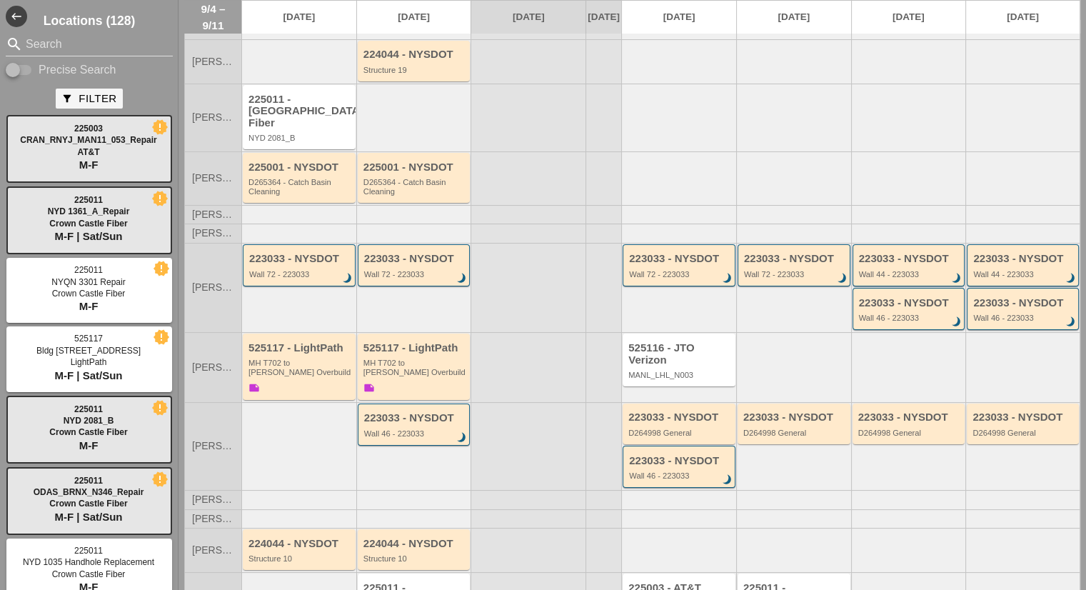
scroll to position [128, 0]
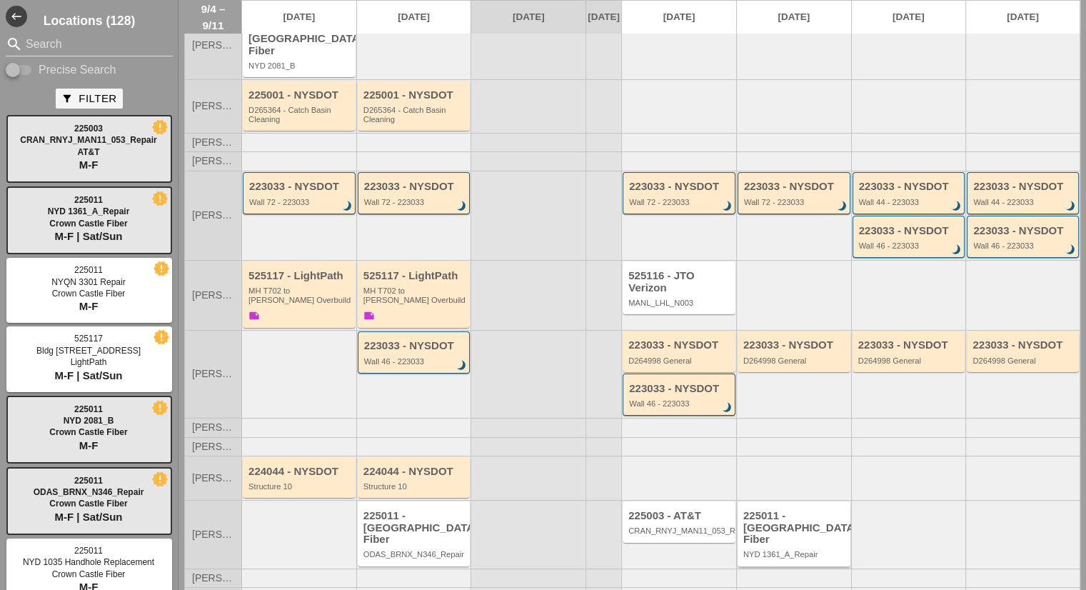
click at [805, 528] on div "225011 - [GEOGRAPHIC_DATA] Fiber" at bounding box center [795, 528] width 104 height 36
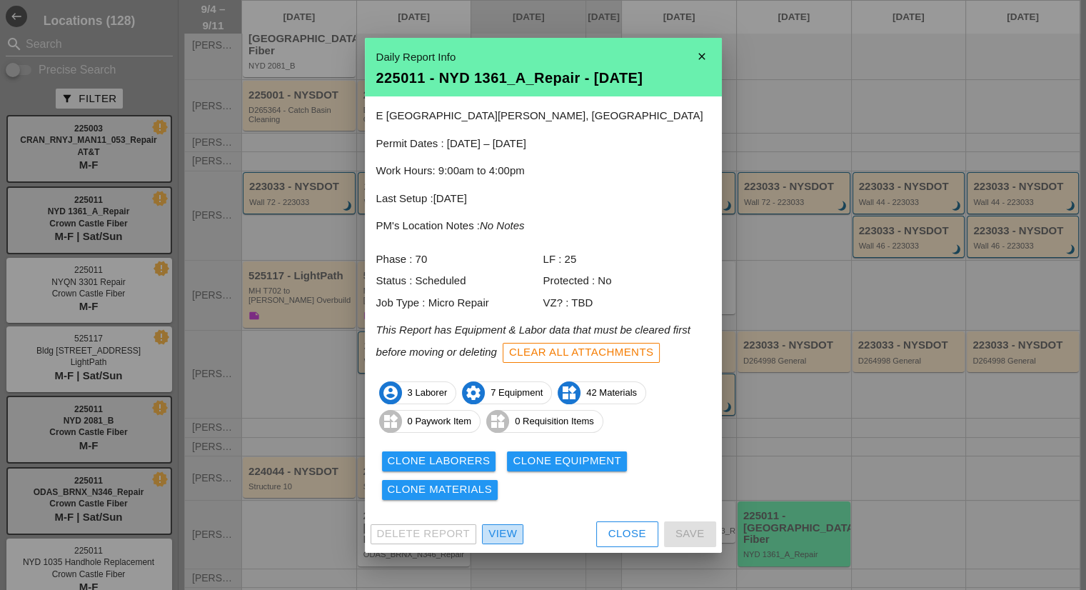
click at [500, 535] on div "View" at bounding box center [502, 533] width 29 height 16
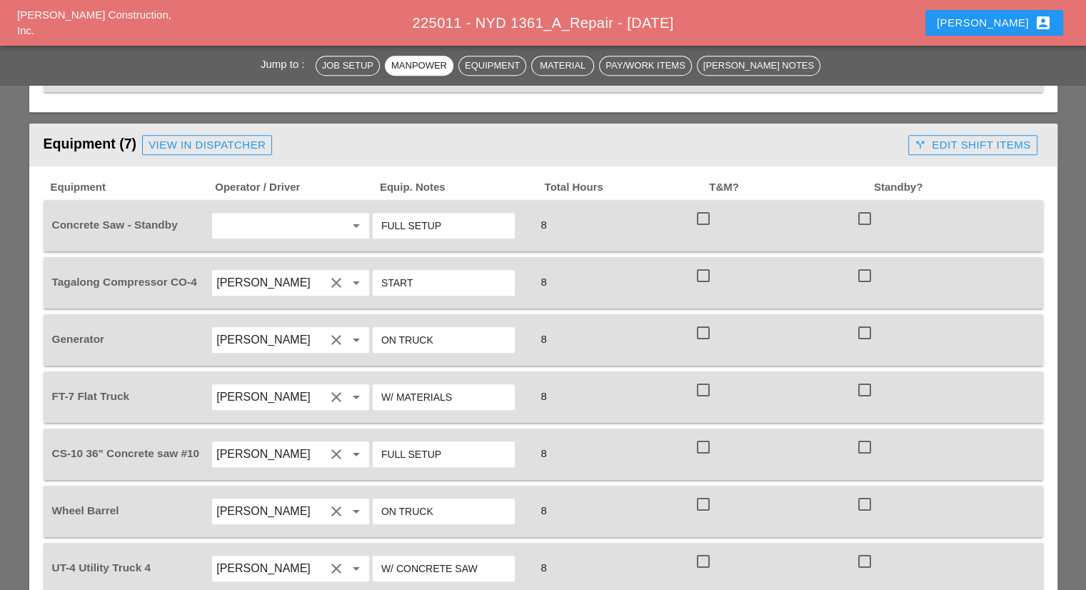
scroll to position [999, 0]
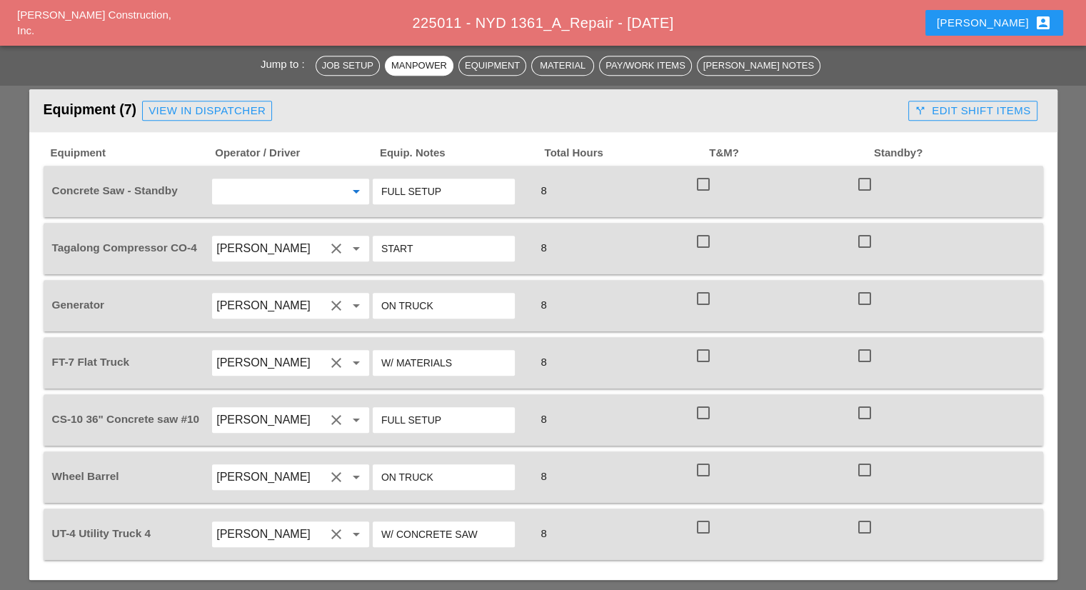
click at [321, 180] on input "text" at bounding box center [270, 191] width 109 height 23
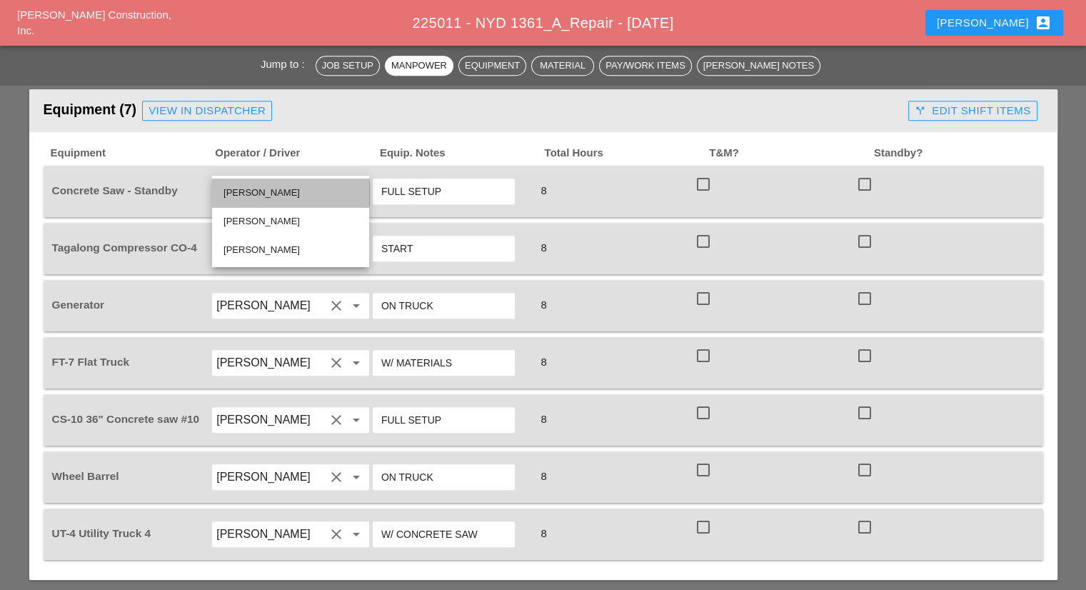
click at [280, 197] on div "Rudolph Bell" at bounding box center [290, 192] width 134 height 17
type input "Rudolph Bell"
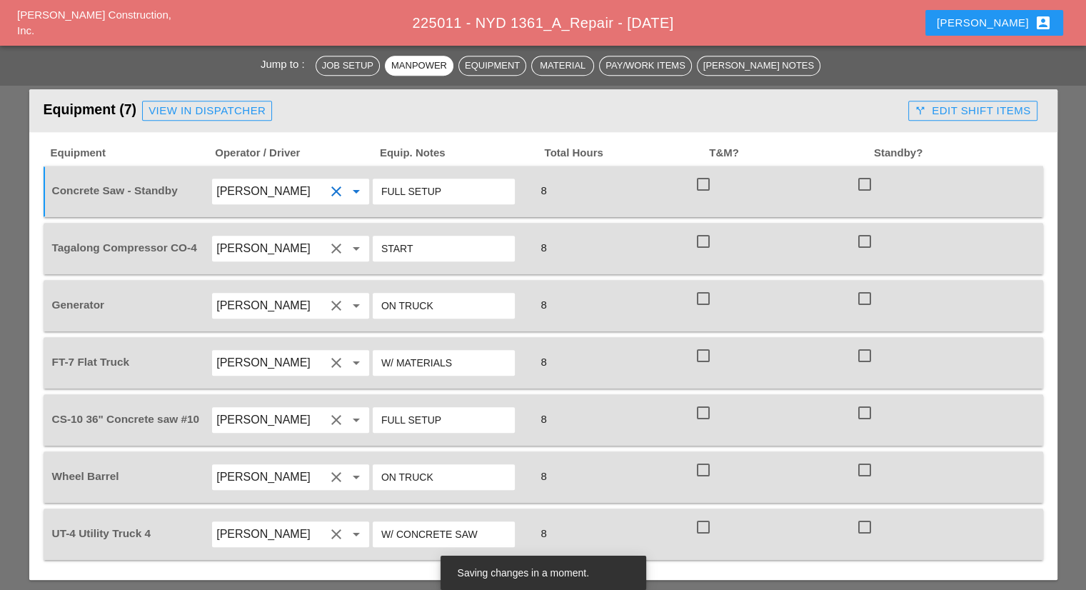
click at [34, 240] on div "Equipment Operator / Driver Equip. Notes Total Hours T&M? Standby? Concrete Saw…" at bounding box center [543, 356] width 1028 height 448
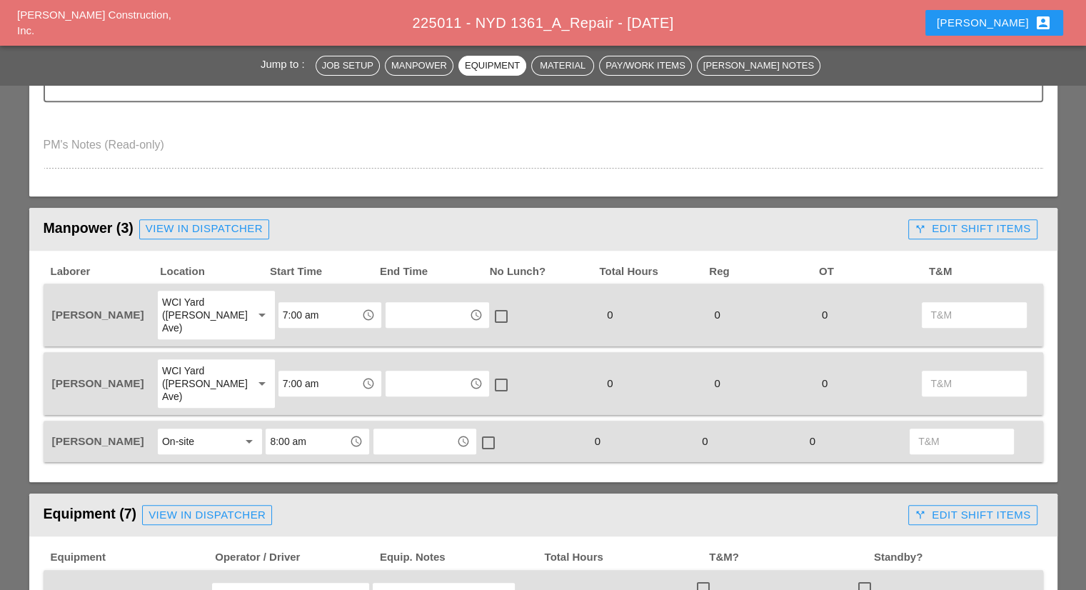
scroll to position [571, 0]
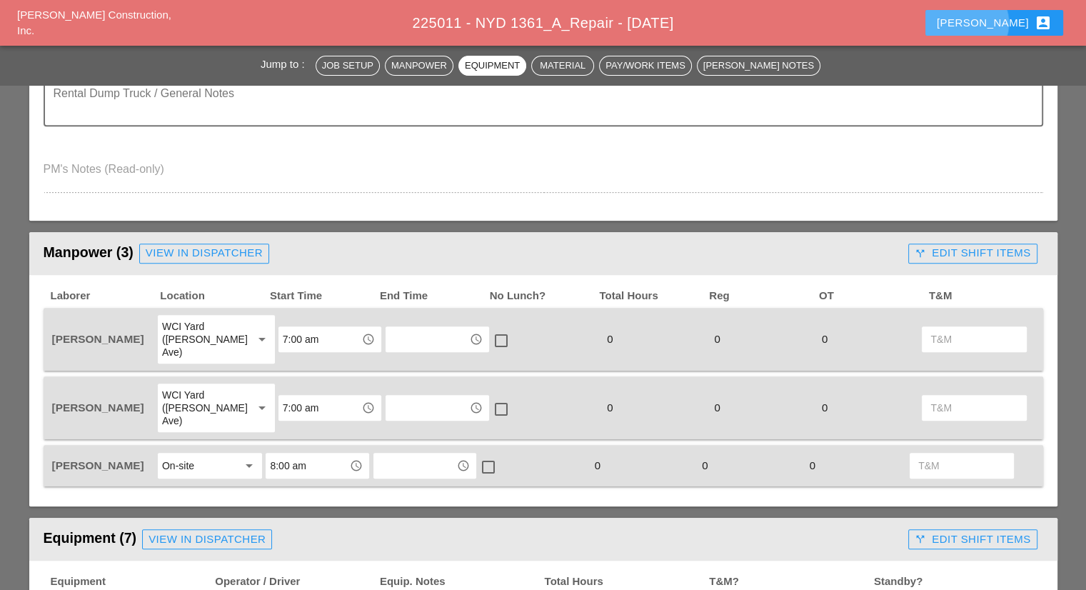
click at [999, 23] on div "Robbie account_box" at bounding box center [994, 22] width 115 height 17
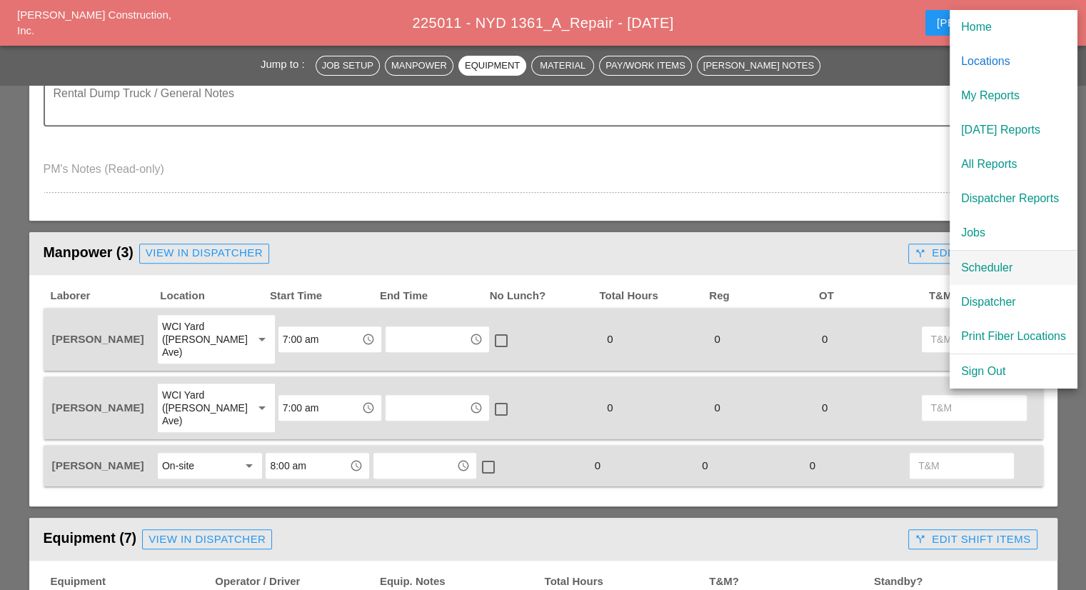
click at [977, 261] on div "Scheduler" at bounding box center [1013, 267] width 105 height 17
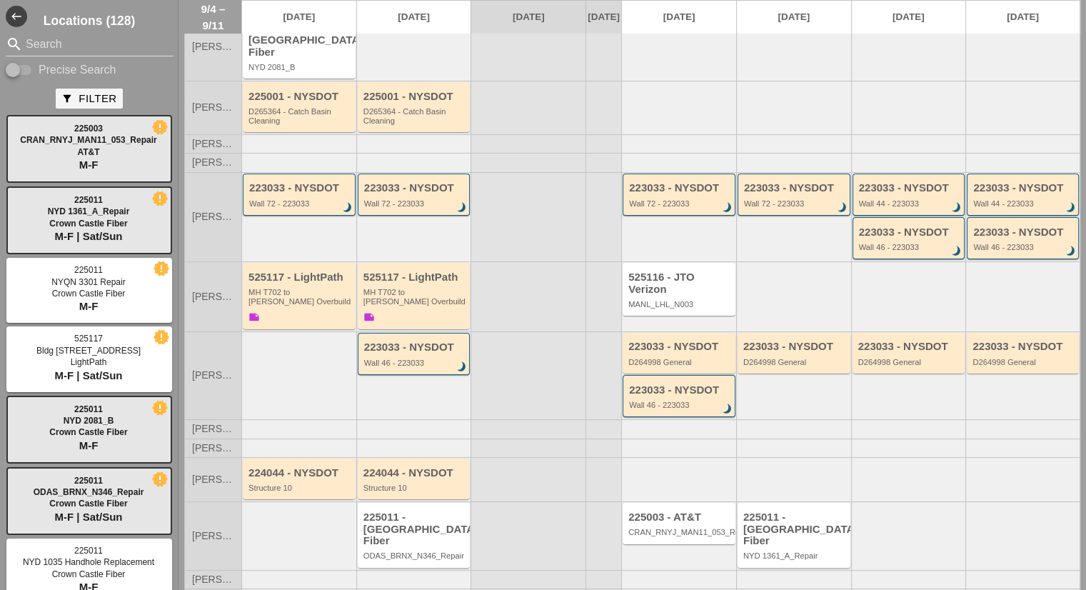
scroll to position [128, 0]
click at [667, 512] on div "225003 - AT&T" at bounding box center [680, 516] width 104 height 12
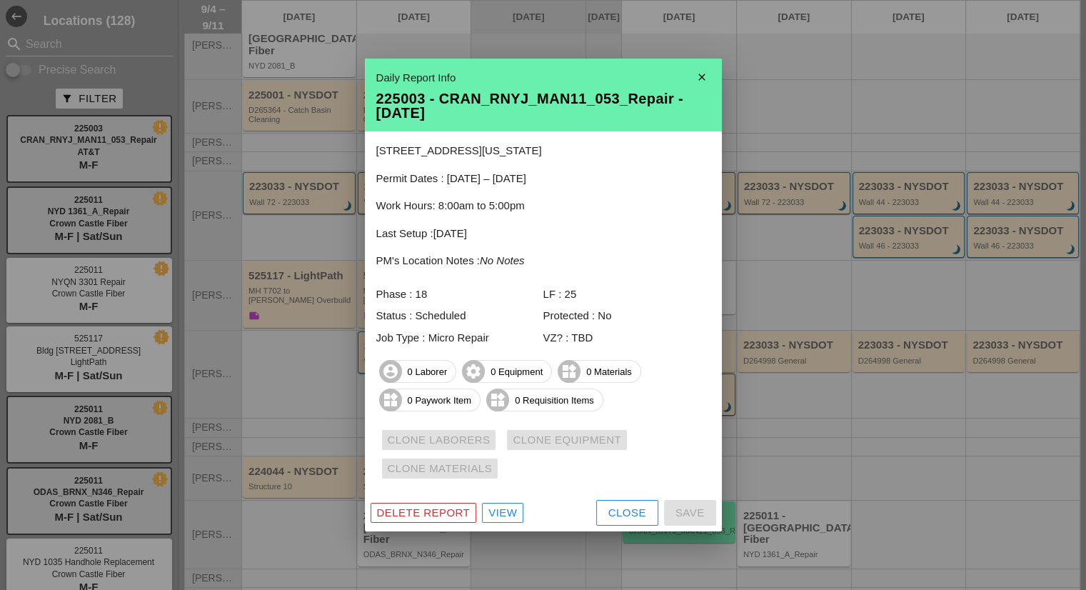
click at [510, 513] on div "View" at bounding box center [502, 513] width 29 height 16
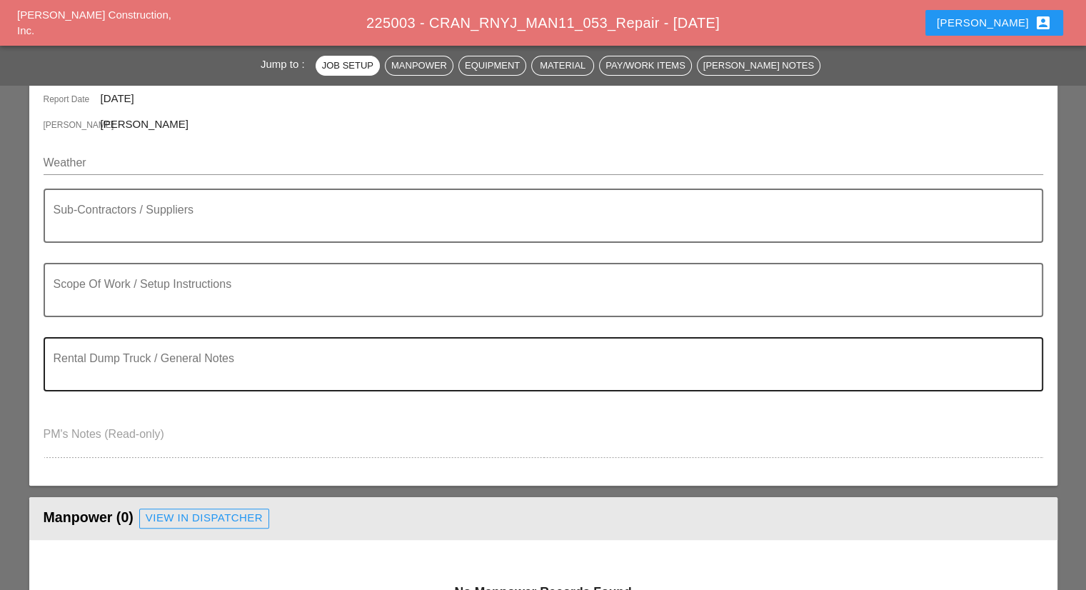
scroll to position [214, 0]
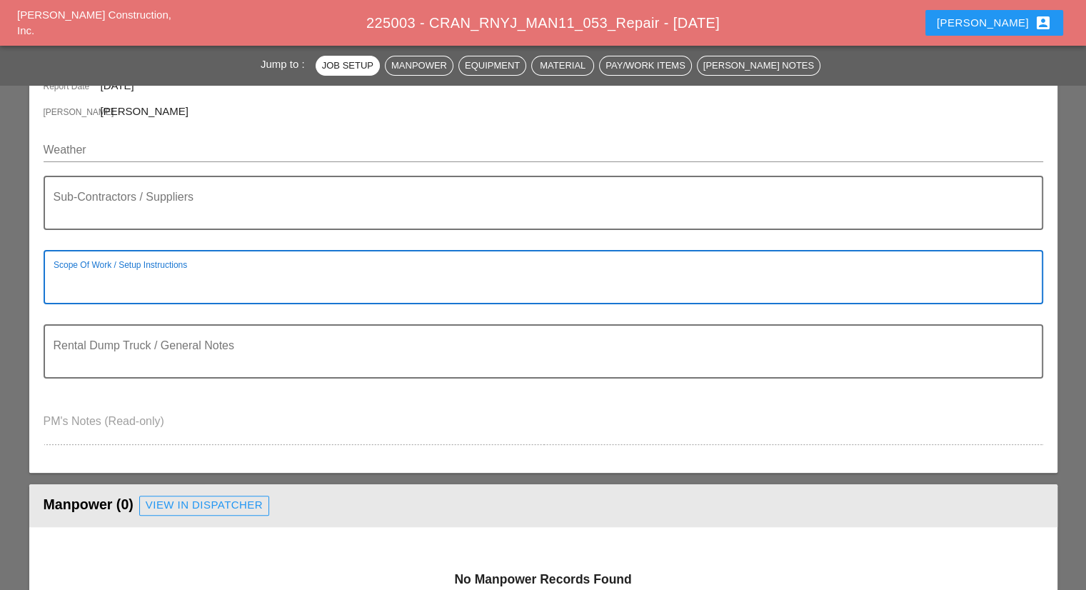
click at [169, 268] on textarea "Scope Of Work / Setup Instructions" at bounding box center [538, 285] width 968 height 34
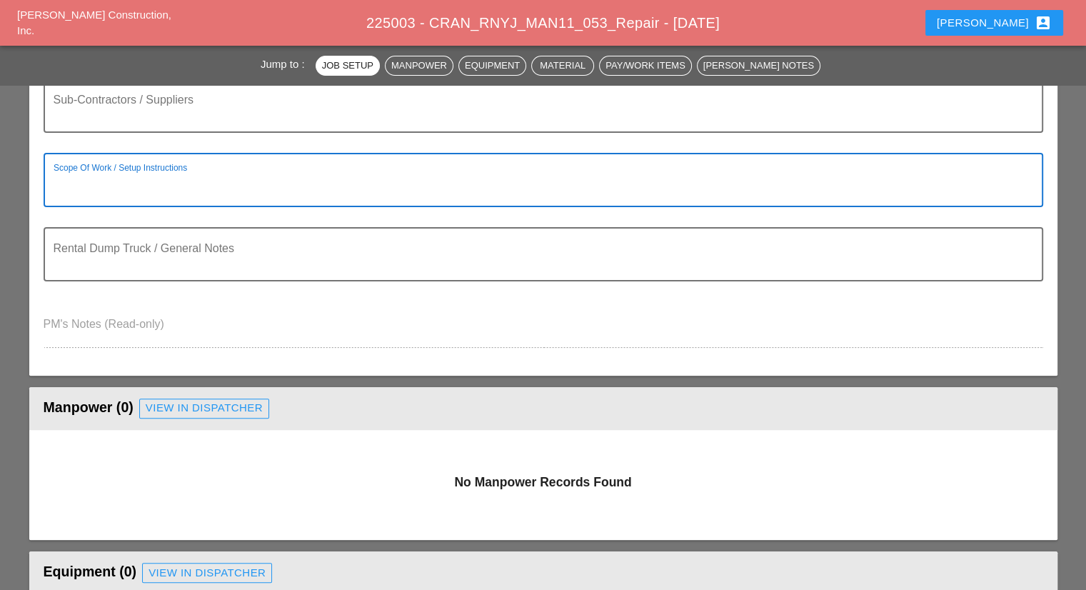
scroll to position [0, 0]
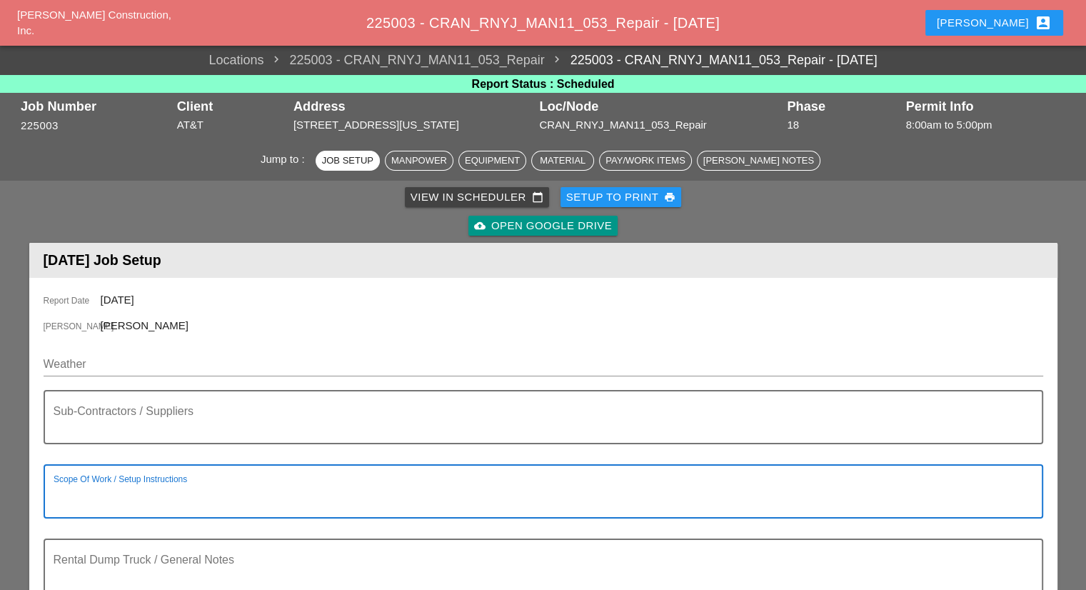
click at [1032, 21] on div "Robbie account_box" at bounding box center [994, 22] width 115 height 17
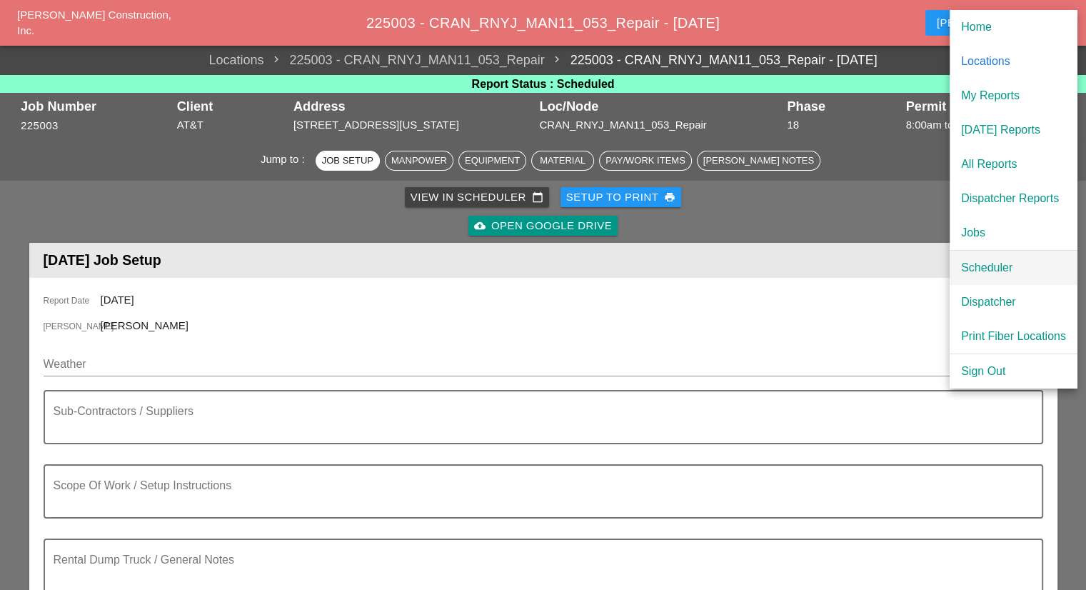
click at [991, 263] on div "Scheduler" at bounding box center [1013, 267] width 105 height 17
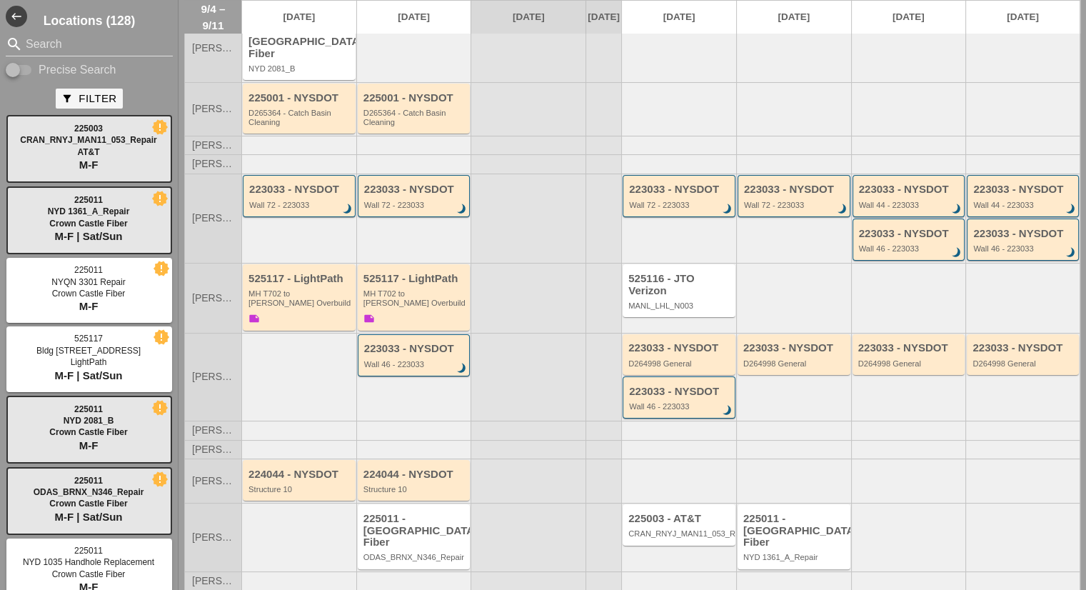
scroll to position [128, 0]
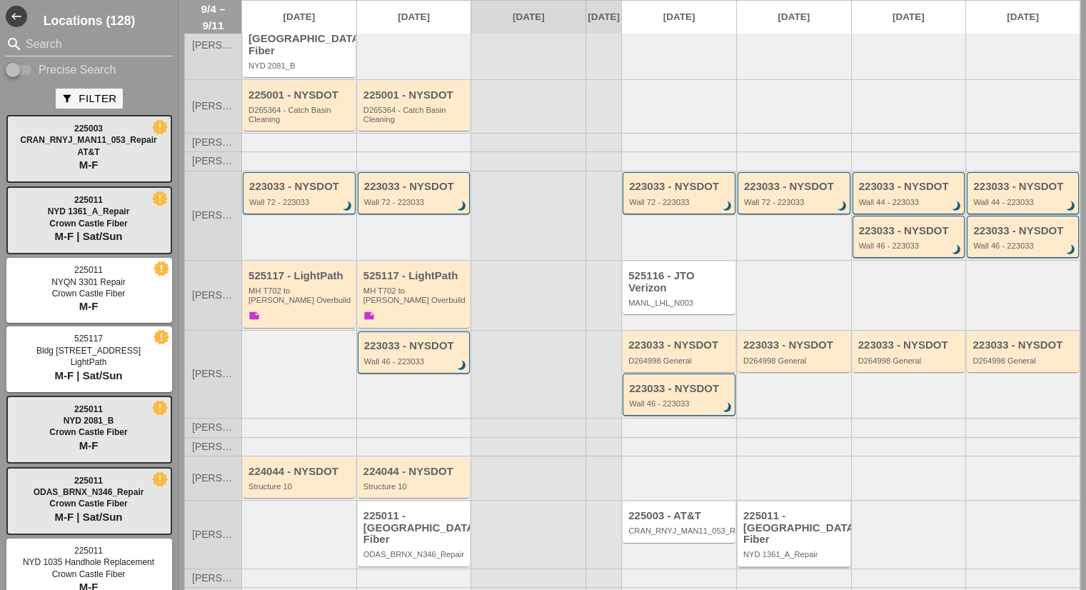
click at [797, 510] on div "225011 - [GEOGRAPHIC_DATA] Fiber" at bounding box center [795, 528] width 104 height 36
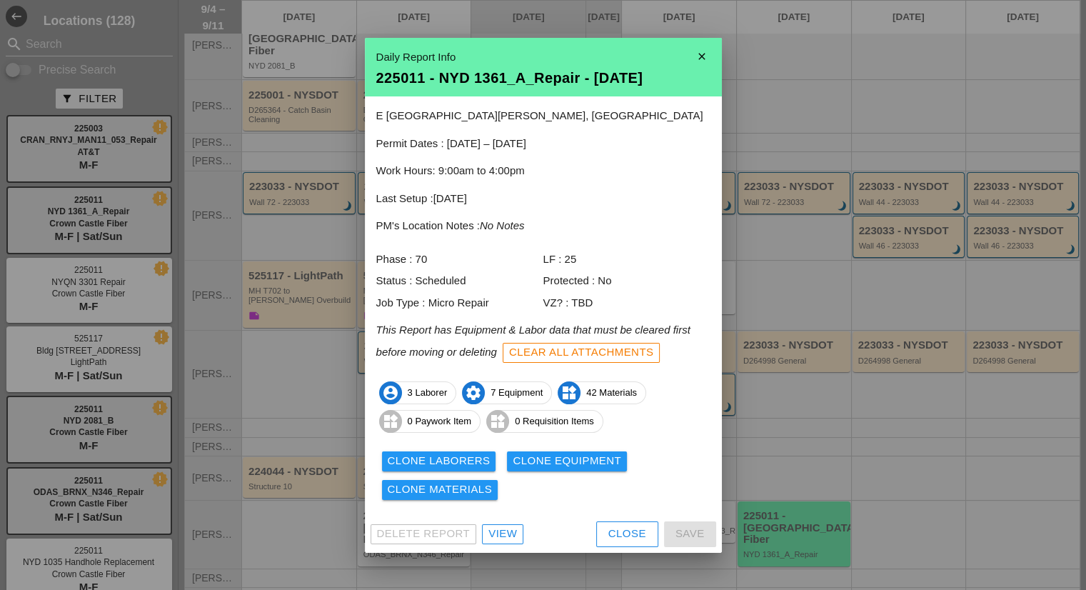
click at [473, 463] on div "Clone Laborers" at bounding box center [439, 461] width 103 height 16
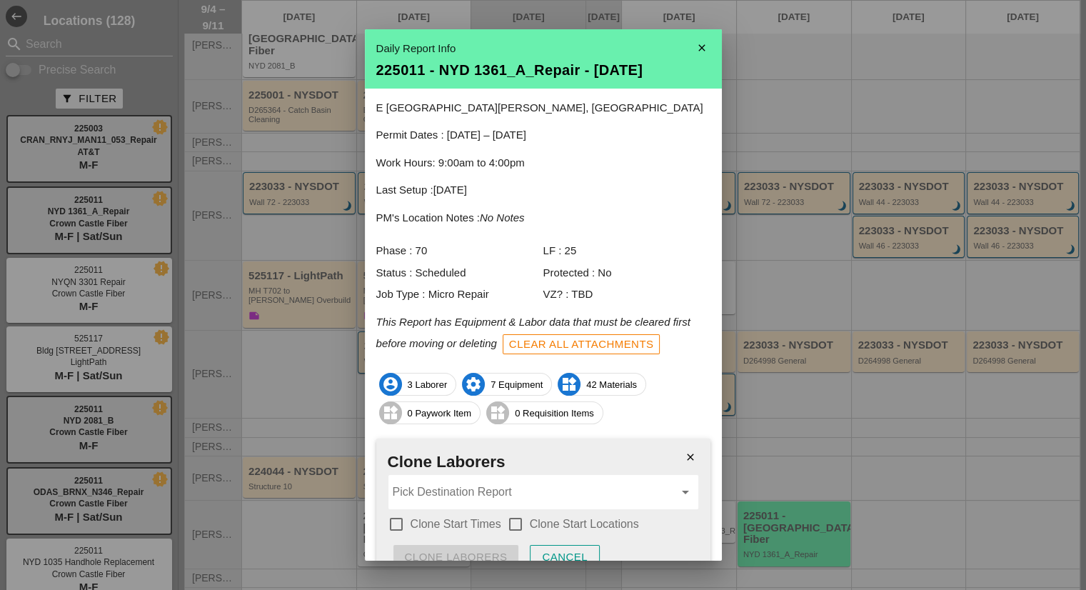
click at [457, 469] on h2 "Clone Laborers" at bounding box center [543, 462] width 311 height 24
click at [454, 484] on input "Pick Destination Report" at bounding box center [533, 491] width 281 height 23
click at [470, 523] on div "225003 - CRAN _RNYJ_MAN11_053_Repair - 09/08/2025" at bounding box center [537, 526] width 276 height 17
type input "225003 - CRAN_RNYJ_MAN11_053_Repair - 09/08/2025"
click at [465, 525] on label "Clone Start Times" at bounding box center [455, 524] width 91 height 14
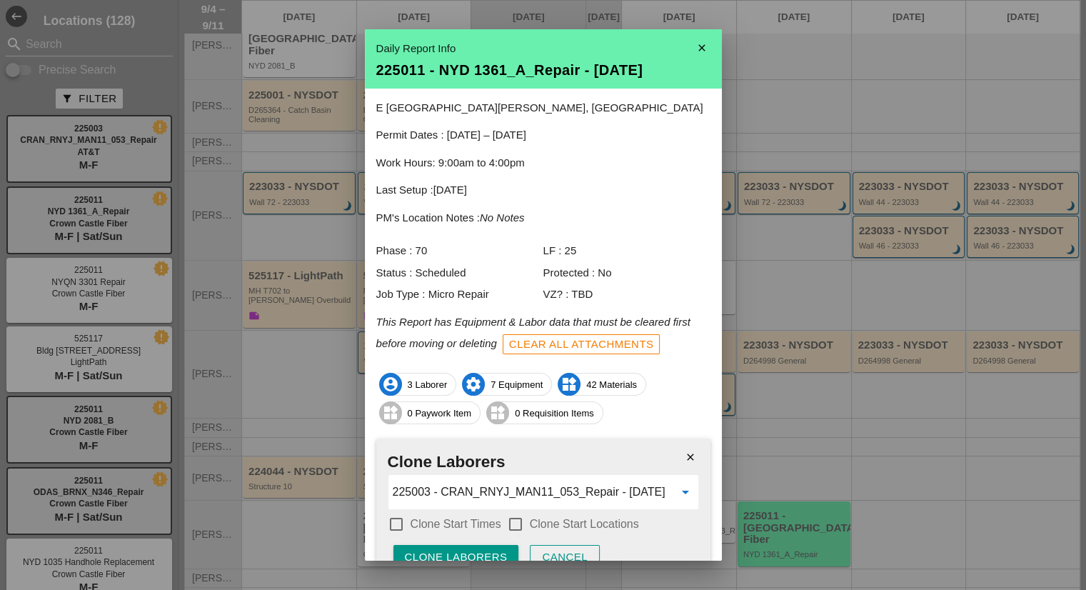
checkbox input "true"
click at [518, 522] on div at bounding box center [515, 524] width 24 height 24
checkbox input "true"
click at [493, 545] on button "Clone Laborers" at bounding box center [456, 558] width 126 height 26
click at [493, 545] on button "Are you sure?" at bounding box center [450, 558] width 114 height 26
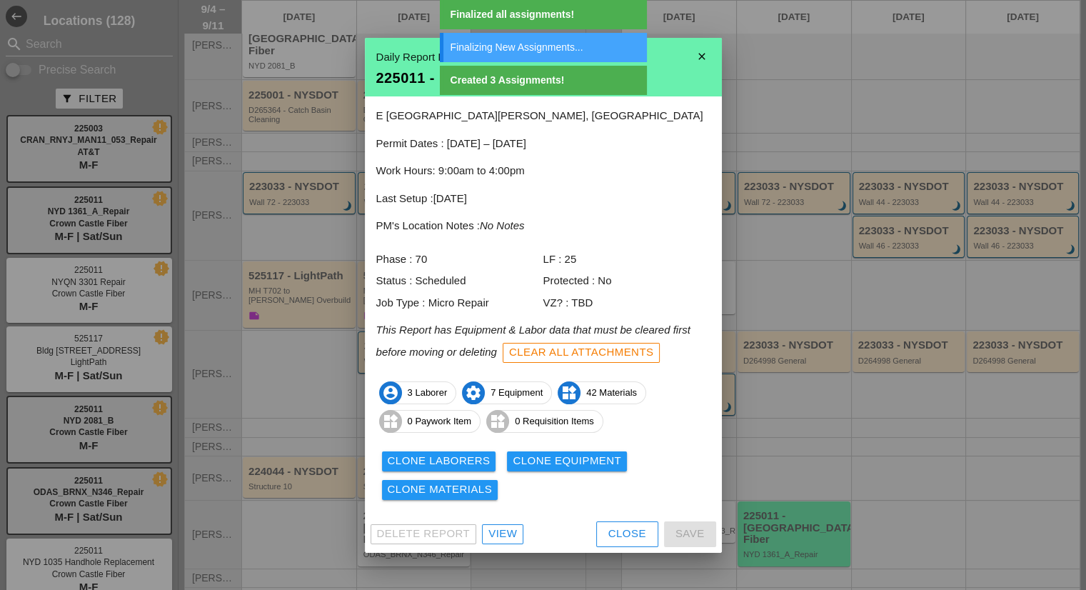
click at [527, 458] on div "Clone Equipment" at bounding box center [567, 461] width 109 height 16
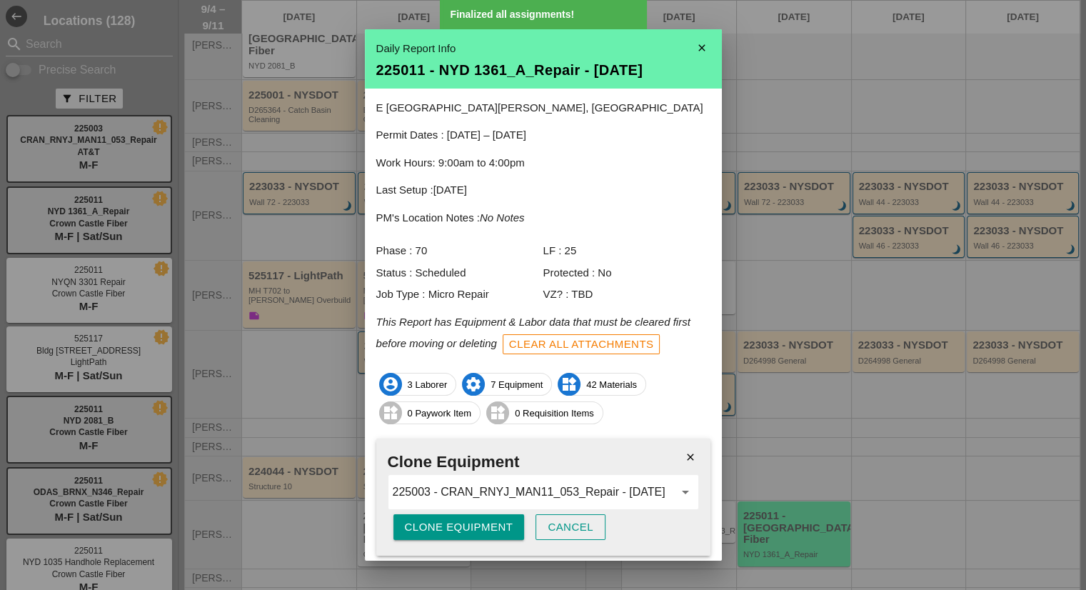
click at [453, 525] on div "Clone Equipment" at bounding box center [459, 527] width 109 height 16
click at [453, 525] on div "Are you sure?" at bounding box center [450, 527] width 91 height 16
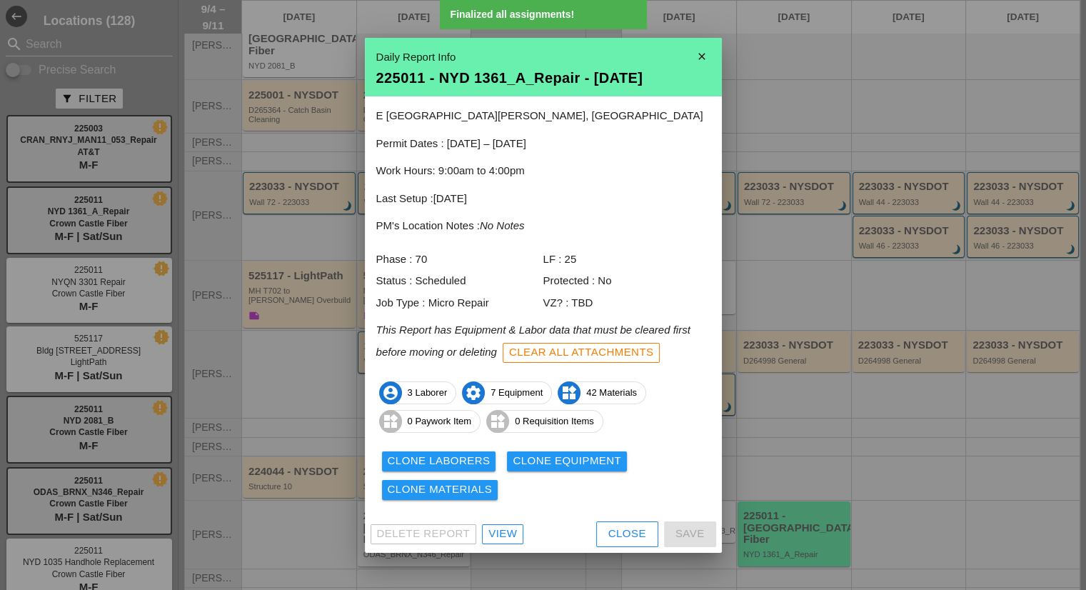
click at [469, 495] on div "Clone Materials" at bounding box center [440, 489] width 105 height 16
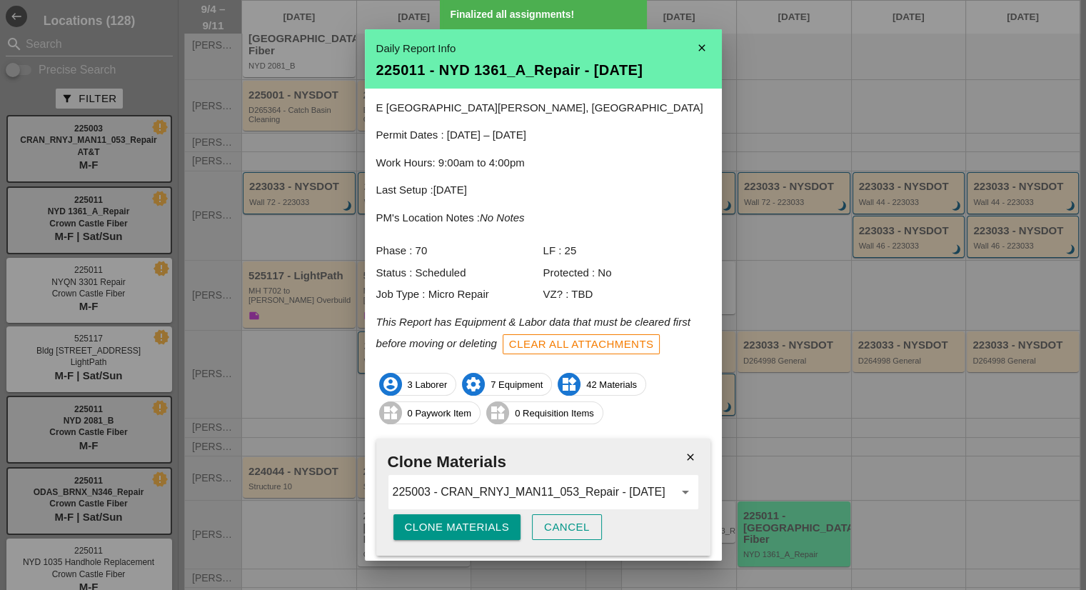
click at [451, 528] on div "Clone Materials" at bounding box center [457, 527] width 105 height 16
click at [451, 528] on div "Are you sure?" at bounding box center [450, 527] width 91 height 16
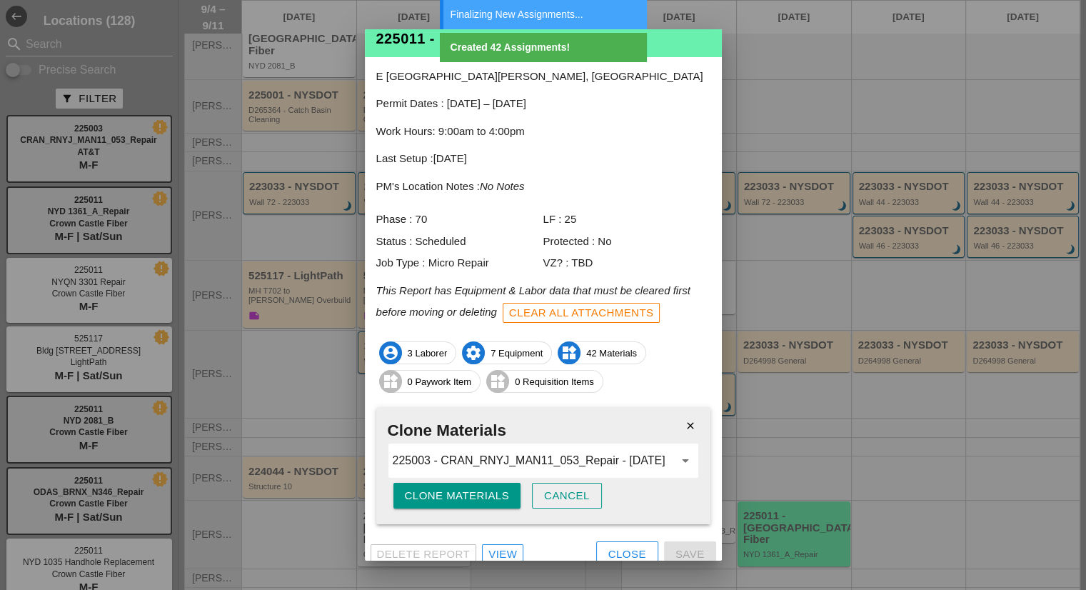
scroll to position [43, 0]
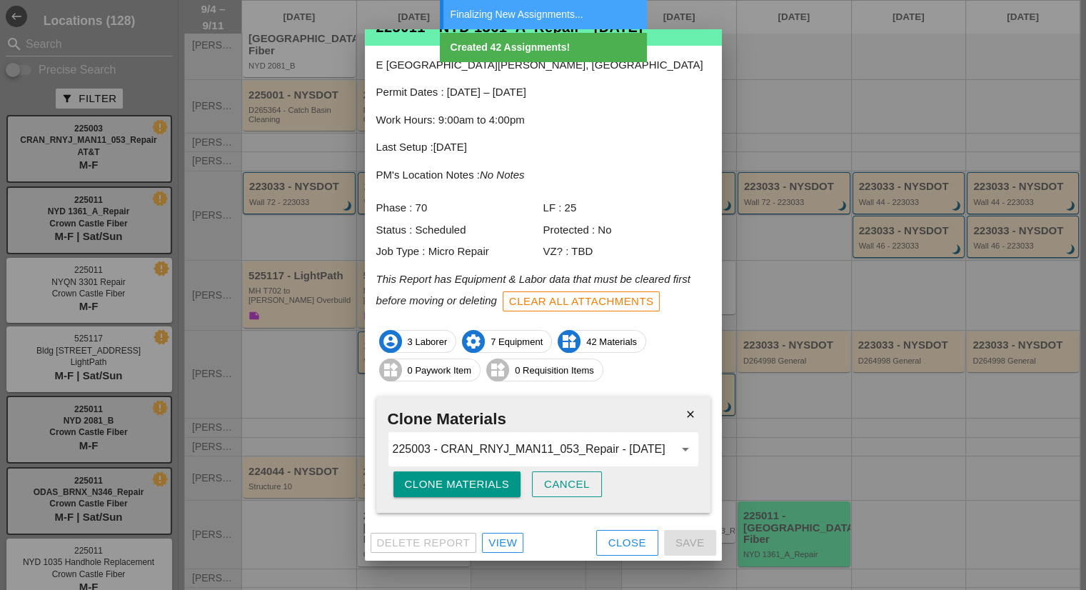
click at [614, 540] on div "Close" at bounding box center [627, 543] width 38 height 16
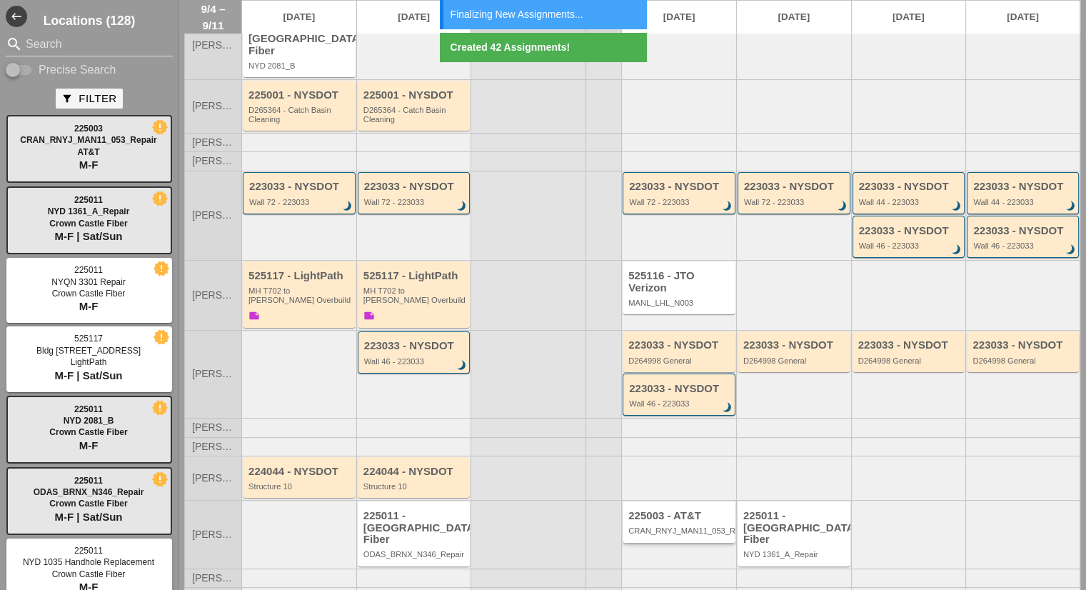
click at [660, 519] on div "225003 - AT&T CRAN_RNYJ_MAN11_053_Repair" at bounding box center [680, 523] width 104 height 26
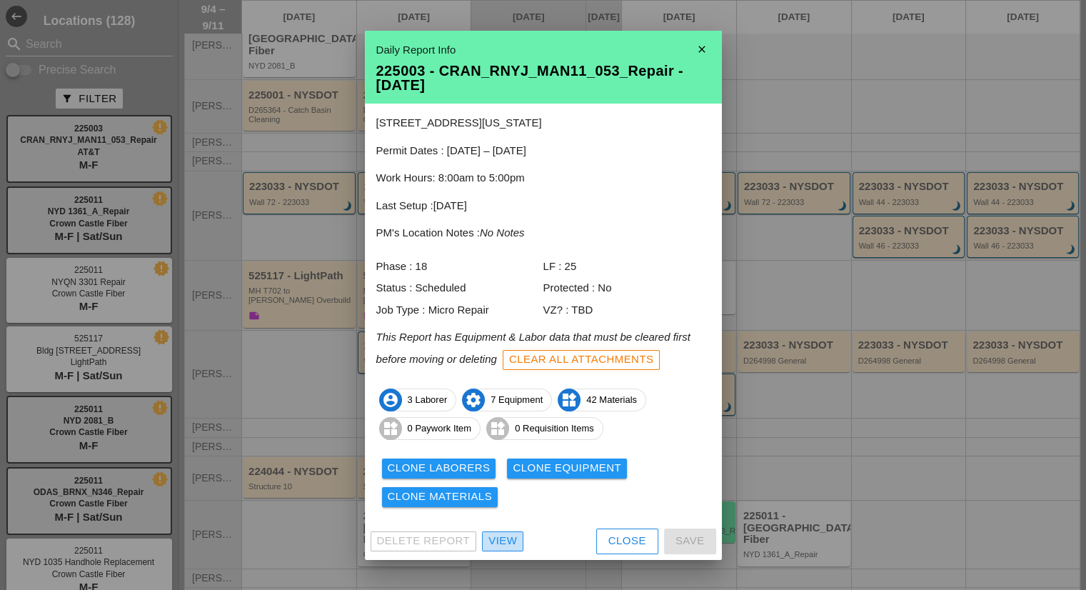
click at [510, 537] on div "View" at bounding box center [502, 541] width 29 height 16
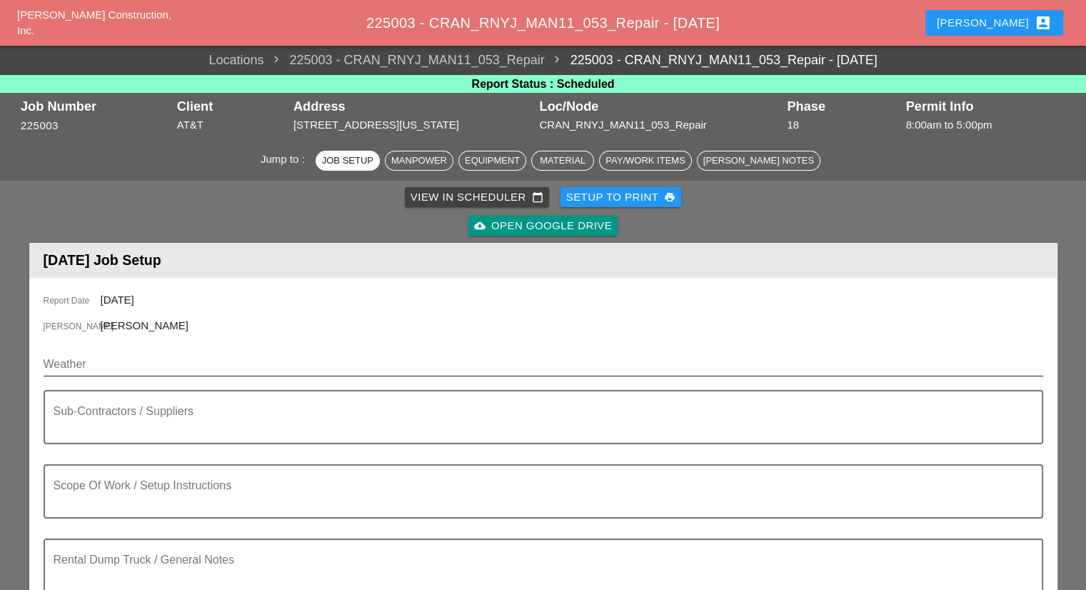
scroll to position [71, 0]
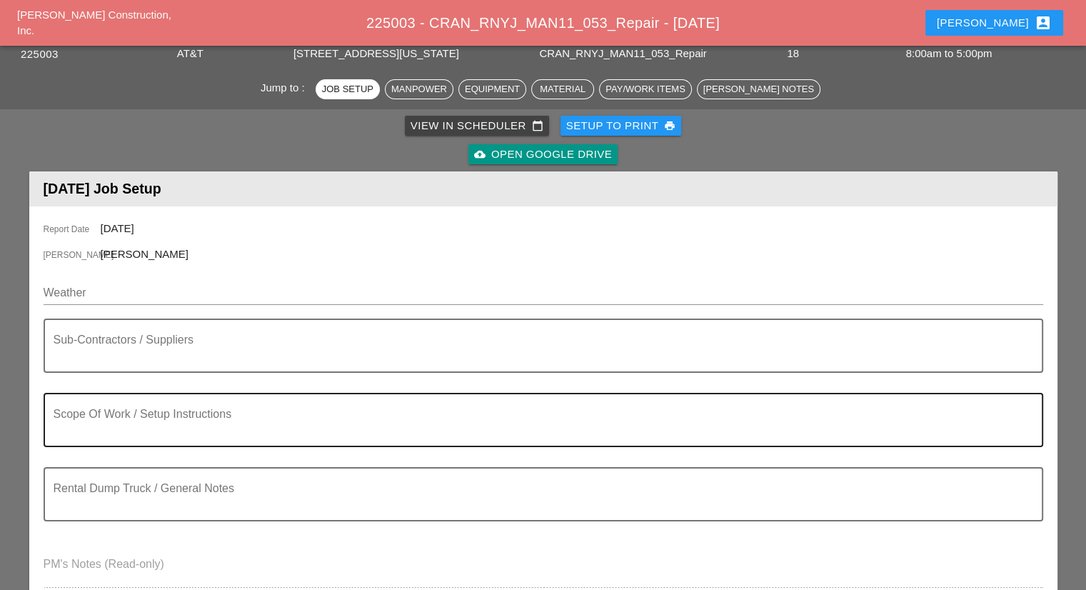
click at [136, 425] on textarea "Scope Of Work / Setup Instructions" at bounding box center [538, 428] width 968 height 34
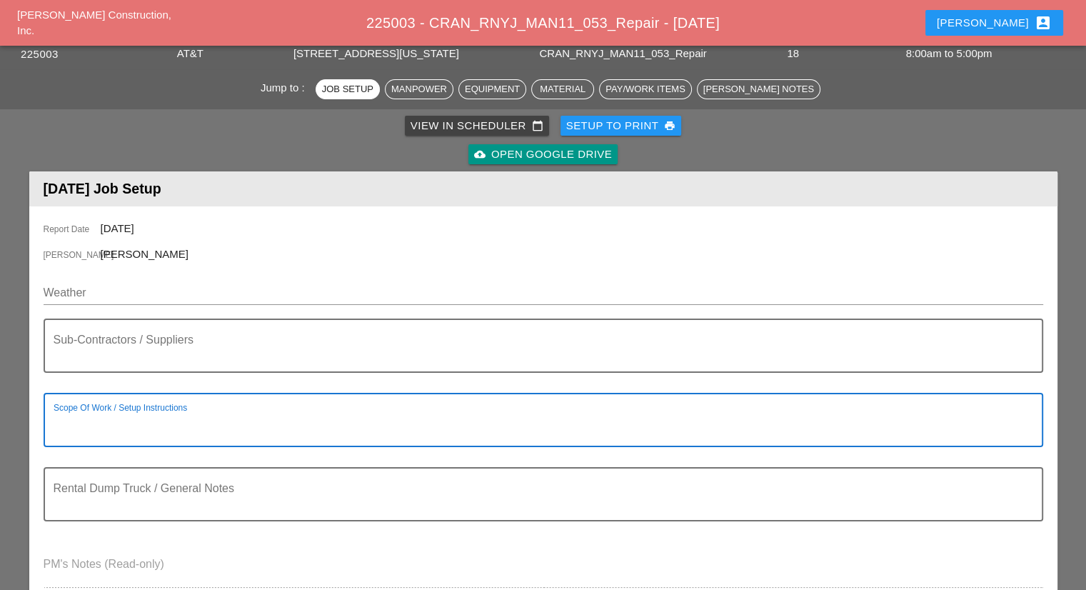
paste textarea "Scope of Work Monday 9/8: 1) Locate damaged microconduit. (Should be damaged at…"
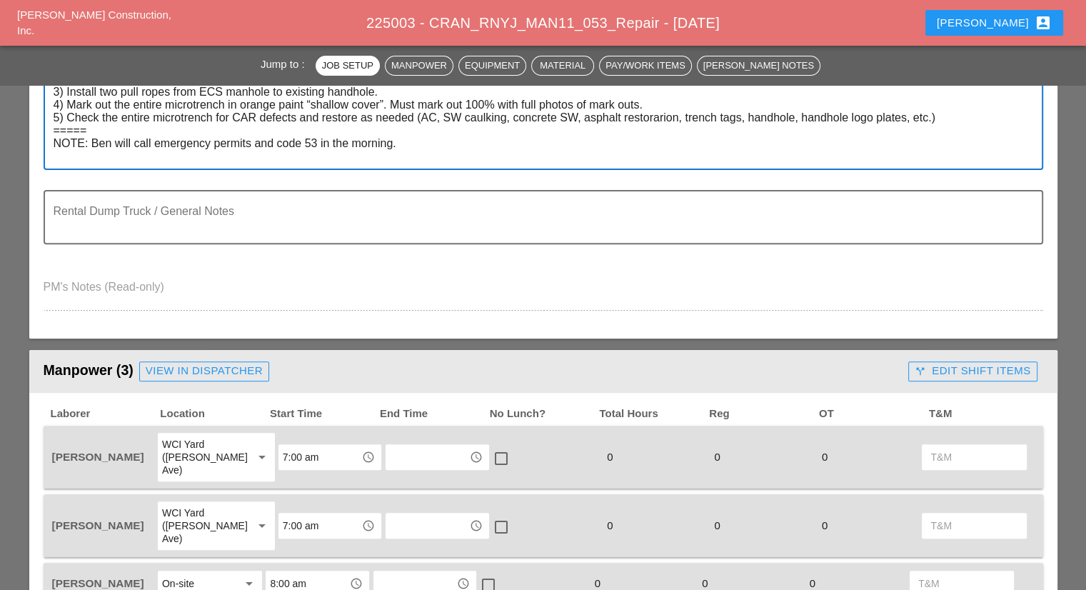
scroll to position [357, 0]
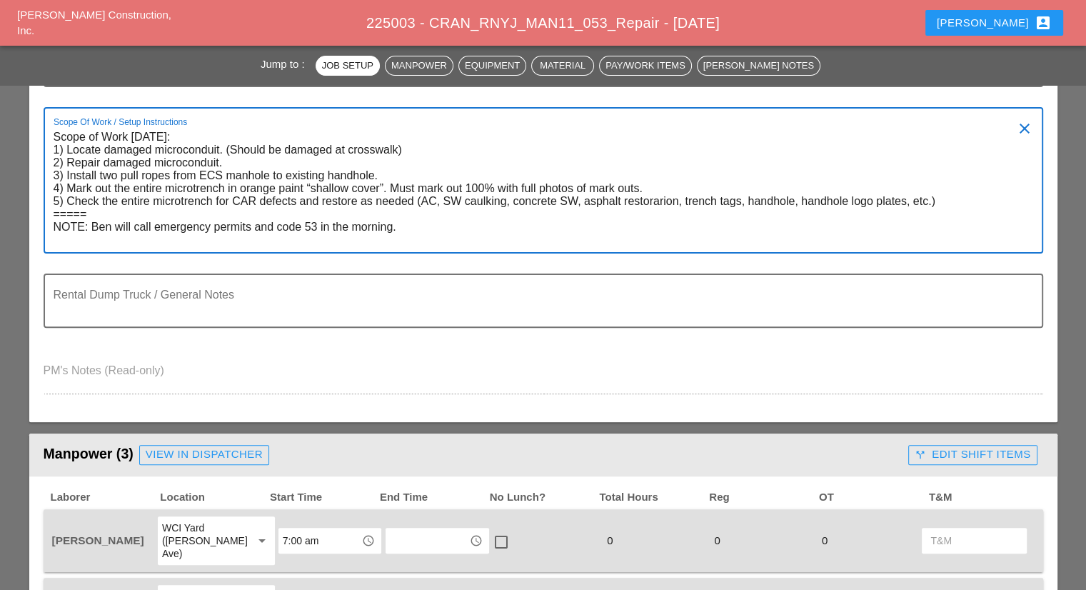
type textarea "Scope of Work Monday 9/8: 1) Locate damaged microconduit. (Should be damaged at…"
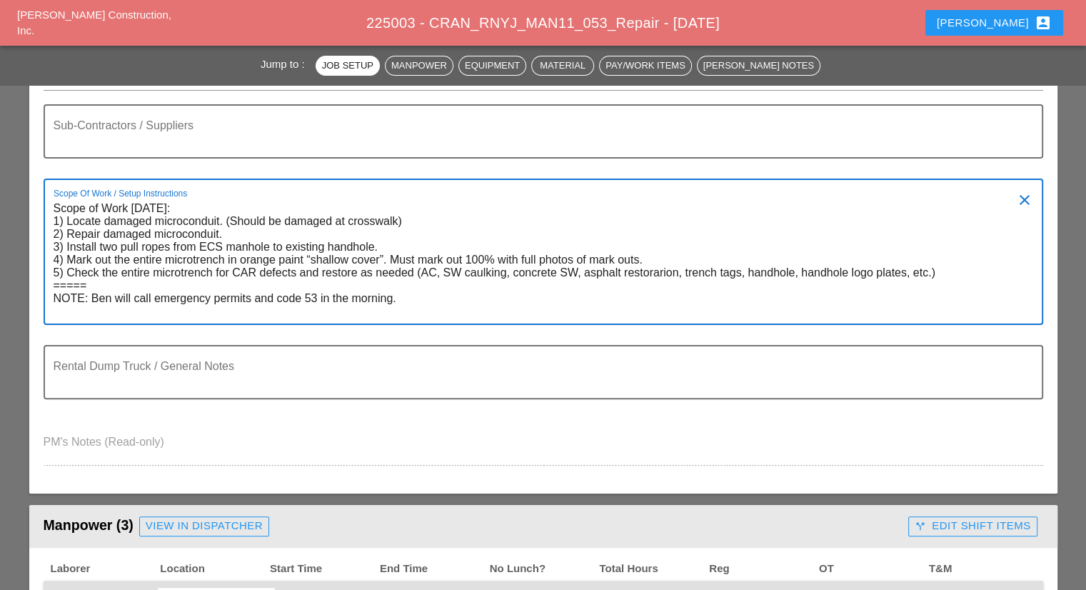
scroll to position [214, 0]
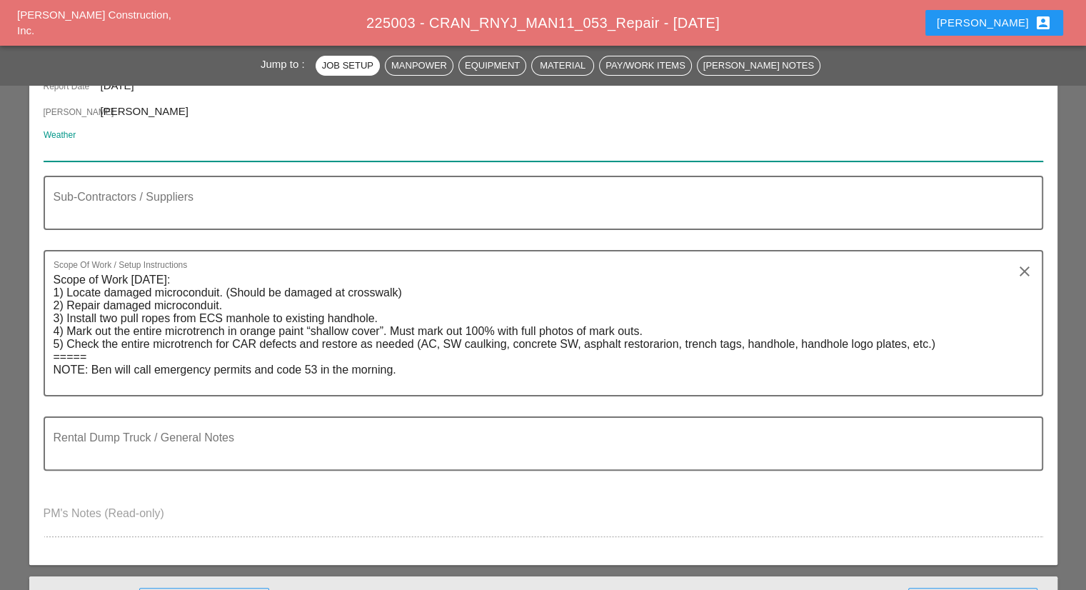
click at [111, 143] on input "Weather" at bounding box center [533, 149] width 979 height 23
paste input "Mon 08 Day 76° 4% NW 7 mph Sunny skies. High 76F. Winds NW at 5 to 10 mph."
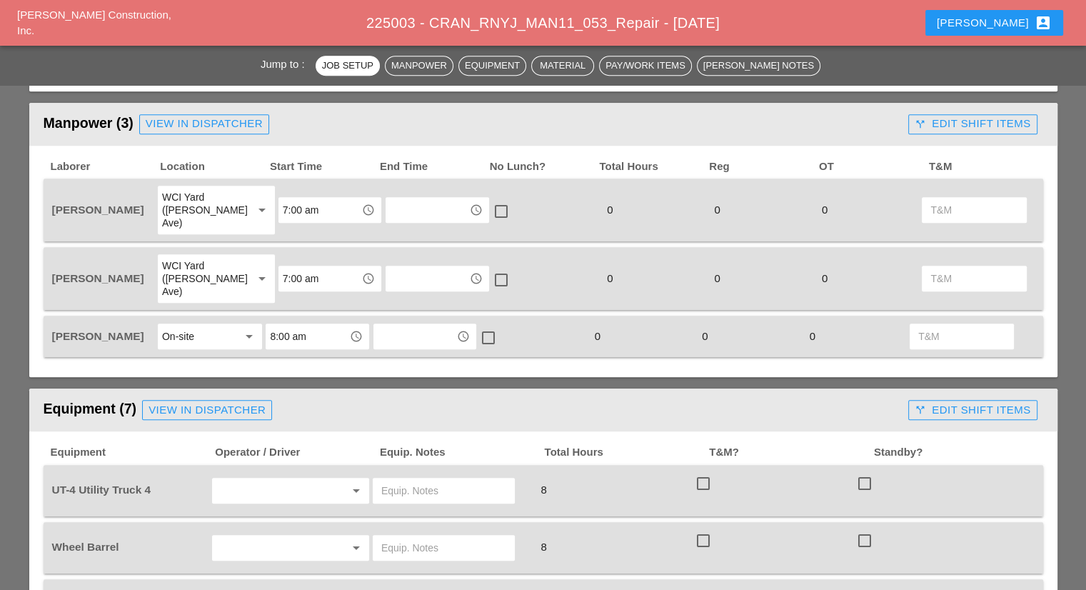
scroll to position [714, 0]
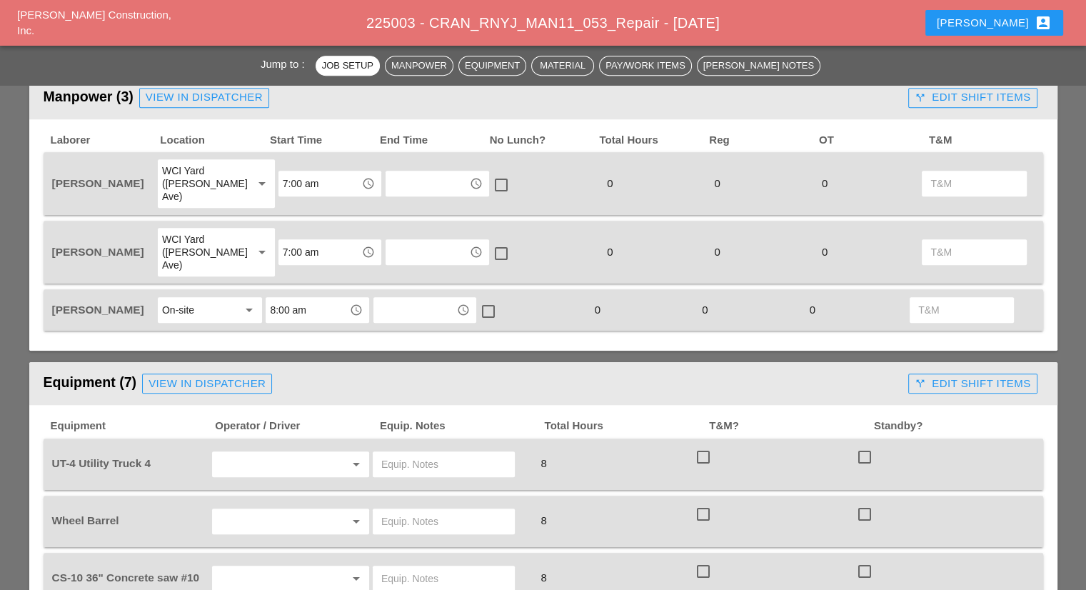
type input "Mon 08 Day 76° 4% NW 7 mph Sunny skies. High 76F. Winds NW at 5 to 10 mph."
click at [311, 241] on input "7:00 am" at bounding box center [320, 252] width 74 height 23
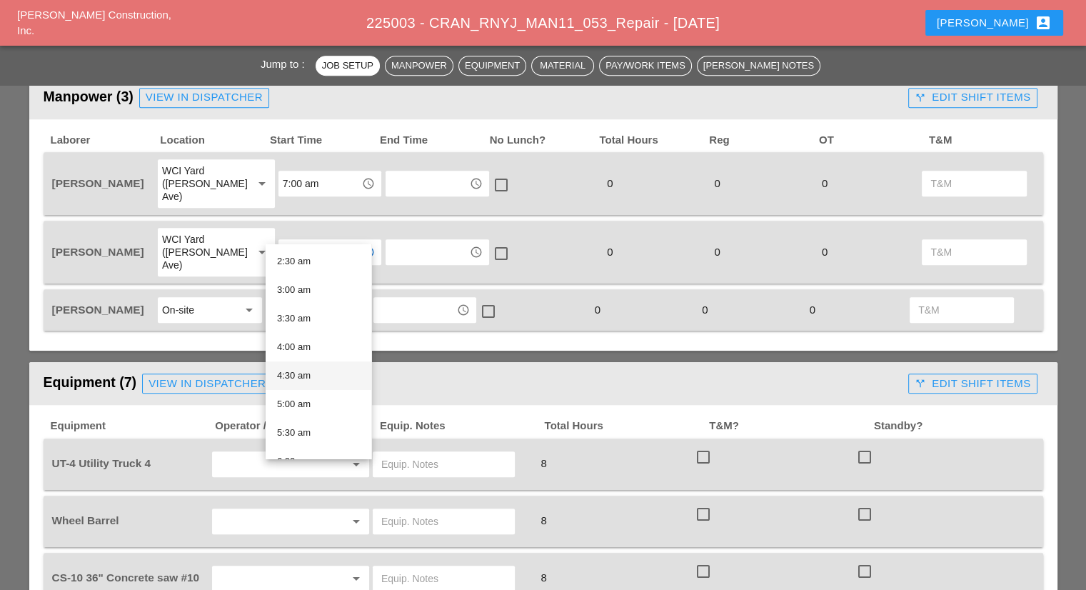
scroll to position [286, 0]
click at [308, 348] on div "6:30 am" at bounding box center [318, 346] width 83 height 17
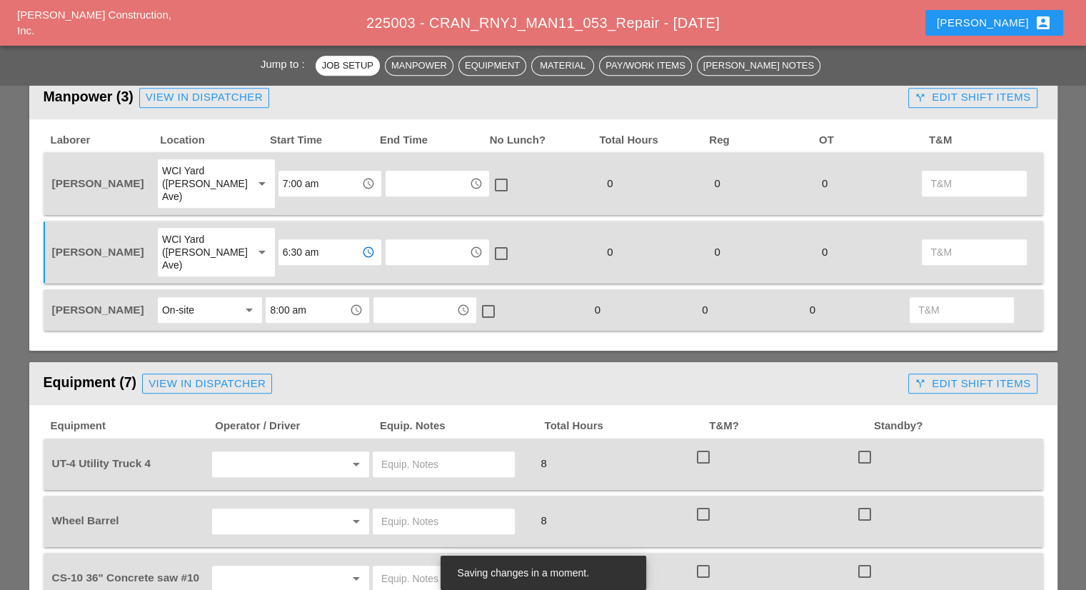
click at [302, 241] on input "6:30 am" at bounding box center [320, 252] width 74 height 23
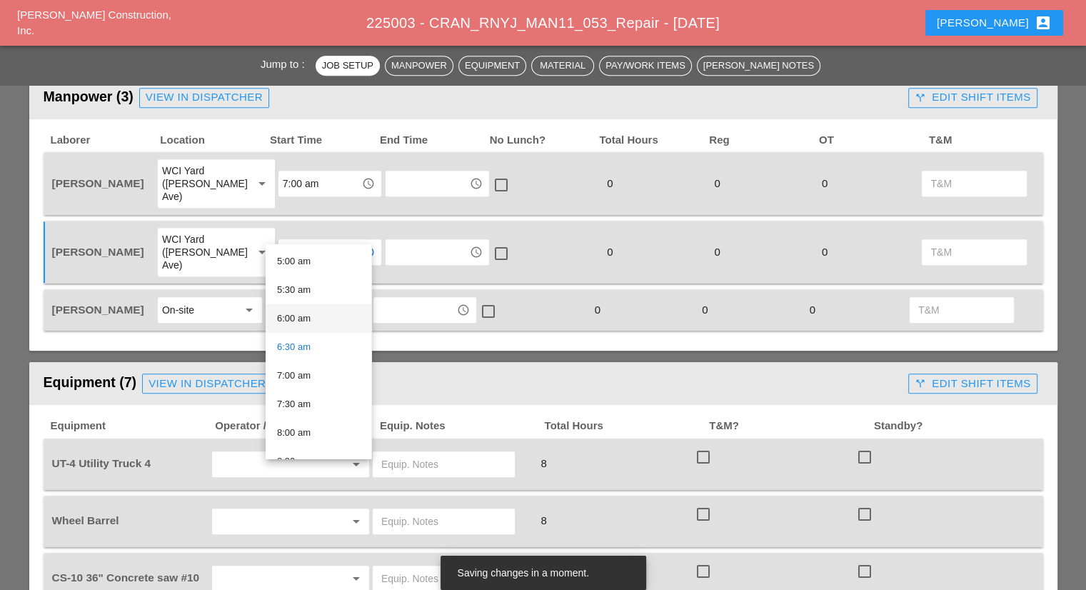
click at [304, 318] on div "6:00 am" at bounding box center [318, 318] width 83 height 17
type input "6:00 am"
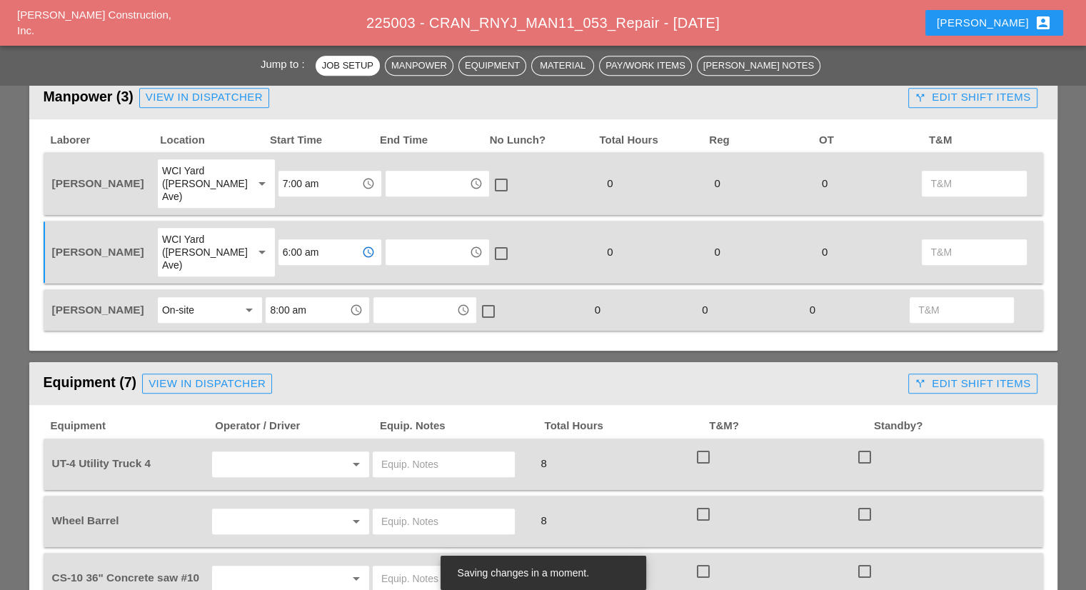
click at [290, 178] on input "7:00 am" at bounding box center [320, 183] width 74 height 23
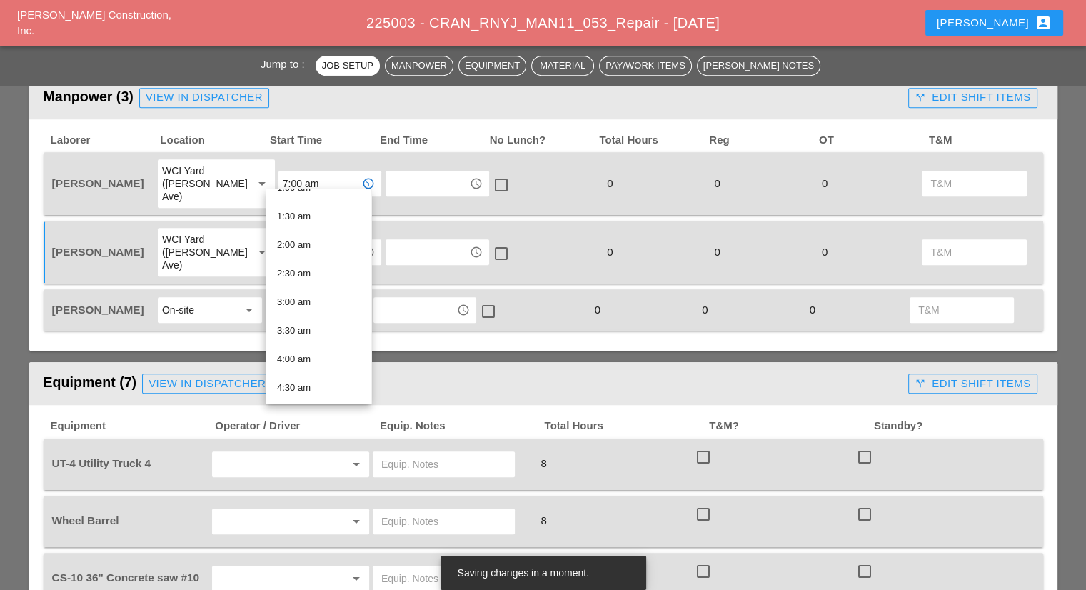
scroll to position [214, 0]
click at [300, 333] on div "6:00 am" at bounding box center [318, 334] width 83 height 17
type input "6:00 am"
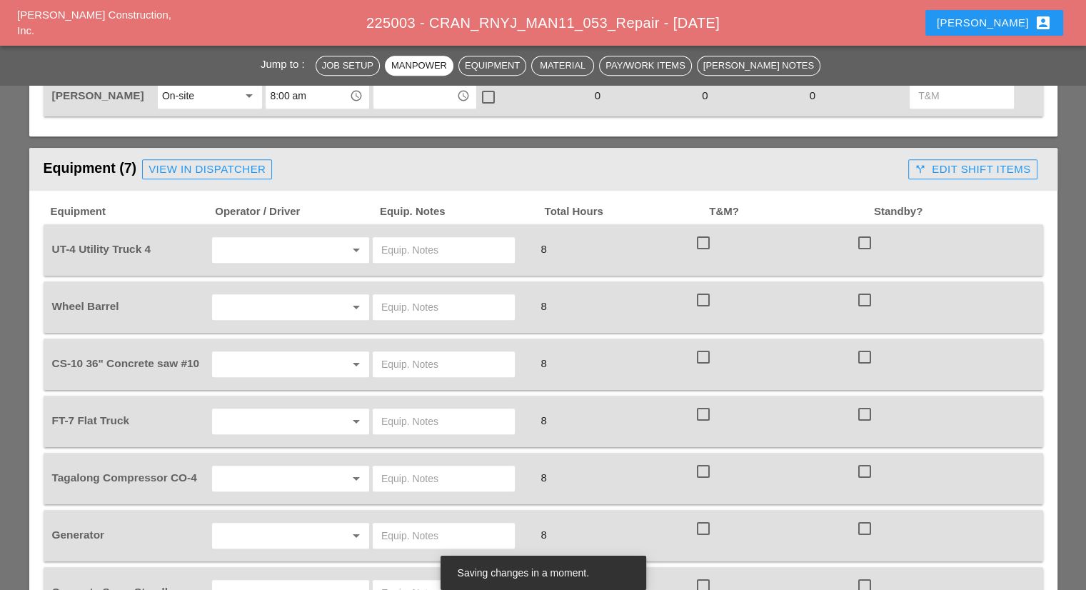
scroll to position [999, 0]
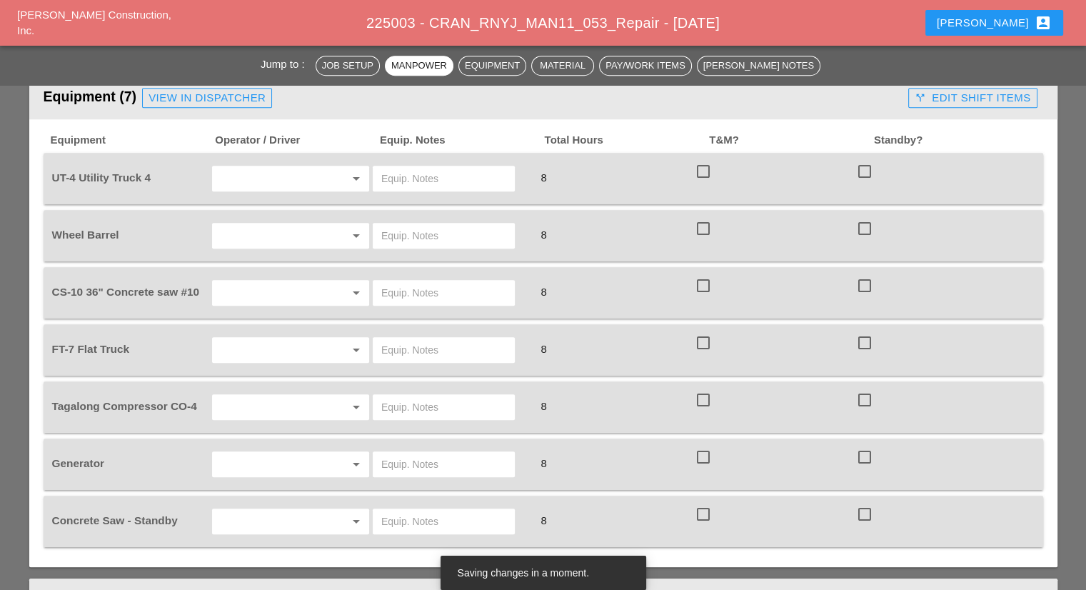
click at [260, 167] on input "text" at bounding box center [270, 178] width 109 height 23
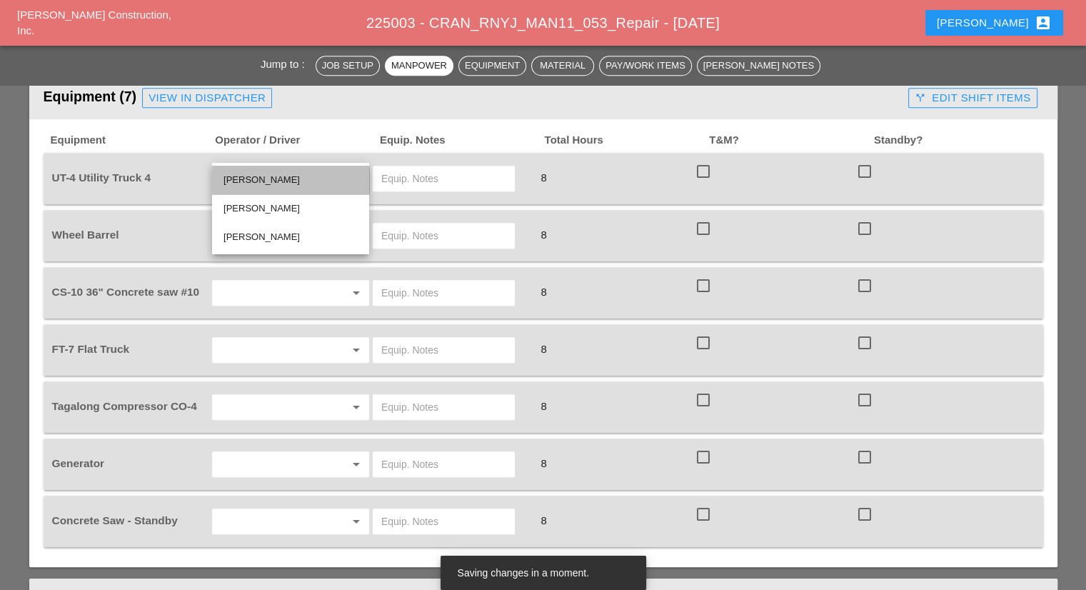
click at [263, 169] on div "Rudolph Bell" at bounding box center [290, 180] width 134 height 29
type input "Rudolph Bell"
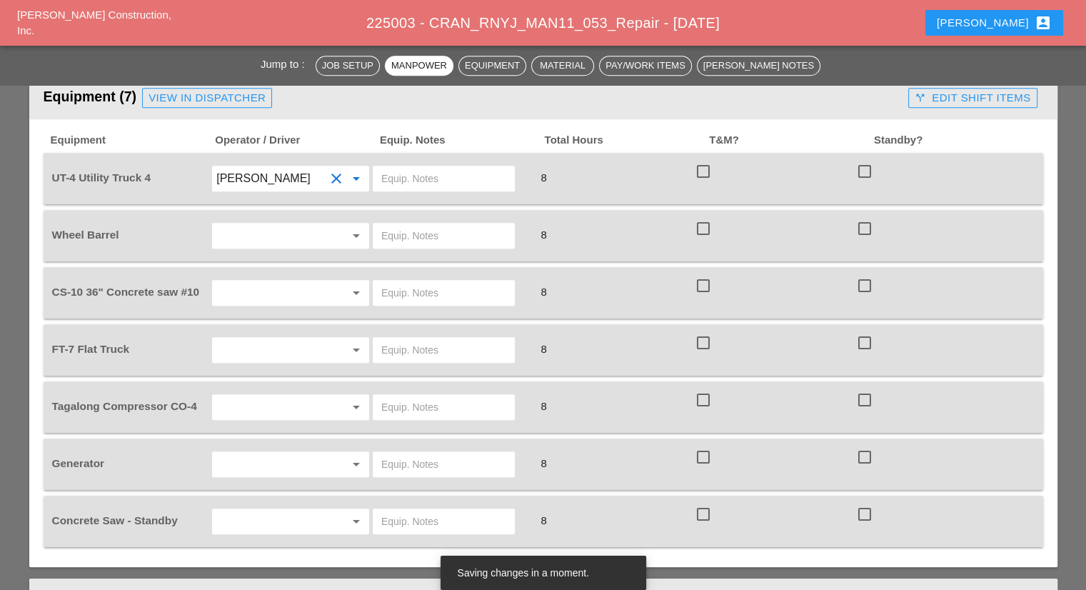
click at [397, 167] on input "text" at bounding box center [443, 178] width 125 height 23
click at [400, 167] on input "text" at bounding box center [443, 178] width 125 height 23
type input "W/ CONCRETE SAW"
click at [320, 224] on input "text" at bounding box center [270, 235] width 109 height 23
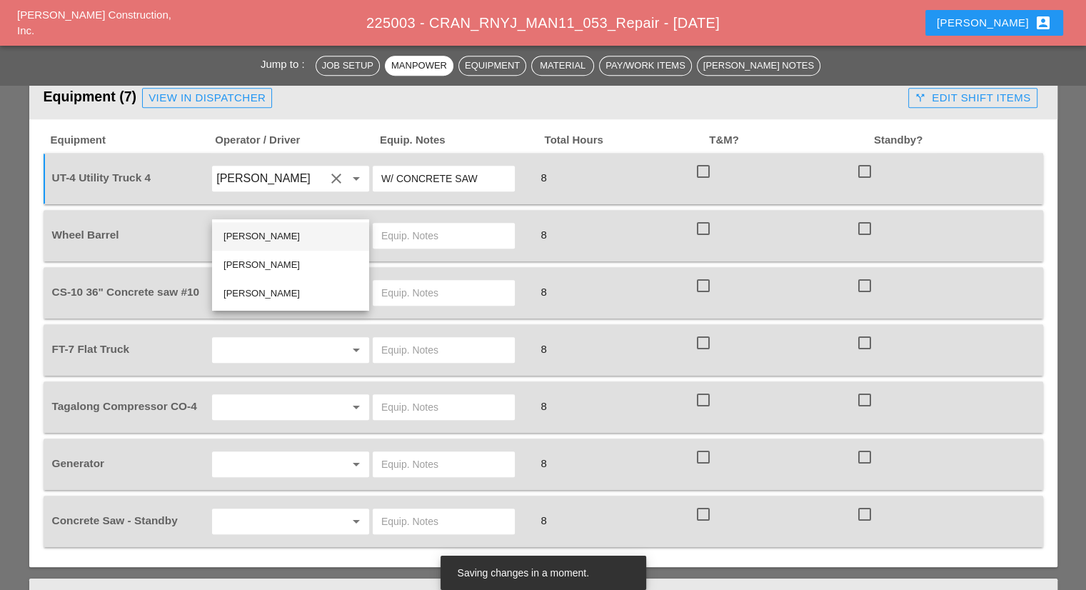
click at [288, 233] on div "Rudolph Bell" at bounding box center [290, 236] width 134 height 17
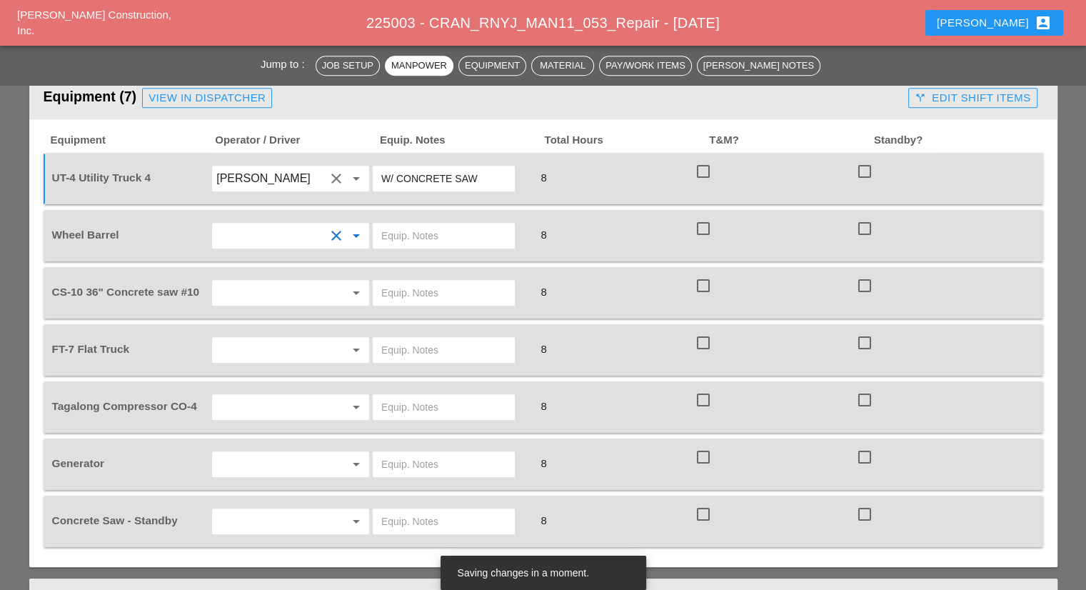
type input "Rudolph Bell"
click at [398, 224] on input "text" at bounding box center [443, 235] width 125 height 23
type input "ON TRUCK"
click at [259, 281] on input "text" at bounding box center [270, 292] width 109 height 23
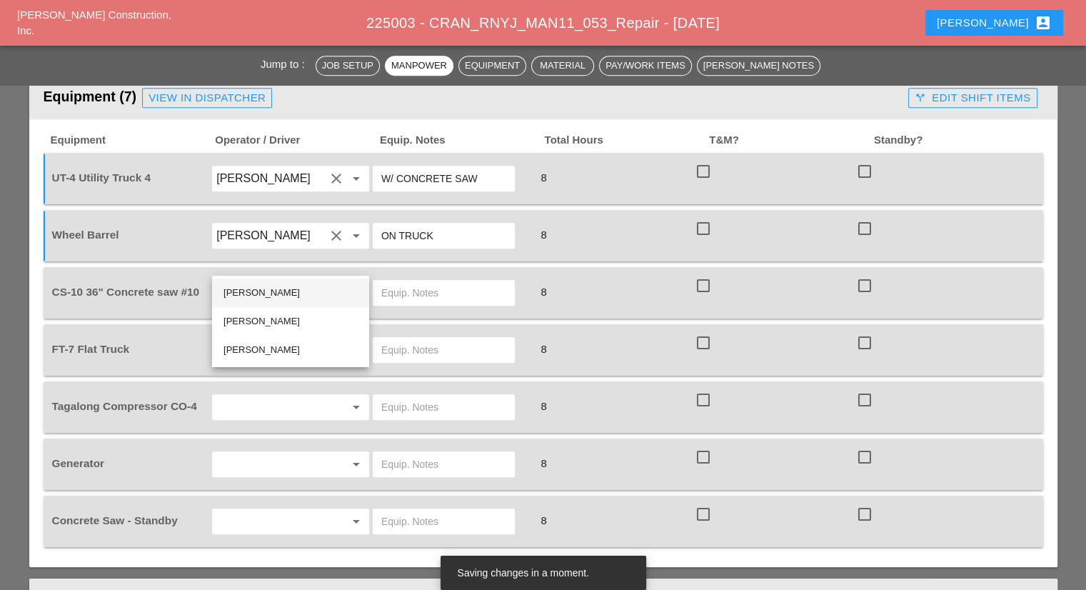
click at [253, 284] on div "Rudolph Bell" at bounding box center [290, 292] width 134 height 17
type input "Rudolph Bell"
click at [430, 281] on input "text" at bounding box center [443, 292] width 125 height 23
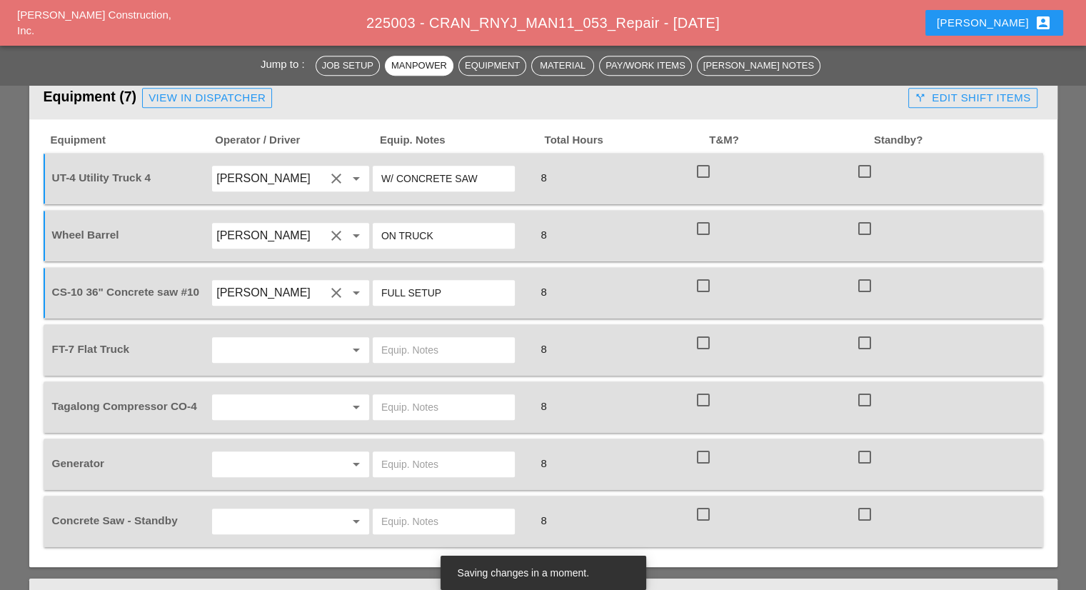
type input "FULL SETUP"
click at [305, 338] on input "text" at bounding box center [270, 349] width 109 height 23
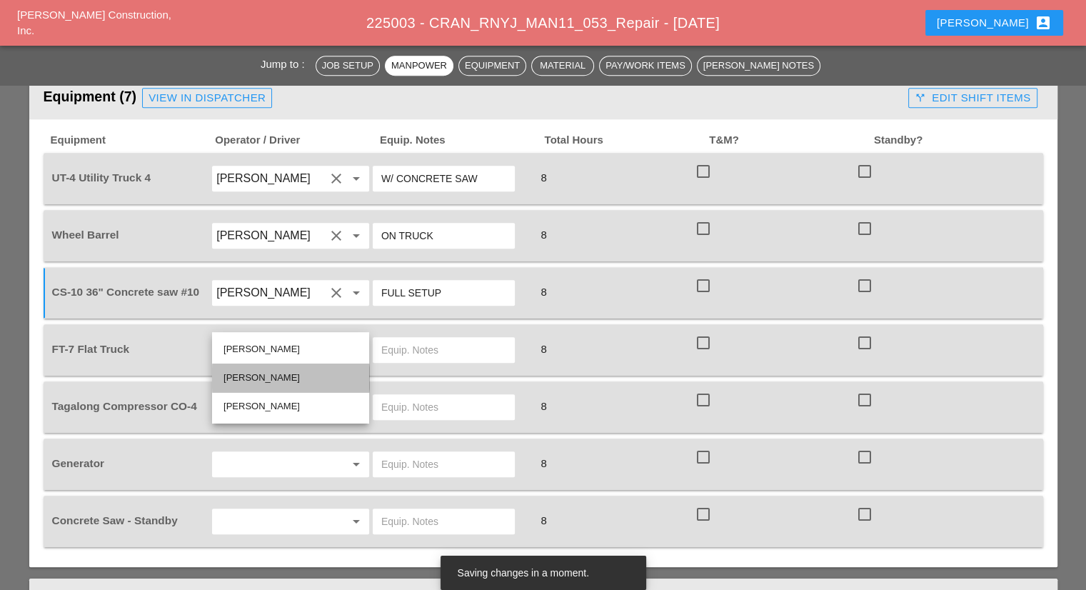
click at [277, 381] on div "Yancy Matos" at bounding box center [290, 377] width 134 height 17
type input "Yancy Matos"
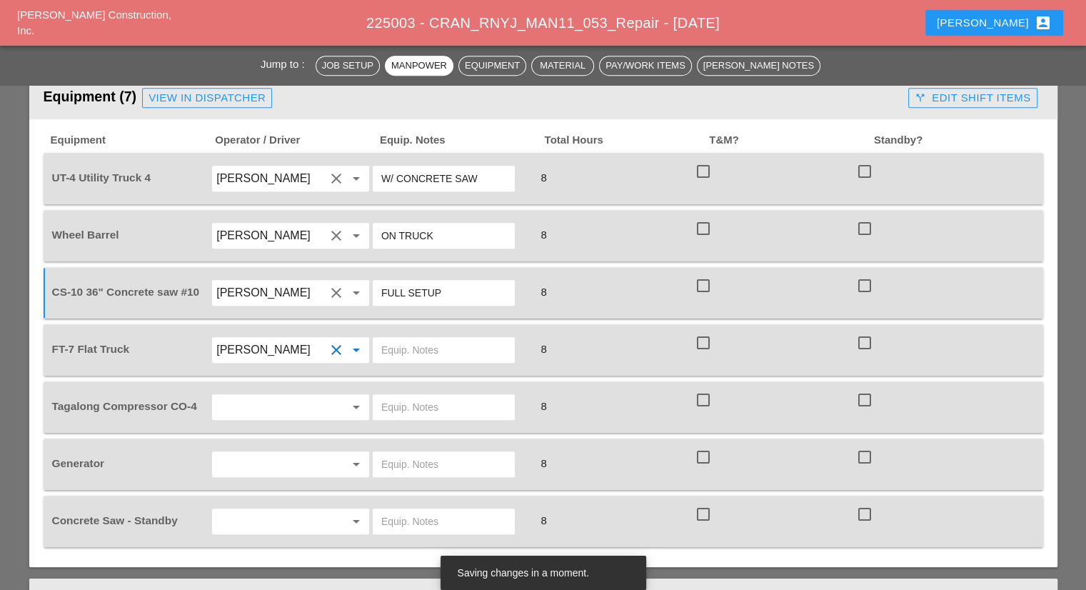
click at [429, 331] on div at bounding box center [451, 350] width 161 height 40
click at [433, 338] on input "text" at bounding box center [443, 349] width 125 height 23
type input "W/ MATERIALS"
click at [300, 395] on input "text" at bounding box center [270, 406] width 109 height 23
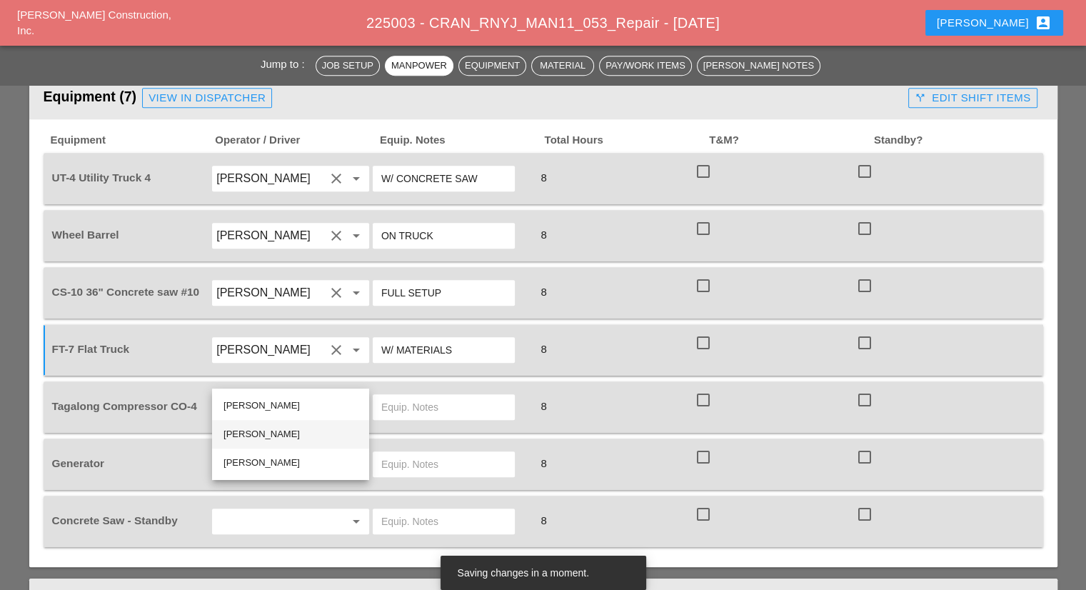
click at [276, 435] on div "Yancy Matos" at bounding box center [290, 433] width 134 height 17
type input "Yancy Matos"
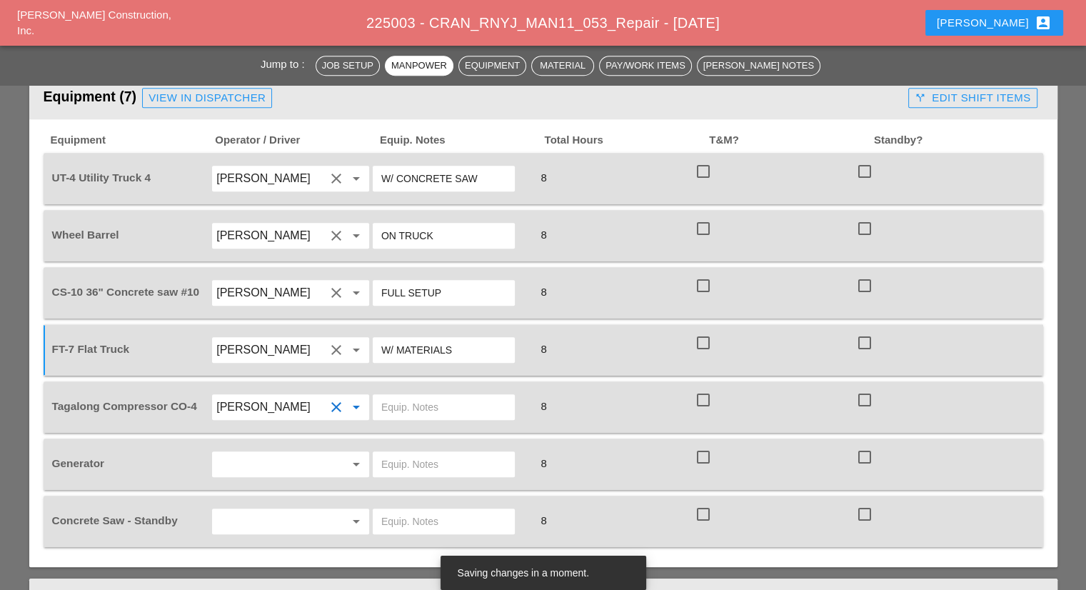
click at [418, 394] on div at bounding box center [444, 407] width 142 height 26
type input "START"
click at [294, 453] on input "text" at bounding box center [270, 464] width 109 height 23
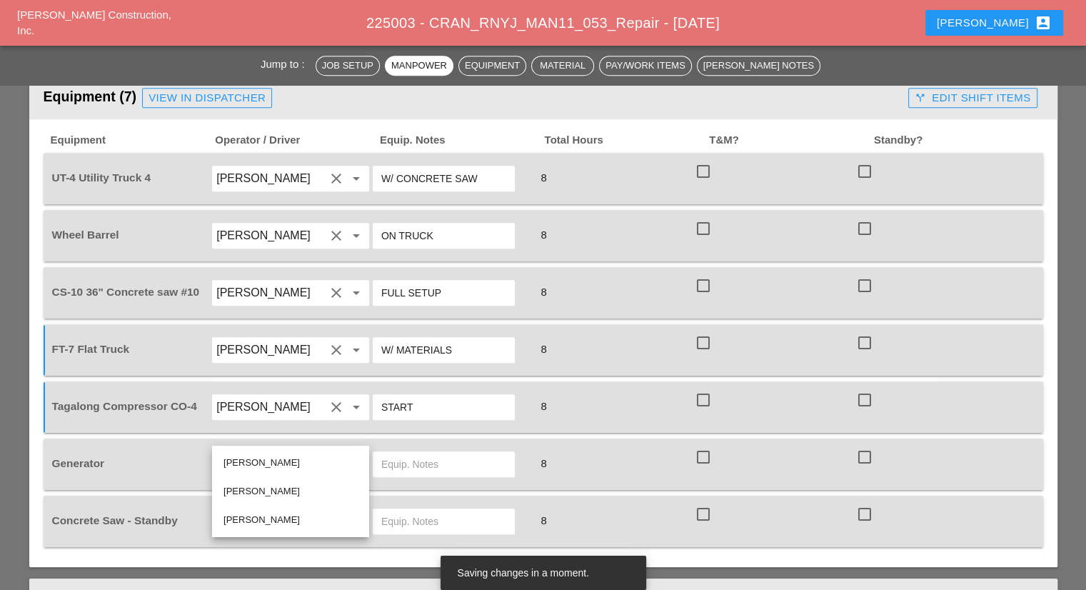
drag, startPoint x: 282, startPoint y: 465, endPoint x: 375, endPoint y: 451, distance: 93.8
click at [283, 465] on div "Rudolph Bell" at bounding box center [290, 462] width 134 height 17
type input "Rudolph Bell"
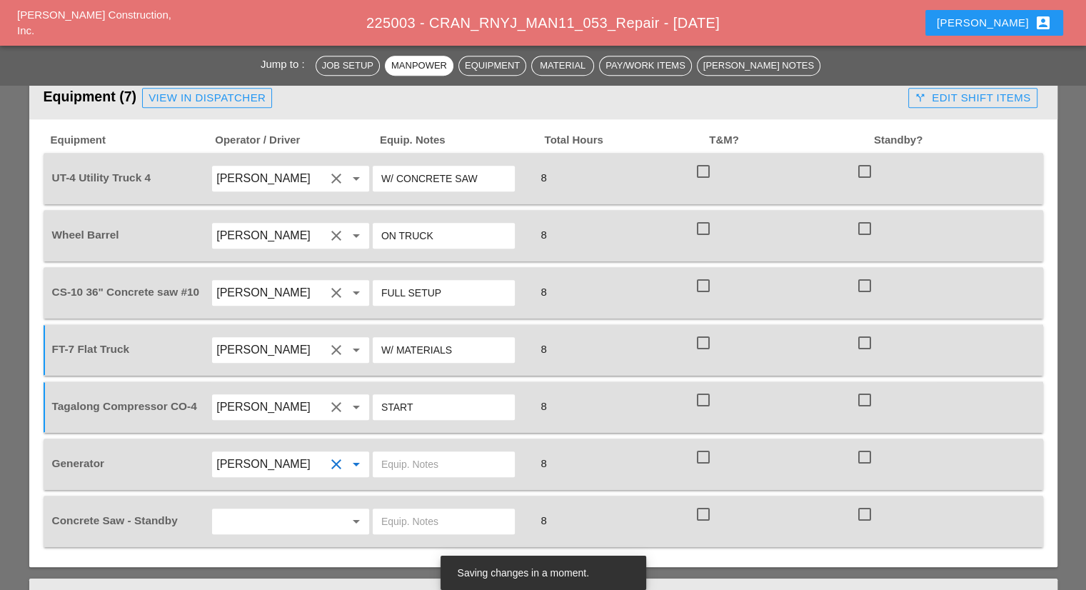
click at [422, 444] on div at bounding box center [451, 464] width 161 height 40
click at [423, 453] on input "text" at bounding box center [443, 464] width 125 height 23
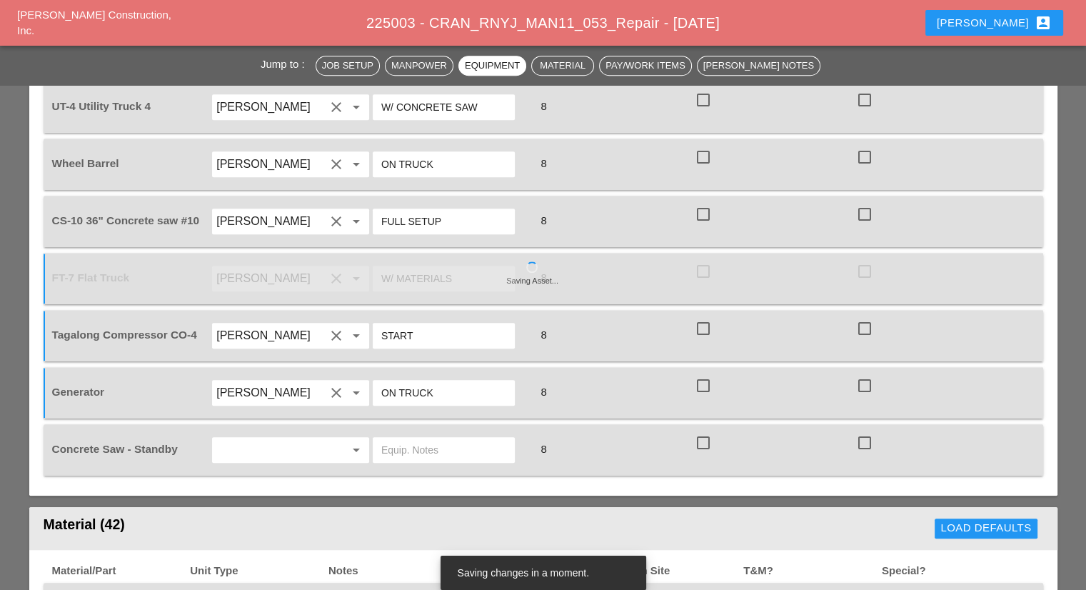
type input "ON TRUCK"
click at [295, 438] on input "text" at bounding box center [270, 449] width 109 height 23
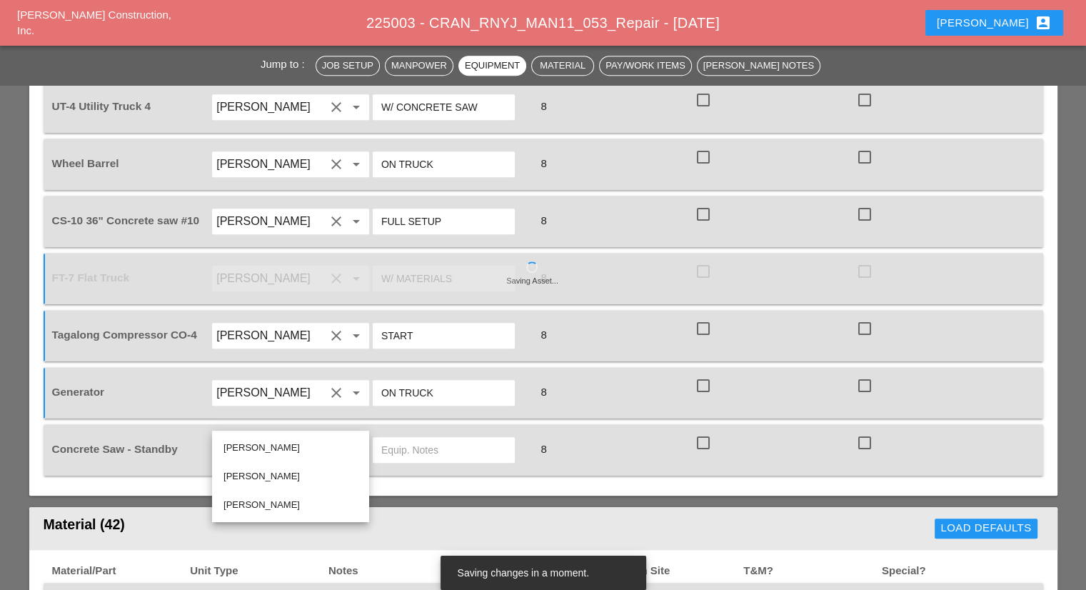
click at [274, 445] on div "Rudolph Bell" at bounding box center [290, 447] width 134 height 17
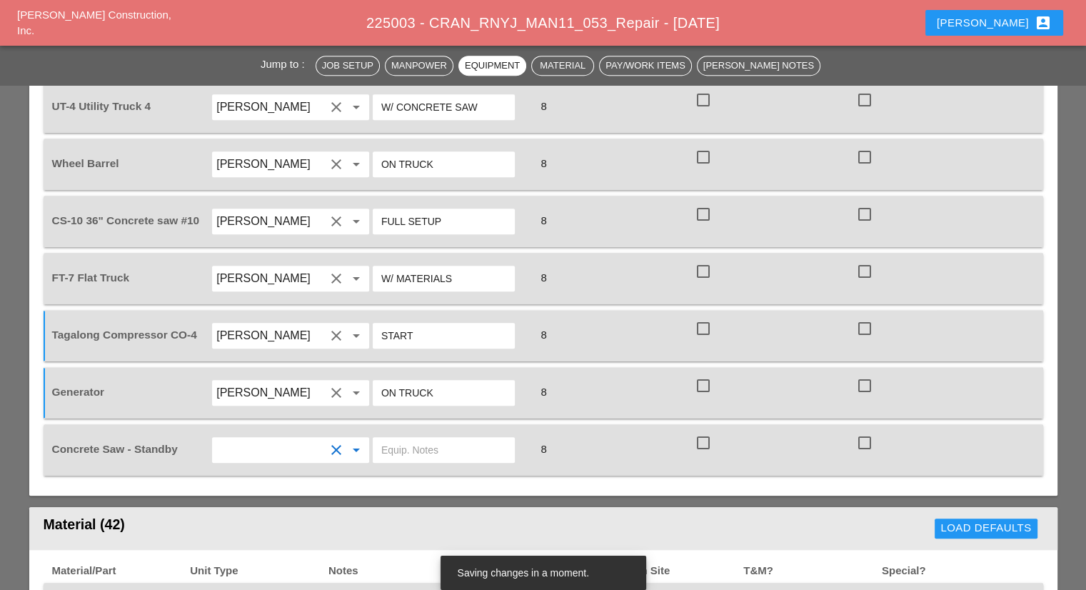
type input "Rudolph Bell"
click at [433, 438] on input "text" at bounding box center [443, 449] width 125 height 23
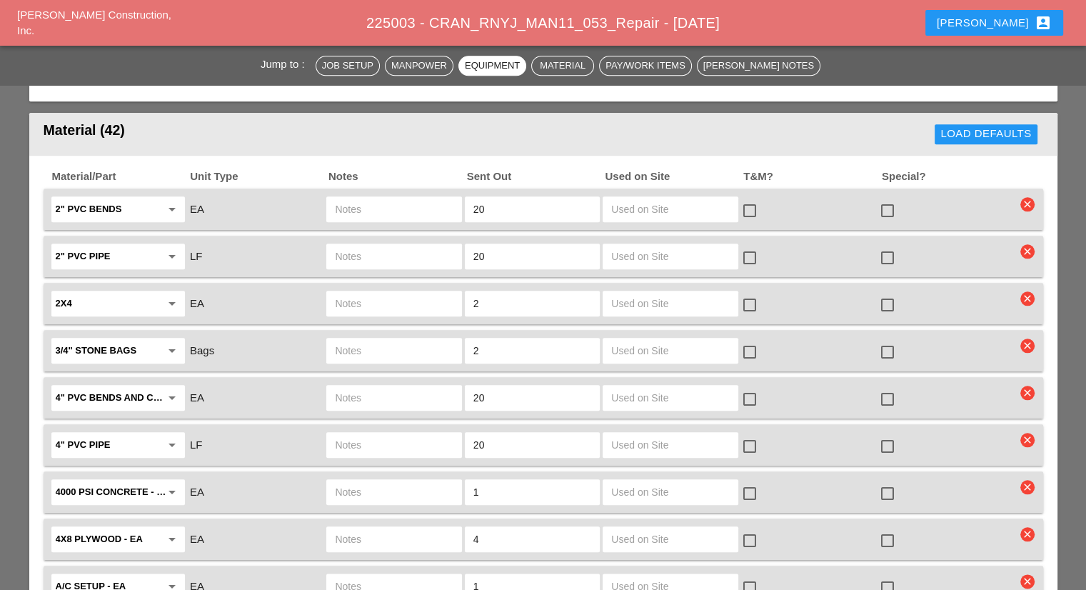
scroll to position [1499, 0]
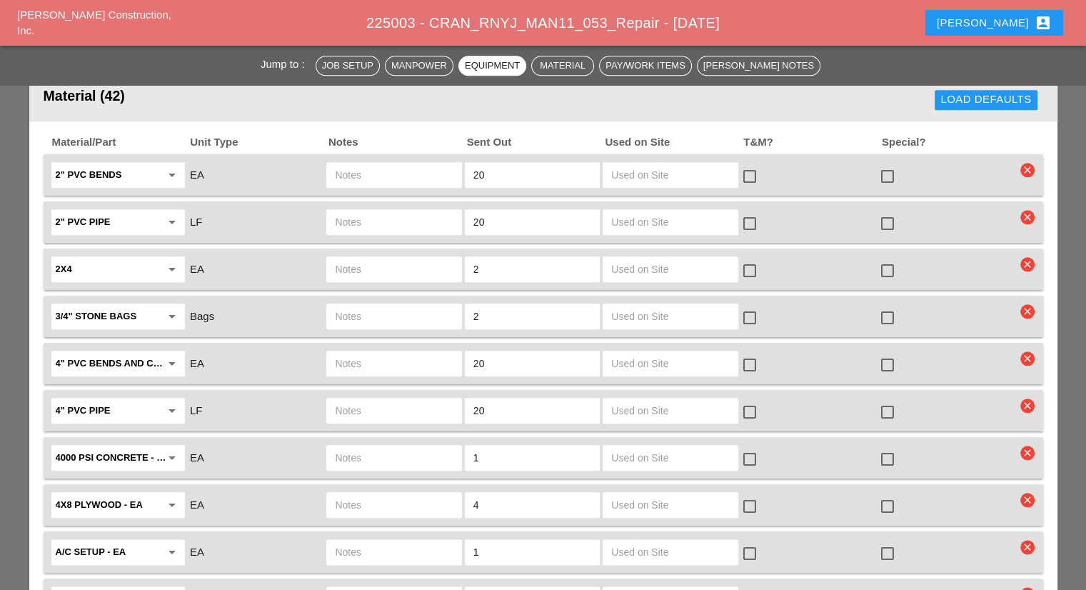
type input "FULL SETUP"
click at [893, 353] on div at bounding box center [887, 365] width 24 height 24
checkbox input "true"
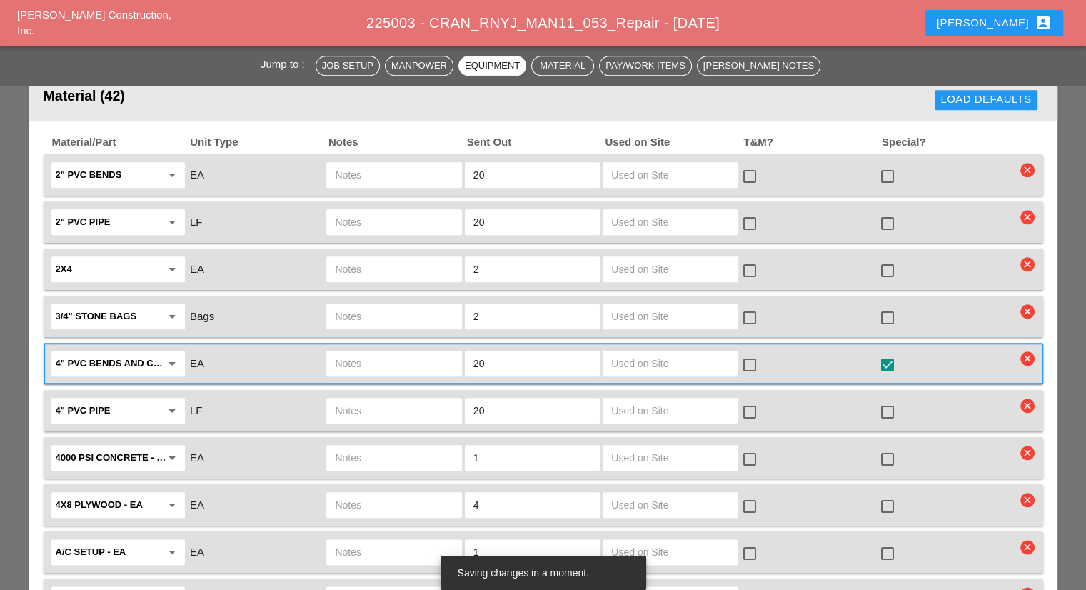
scroll to position [1570, 0]
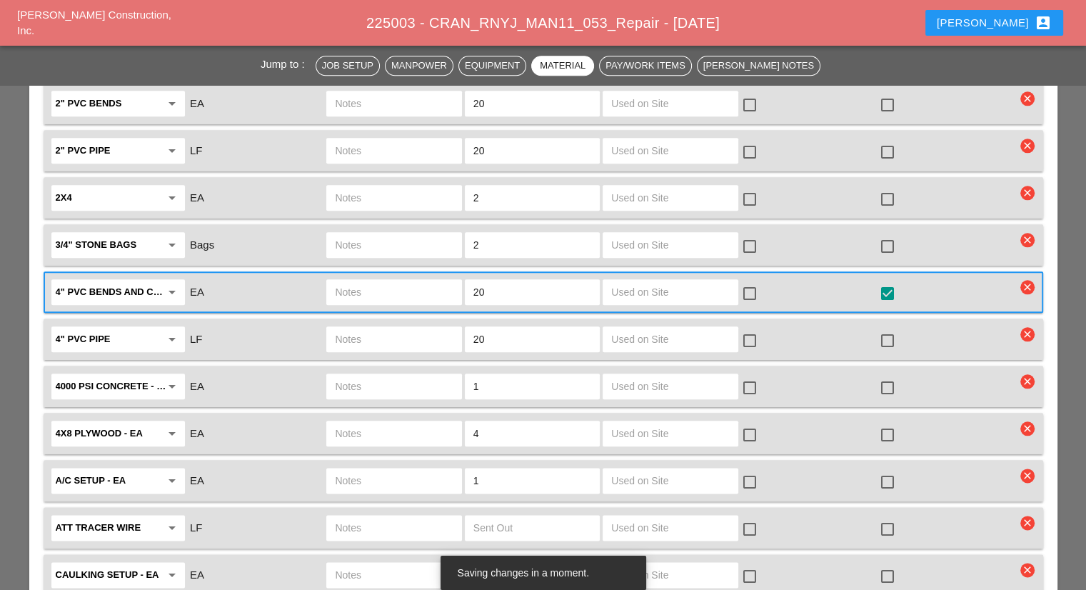
click at [886, 375] on div at bounding box center [887, 387] width 24 height 24
checkbox input "true"
click at [424, 375] on input "text" at bounding box center [394, 386] width 118 height 23
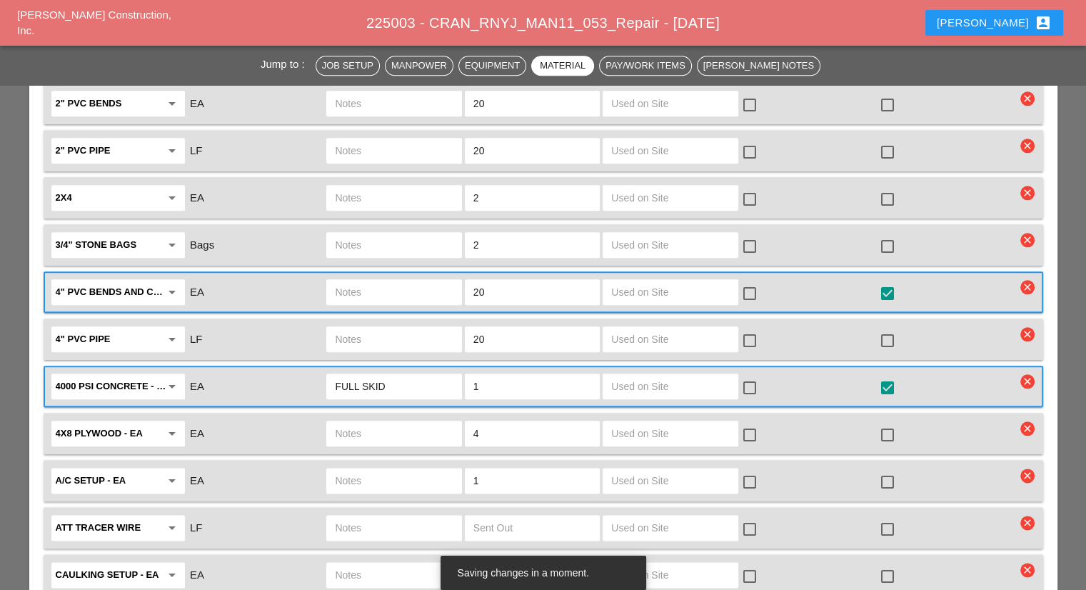
scroll to position [1642, 0]
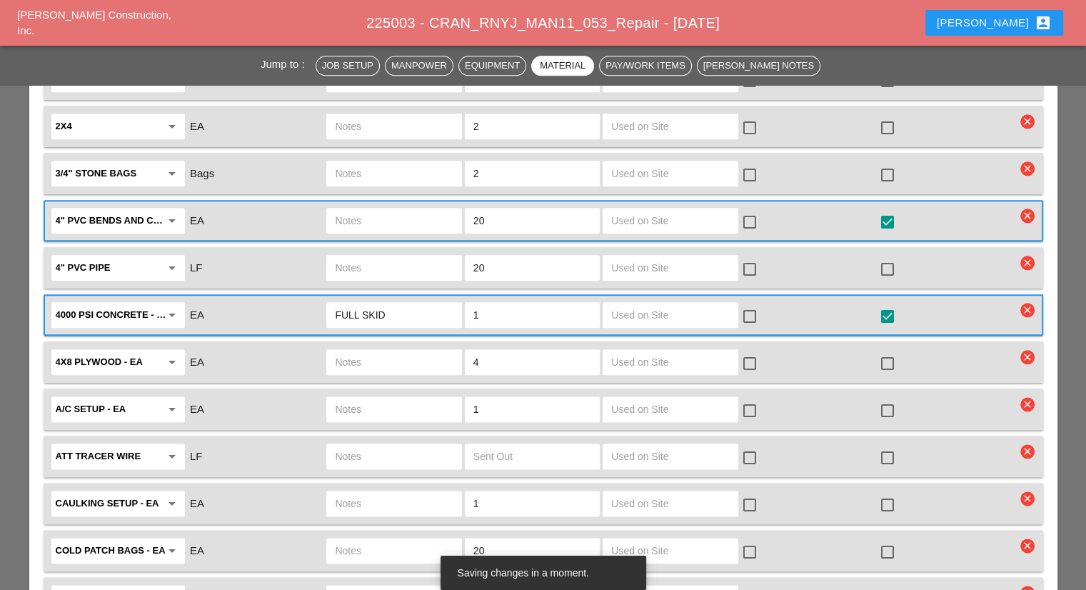
type input "FULL SKID"
click at [885, 351] on div at bounding box center [887, 363] width 24 height 24
checkbox input "true"
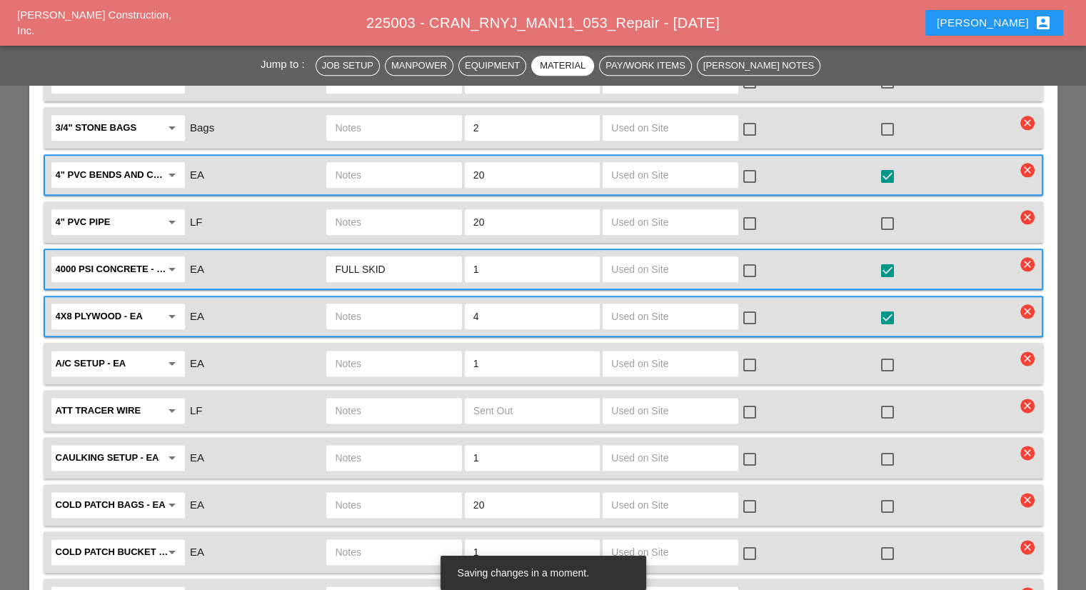
scroll to position [1713, 0]
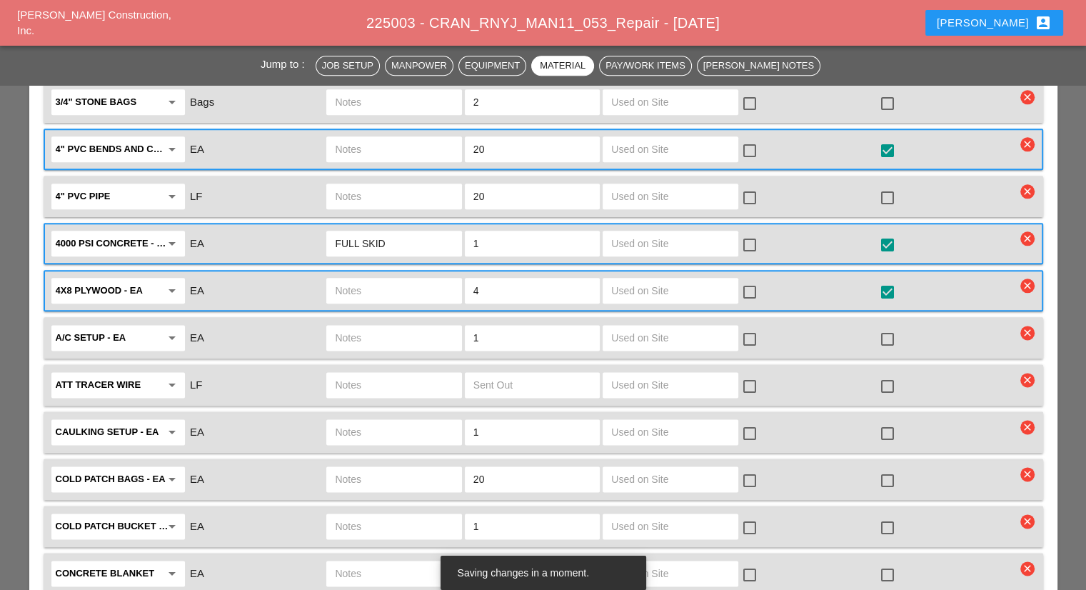
click at [887, 327] on div at bounding box center [887, 339] width 24 height 24
checkbox input "true"
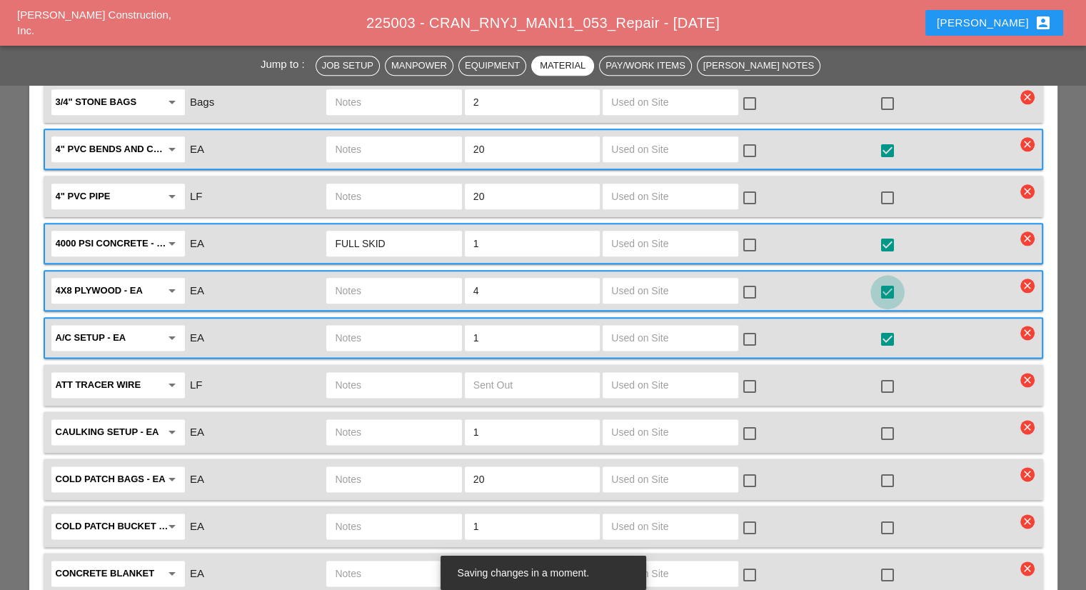
click at [885, 280] on div at bounding box center [887, 292] width 24 height 24
checkbox input "false"
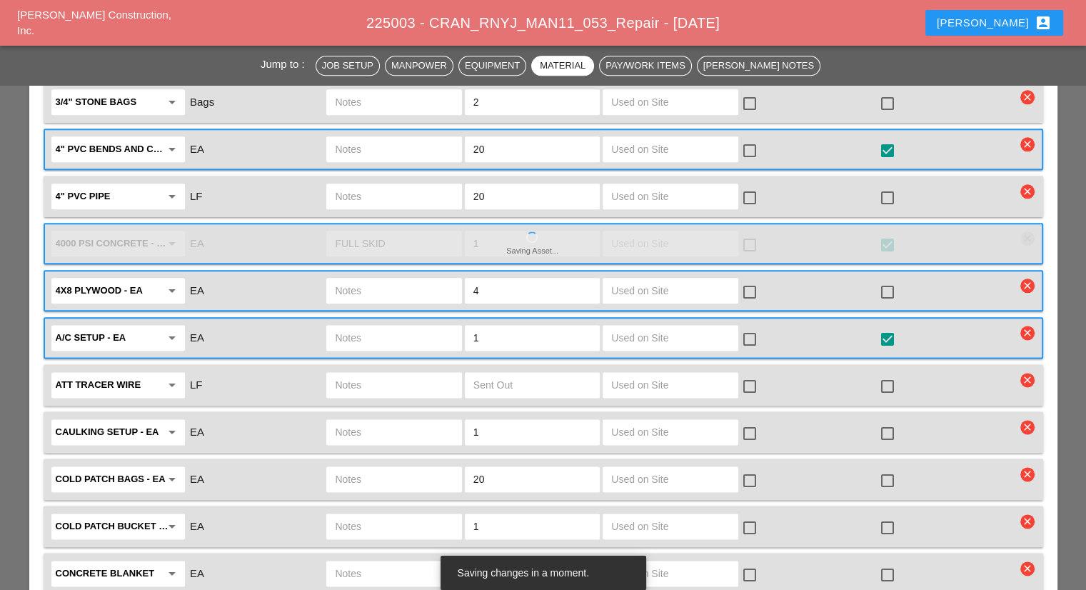
click at [368, 326] on input "text" at bounding box center [394, 337] width 118 height 23
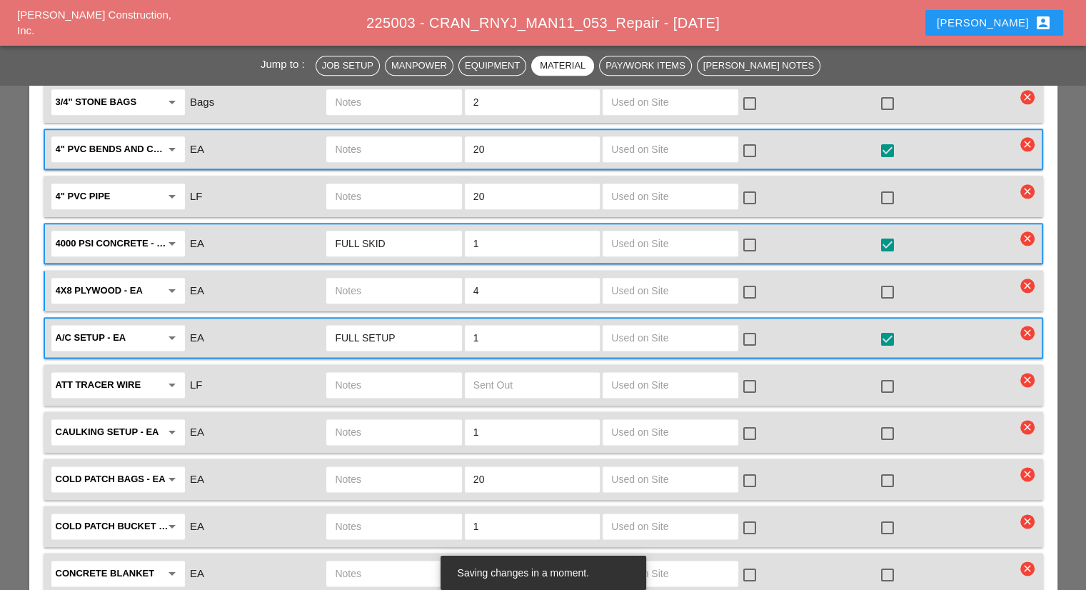
scroll to position [1785, 0]
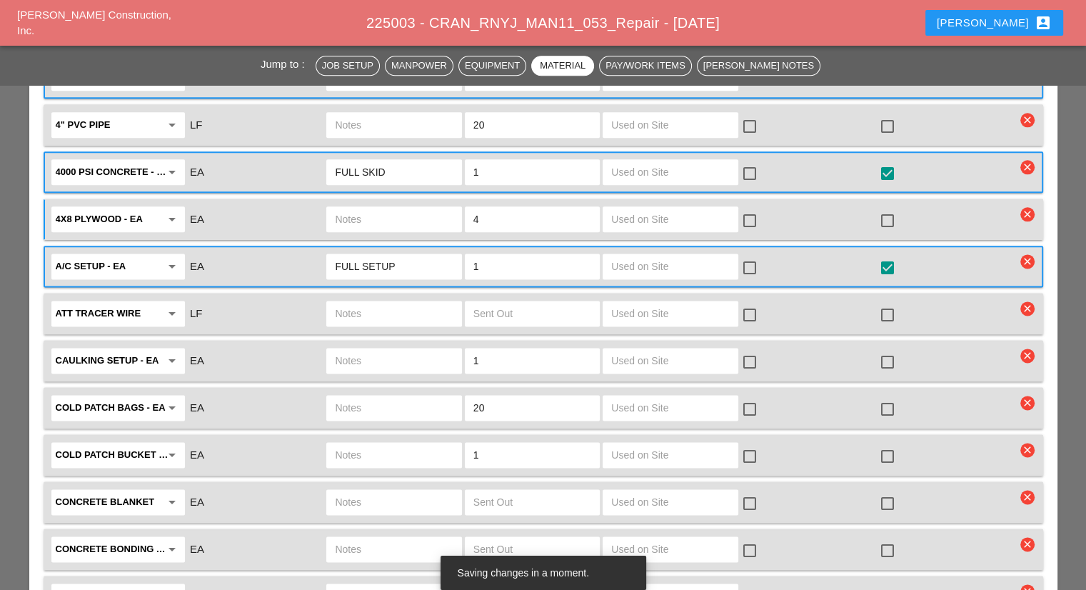
type input "FULL SETUP"
click at [881, 397] on div at bounding box center [887, 409] width 24 height 24
checkbox input "true"
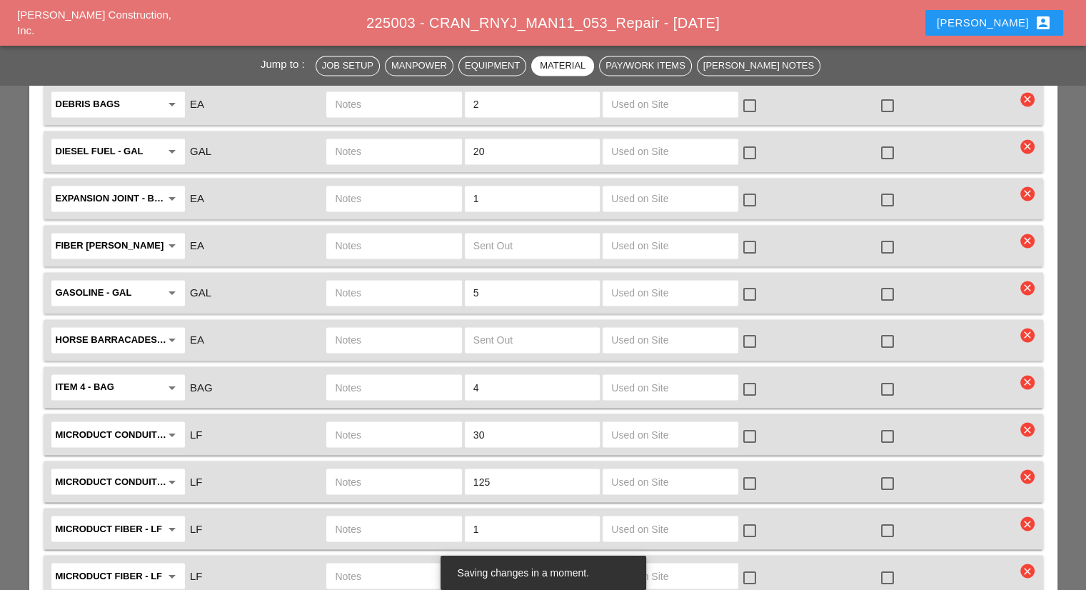
scroll to position [2356, 0]
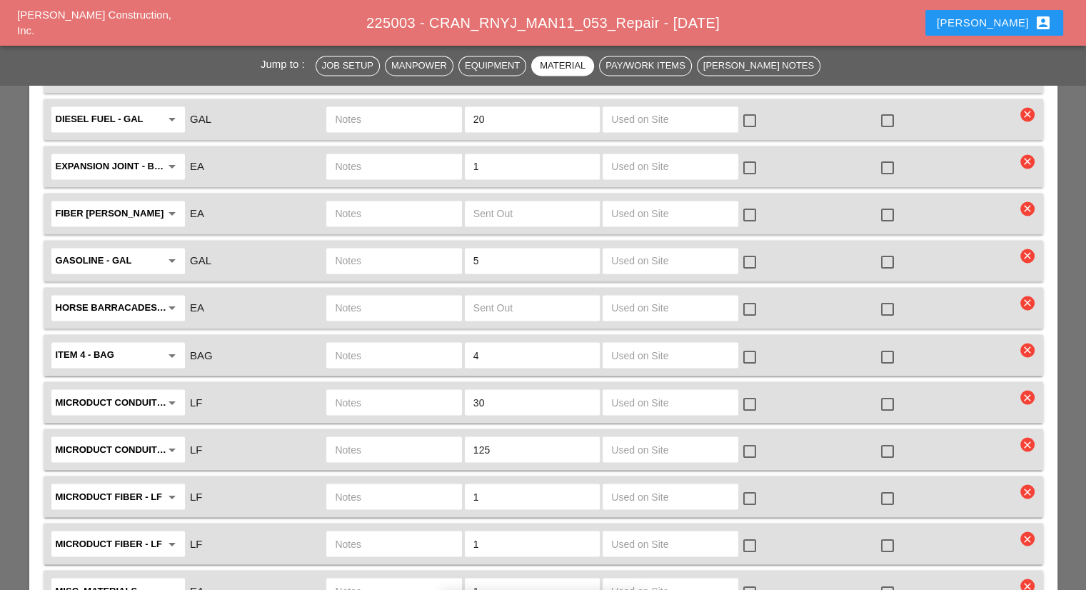
click at [423, 390] on input "text" at bounding box center [394, 401] width 118 height 23
type input "3"
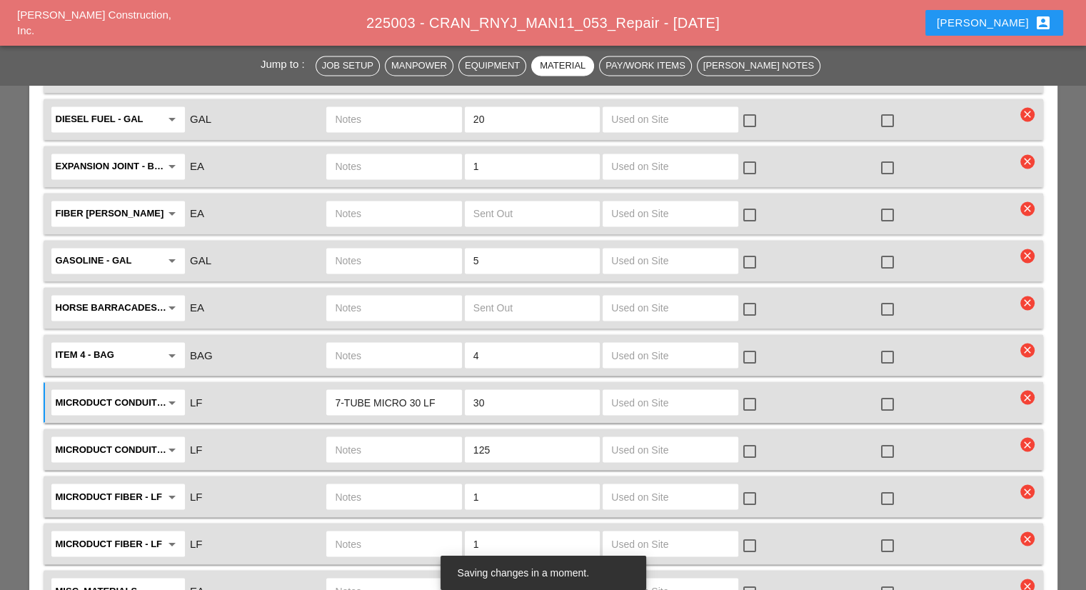
type input "7-TUBE MICRO 30 LF"
click at [893, 391] on div at bounding box center [887, 403] width 24 height 24
checkbox input "true"
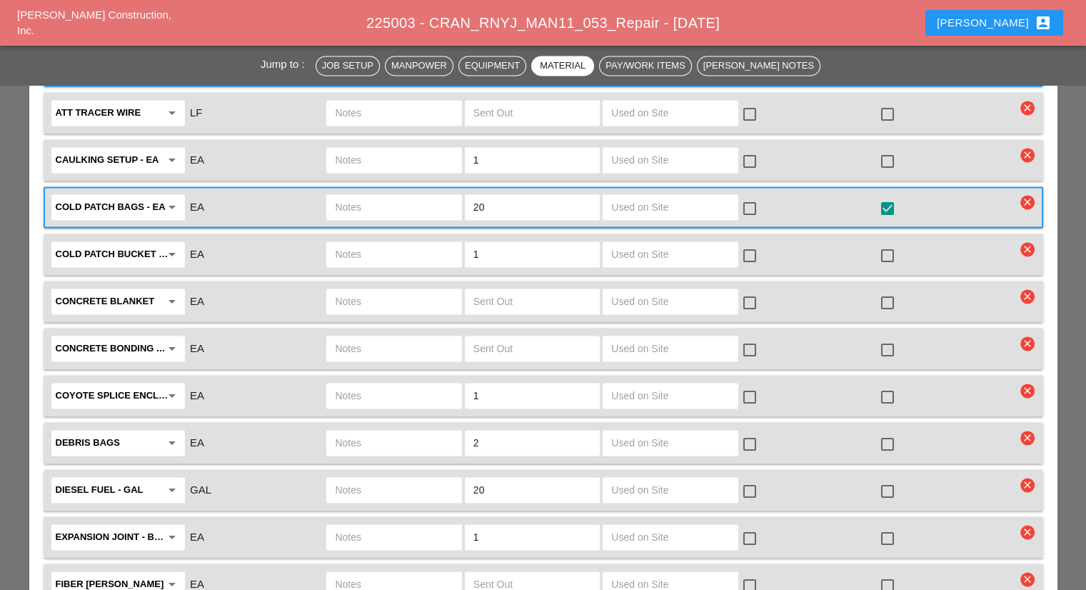
scroll to position [1999, 0]
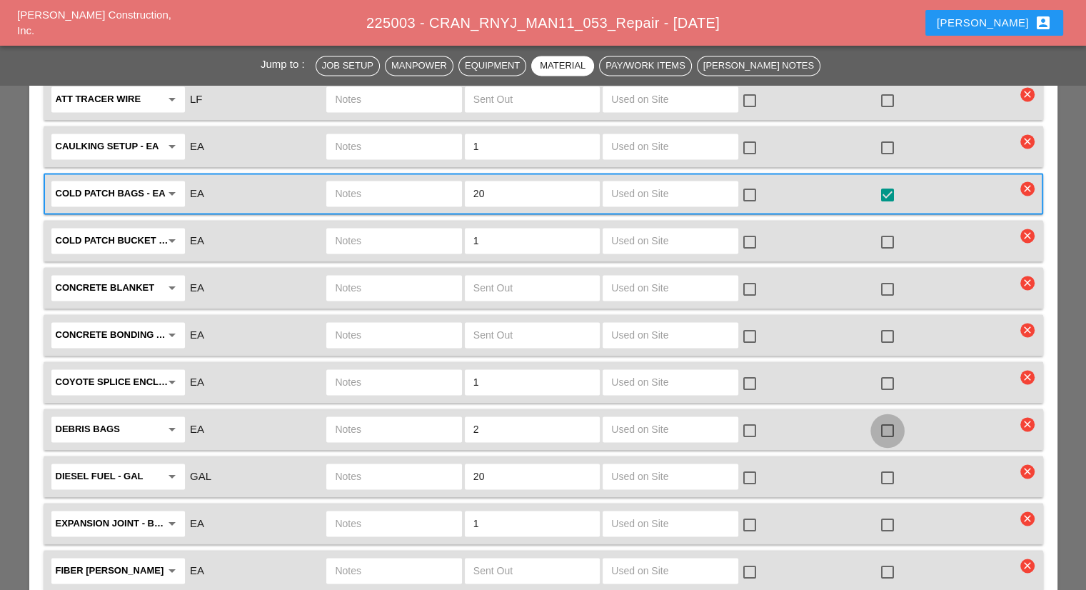
click at [893, 418] on div at bounding box center [887, 430] width 24 height 24
checkbox input "true"
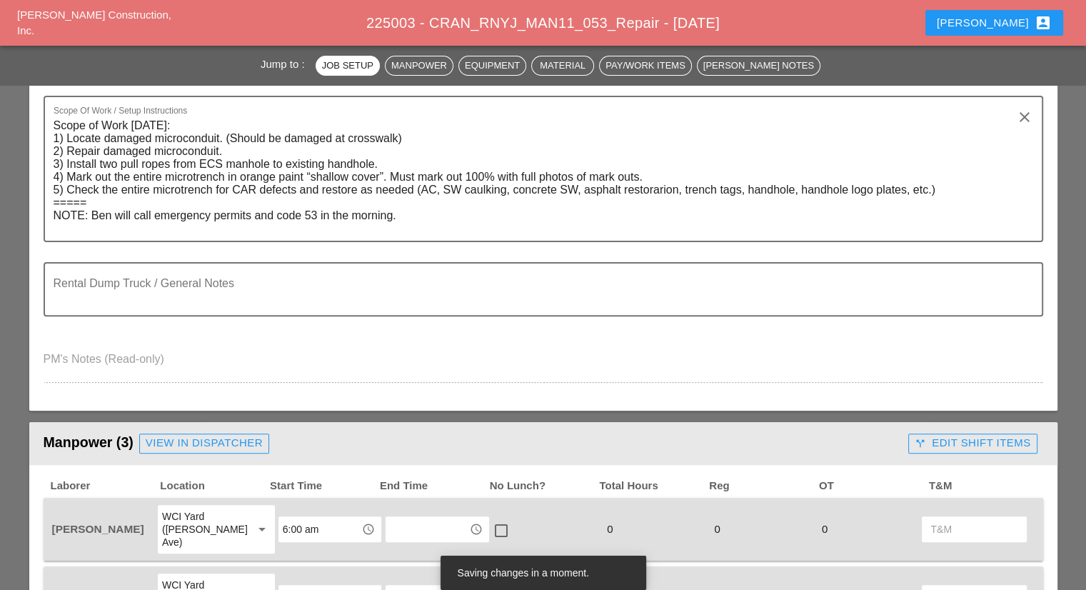
scroll to position [143, 0]
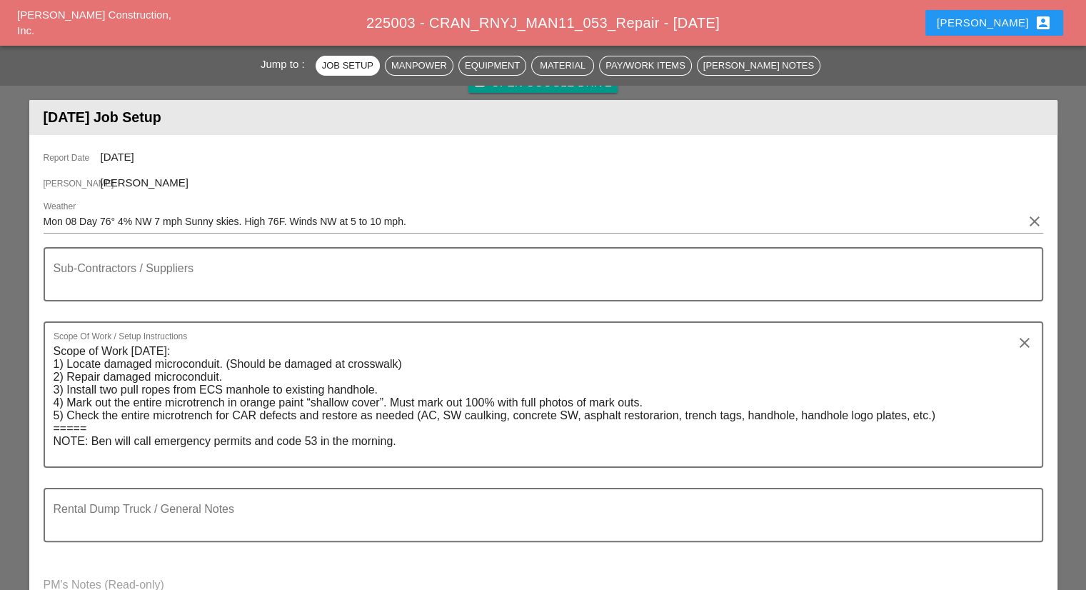
click at [995, 36] on div "Robbie account_box" at bounding box center [993, 23] width 149 height 34
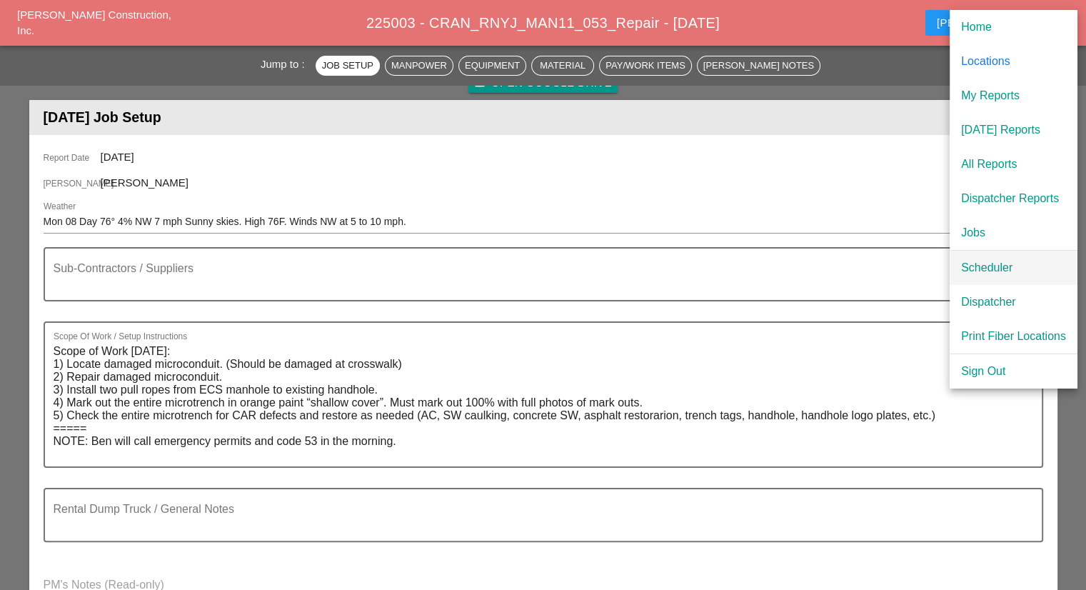
click at [1004, 260] on div "Scheduler" at bounding box center [1013, 267] width 105 height 17
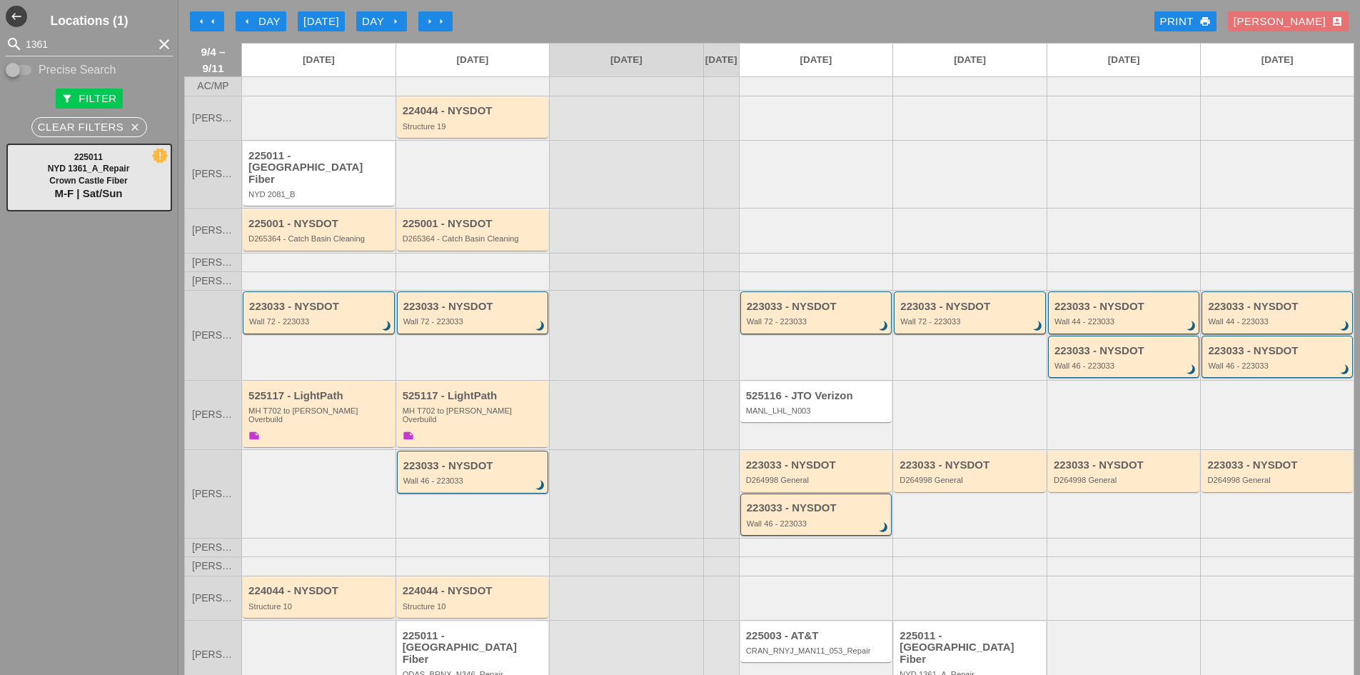
scroll to position [40, 0]
